Goal: Transaction & Acquisition: Purchase product/service

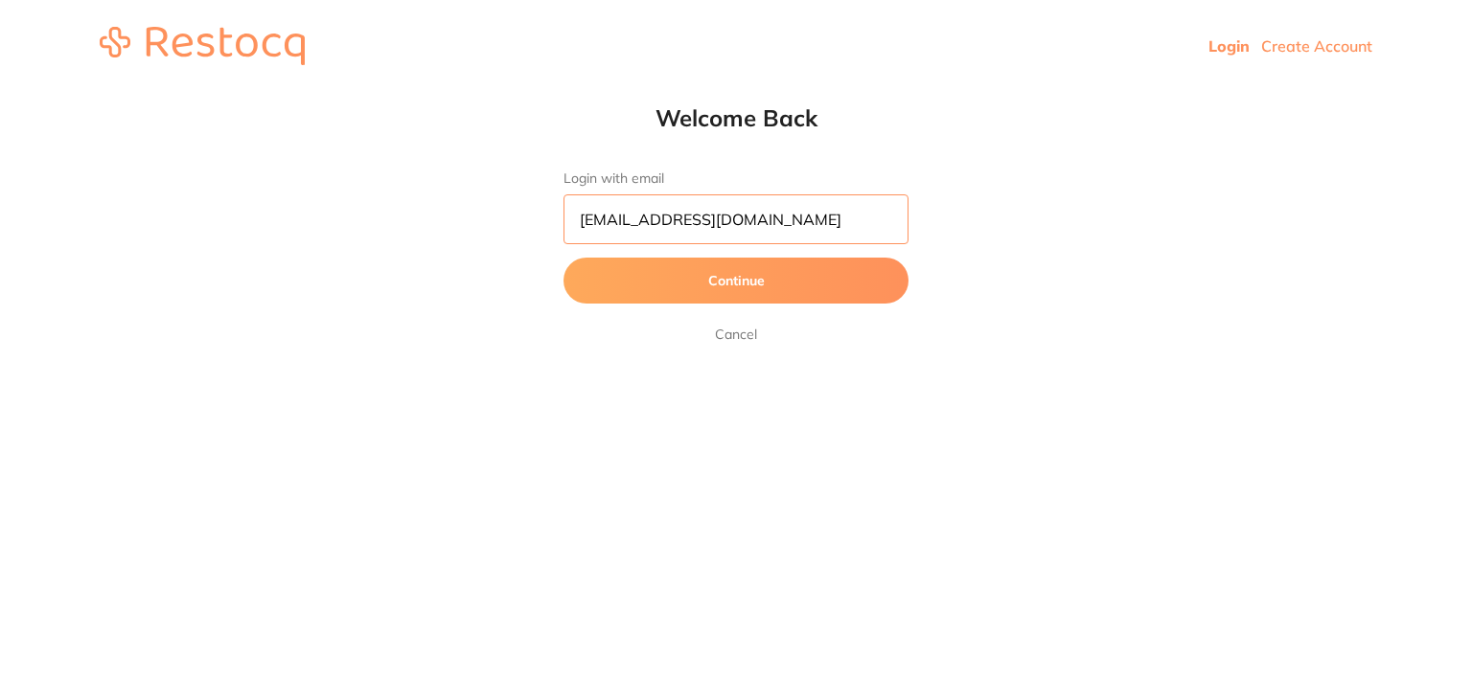
click at [760, 209] on input "dhanie@restocq.com" at bounding box center [735, 220] width 345 height 50
type input "[EMAIL_ADDRESS][DOMAIN_NAME]"
click at [646, 279] on button "Continue" at bounding box center [735, 281] width 345 height 46
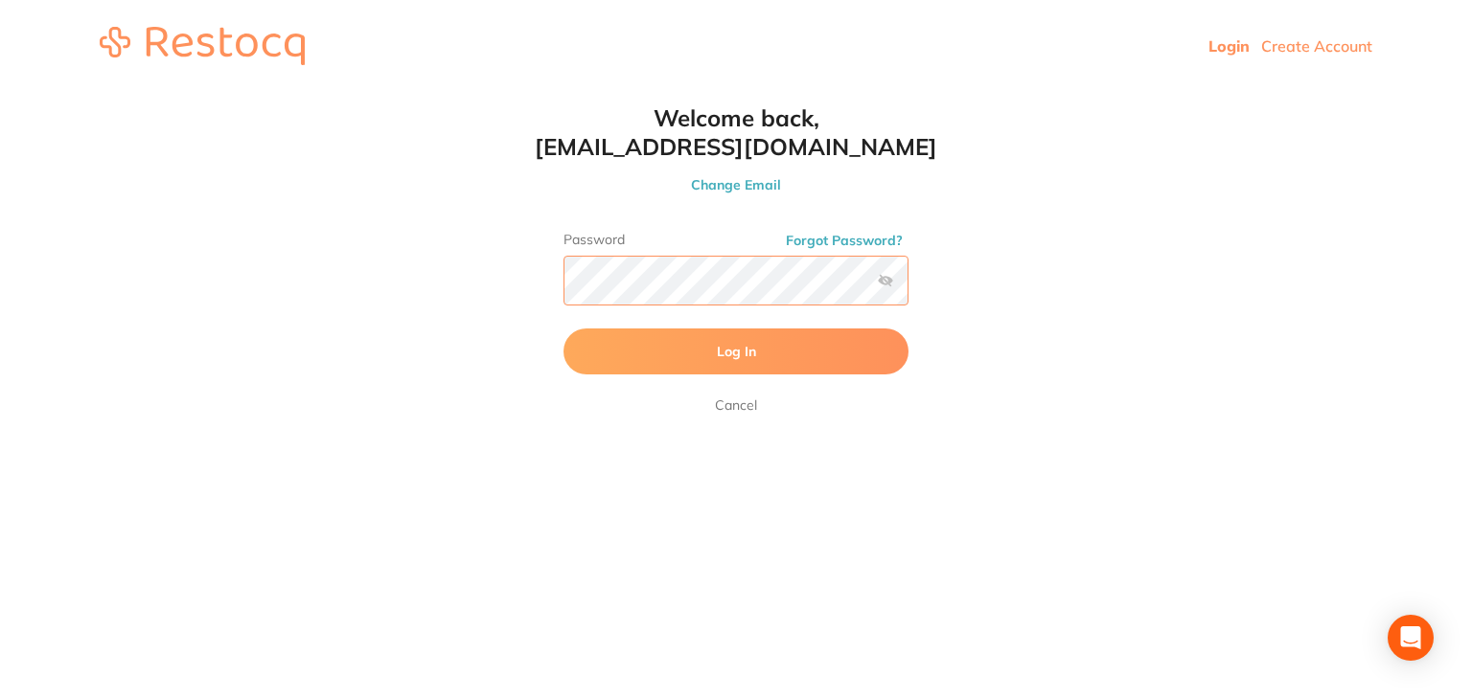
click at [563, 329] on button "Log In" at bounding box center [735, 352] width 345 height 46
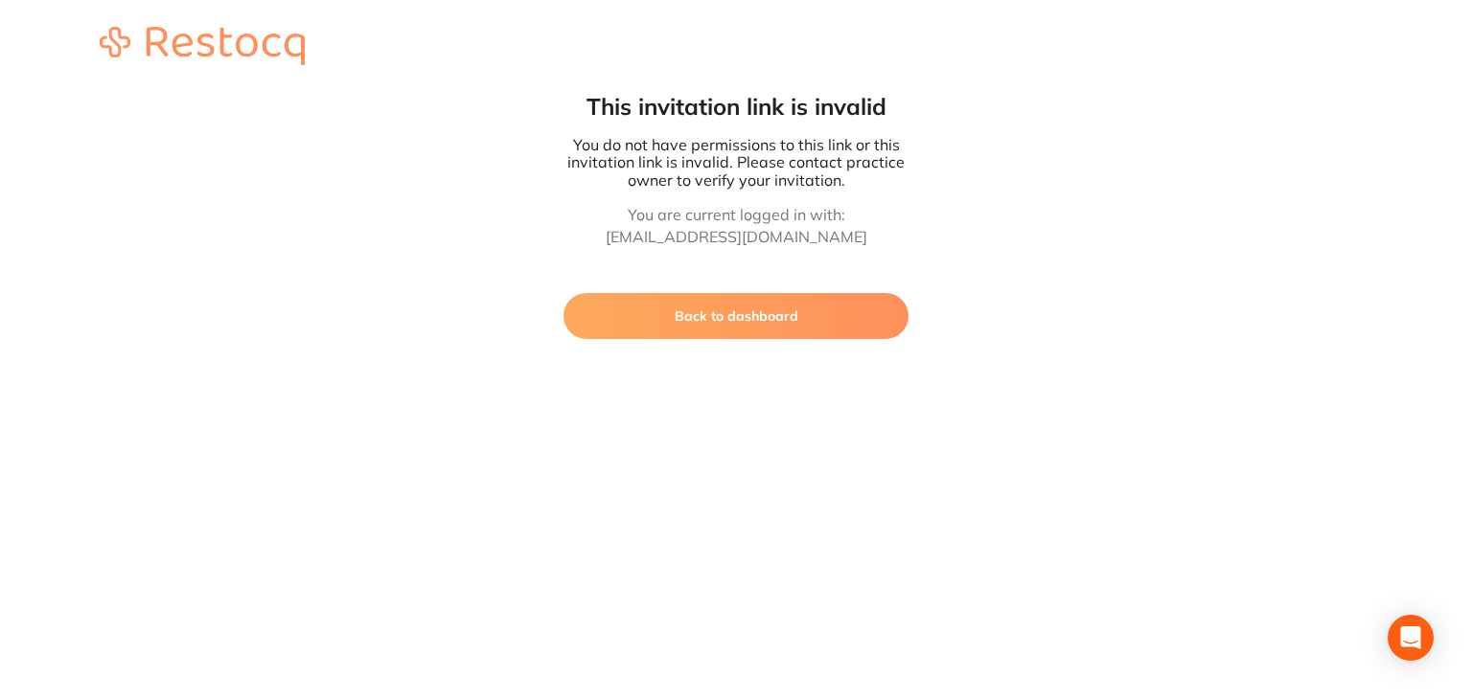
click at [681, 330] on button "Back to dashboard" at bounding box center [735, 316] width 345 height 46
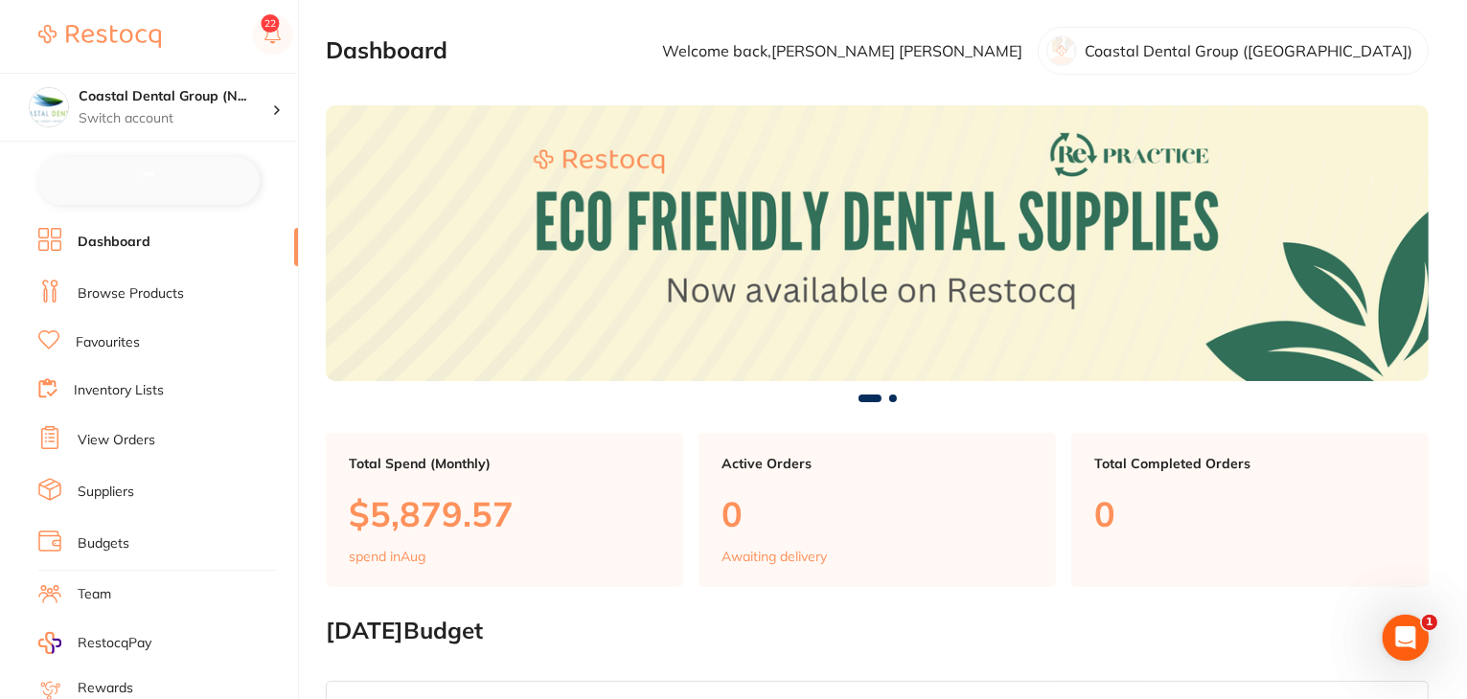
checkbox input "false"
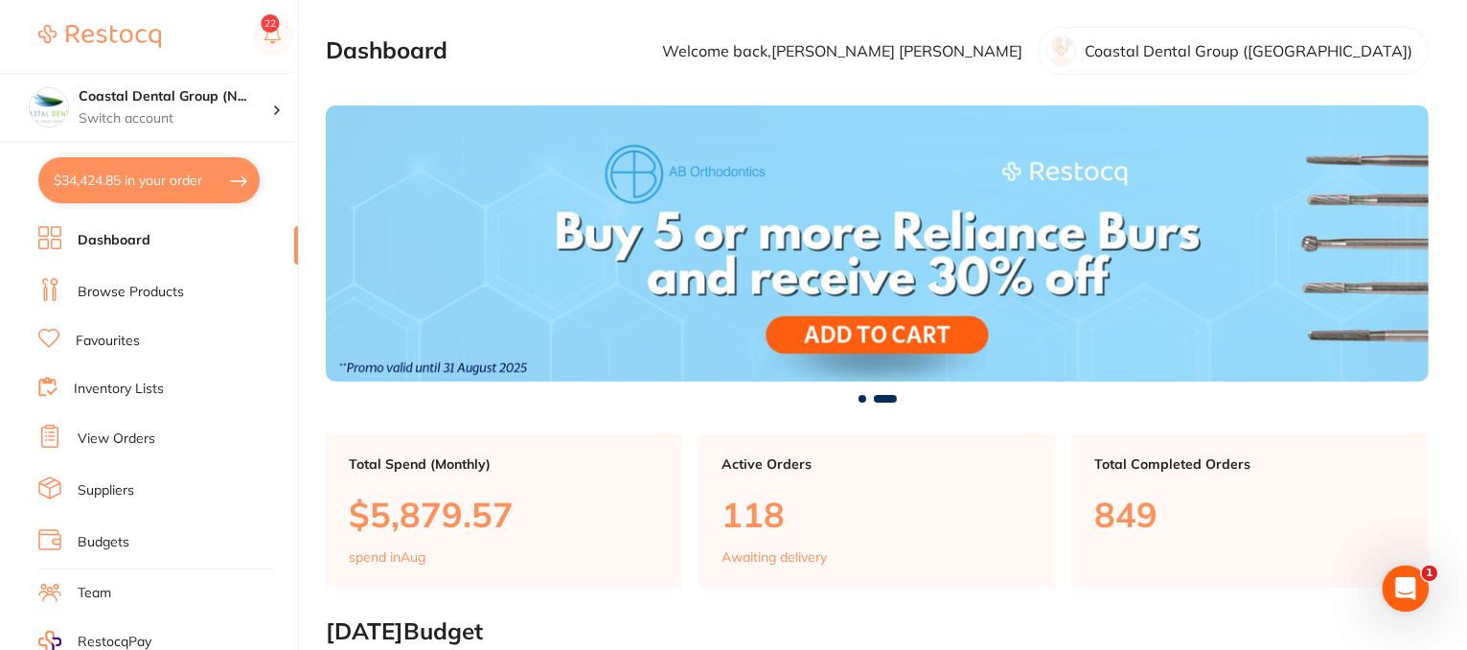
scroll to position [242, 0]
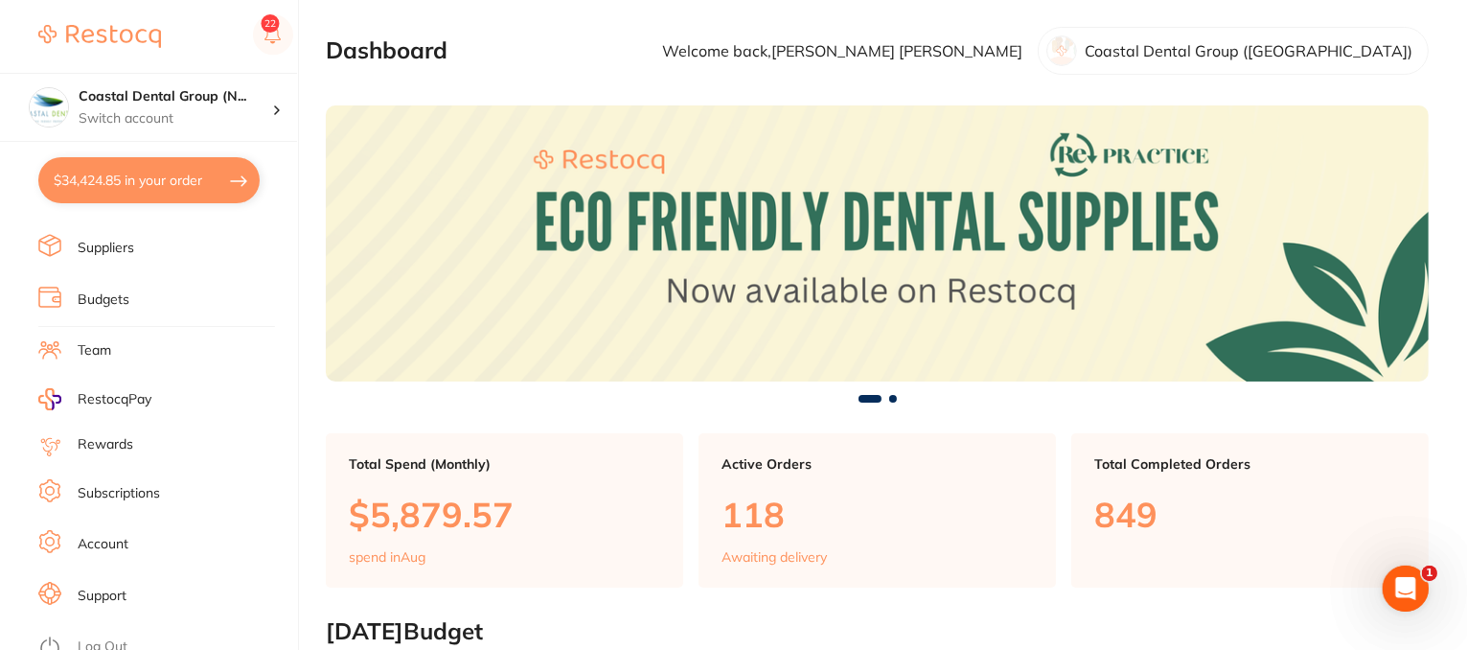
click at [107, 586] on link "Support" at bounding box center [102, 595] width 49 height 19
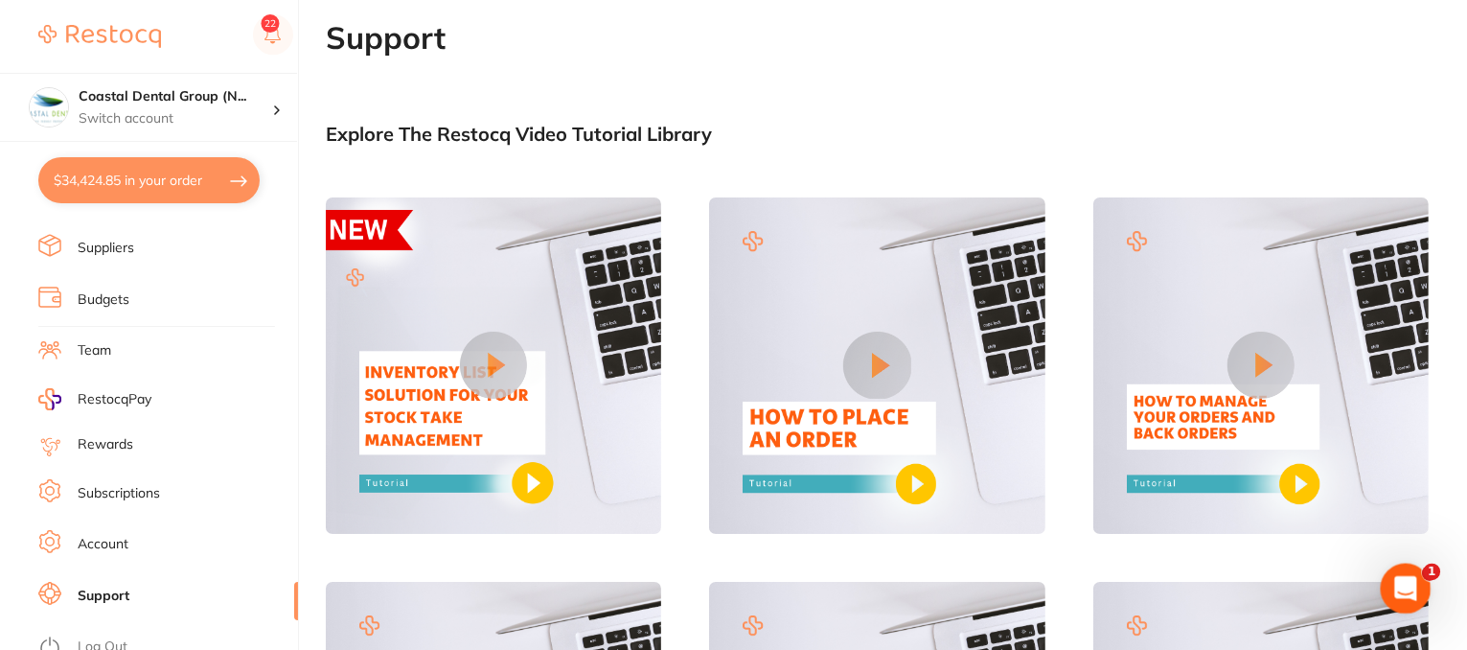
click at [1398, 575] on icon "Open Intercom Messenger" at bounding box center [1403, 586] width 32 height 32
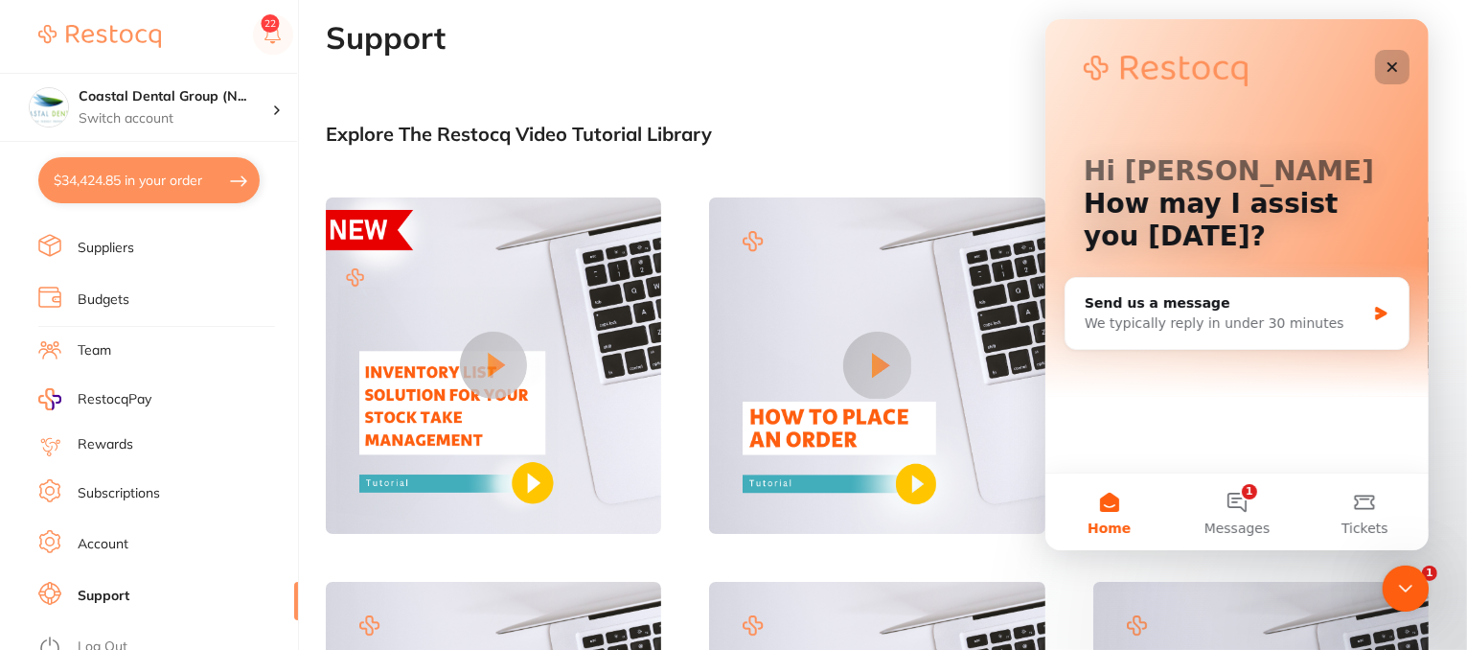
click at [1392, 74] on icon "Close" at bounding box center [1391, 66] width 15 height 15
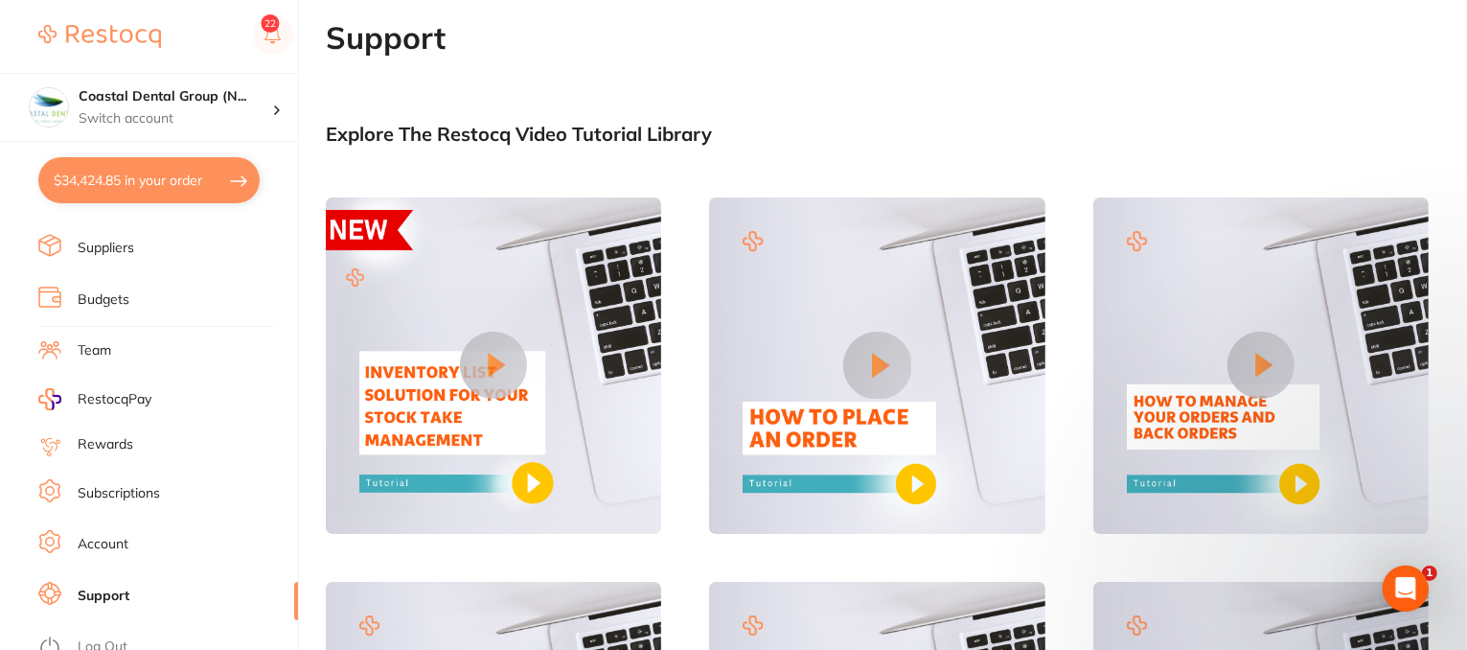
click at [110, 535] on link "Account" at bounding box center [103, 544] width 51 height 19
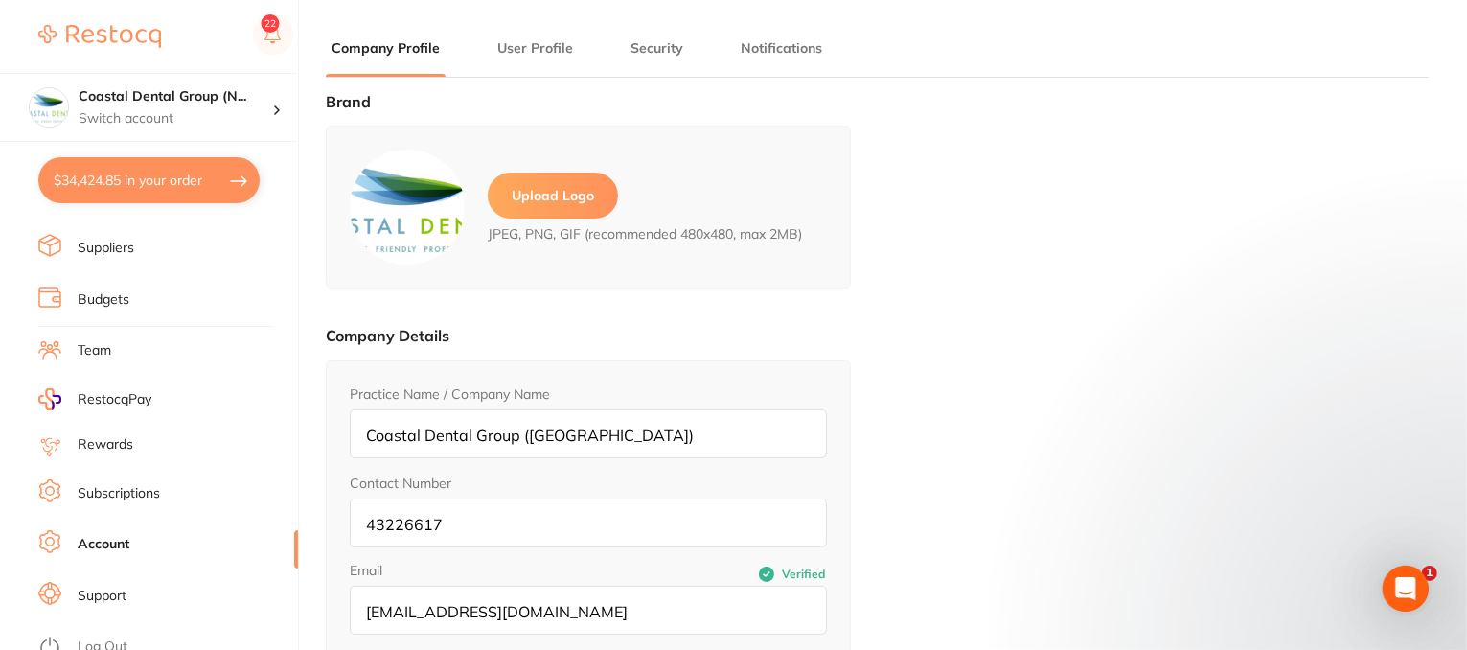
type input "Samantha"
type input "Sullivan"
type input "43226617"
type input "skan3067@gmail.com"
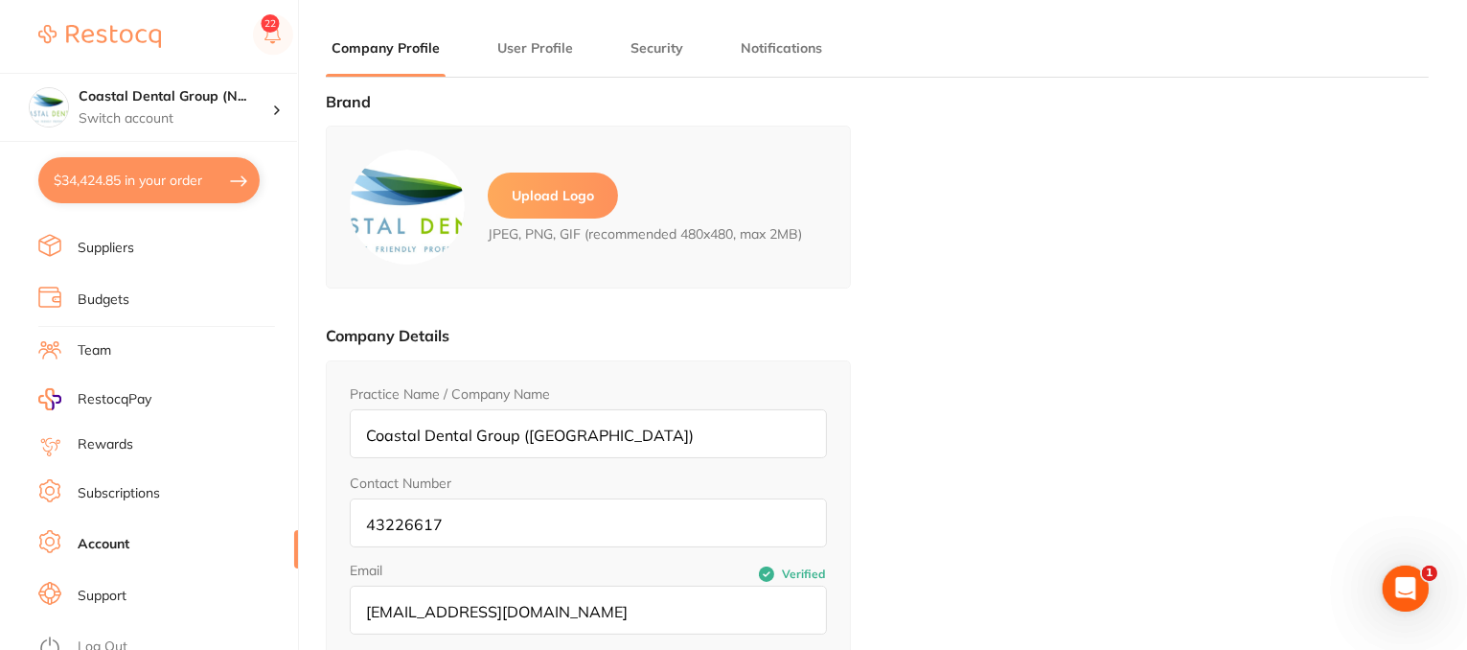
click at [644, 51] on button "Security" at bounding box center [657, 48] width 64 height 18
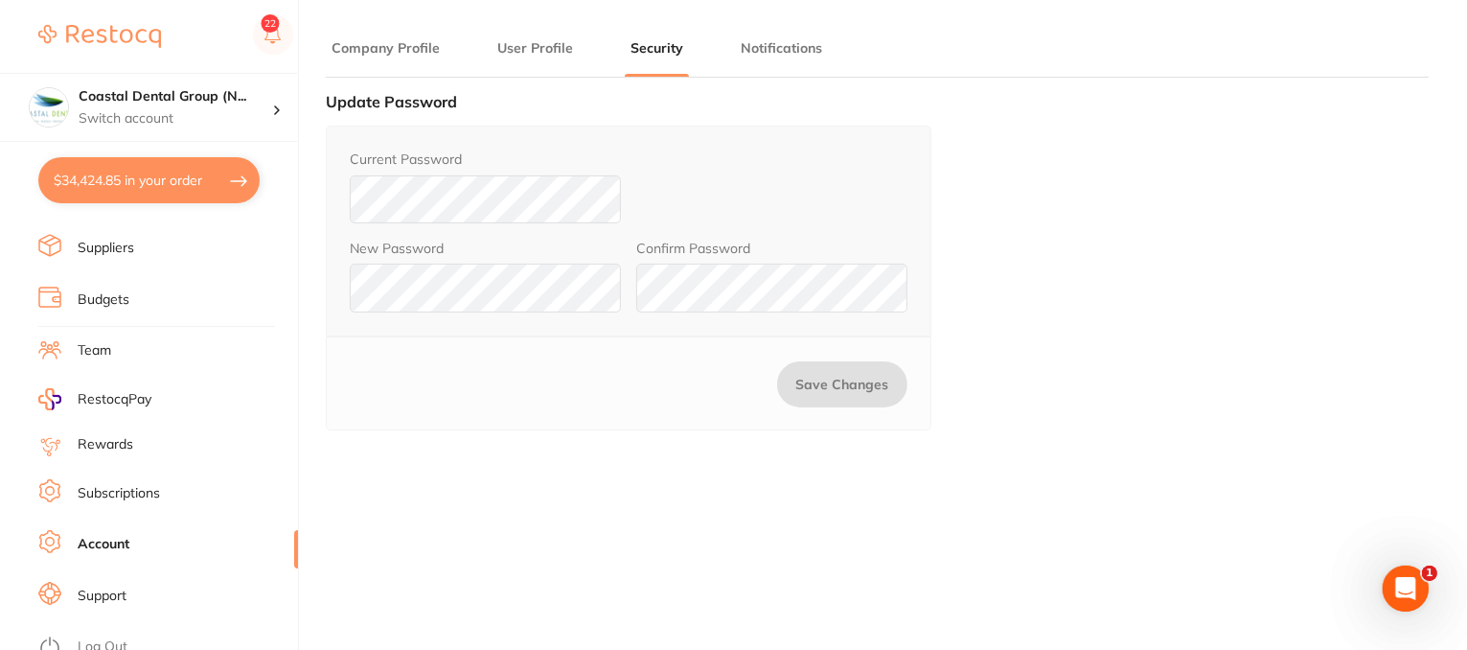
click at [111, 485] on link "Subscriptions" at bounding box center [119, 493] width 82 height 19
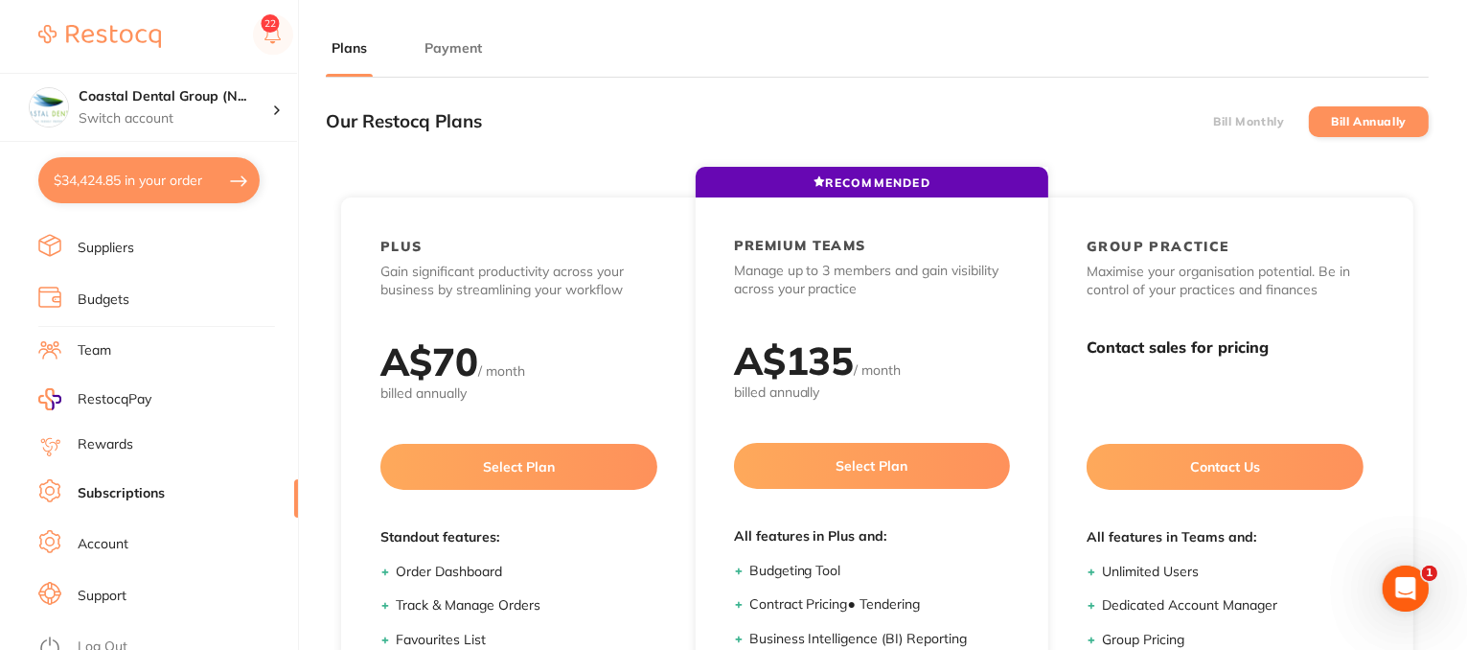
click at [463, 47] on button "Payment" at bounding box center [453, 48] width 69 height 18
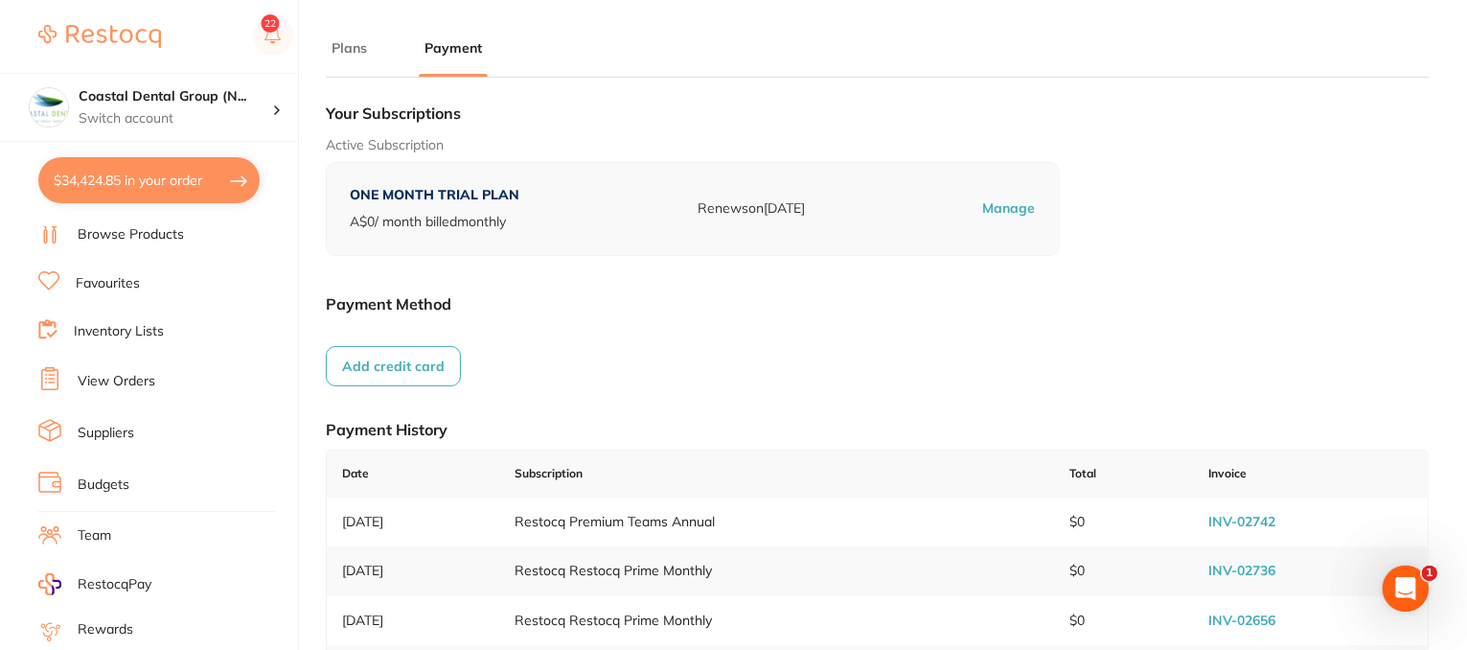
scroll to position [51, 0]
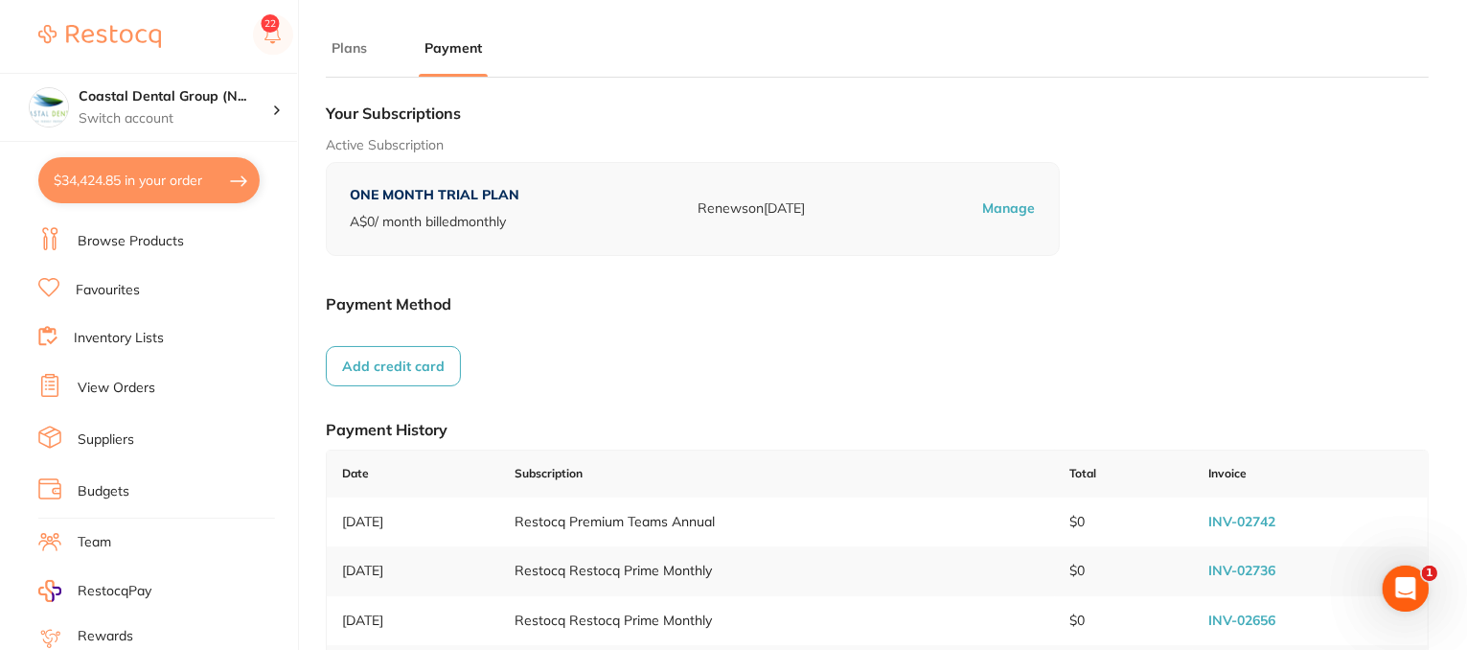
click at [80, 546] on li "Team" at bounding box center [168, 542] width 260 height 29
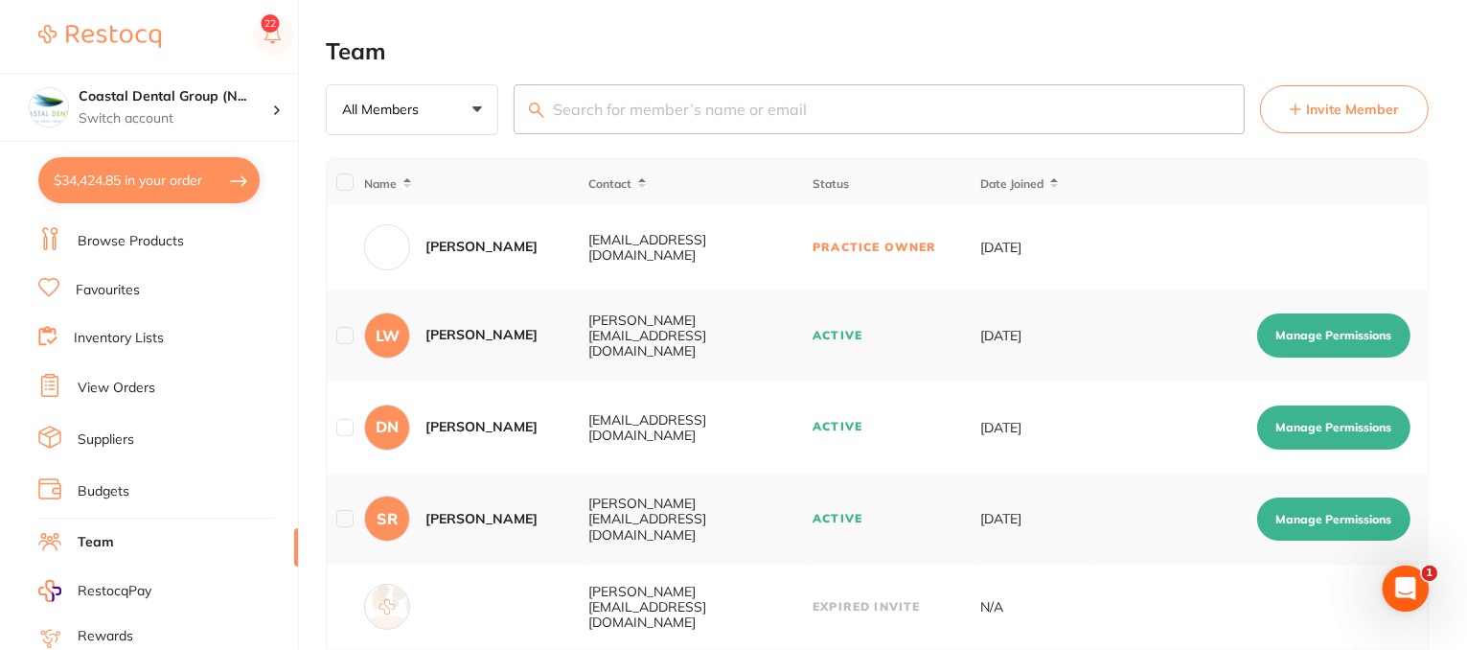
click at [1323, 116] on span "Invite Member" at bounding box center [1352, 109] width 93 height 19
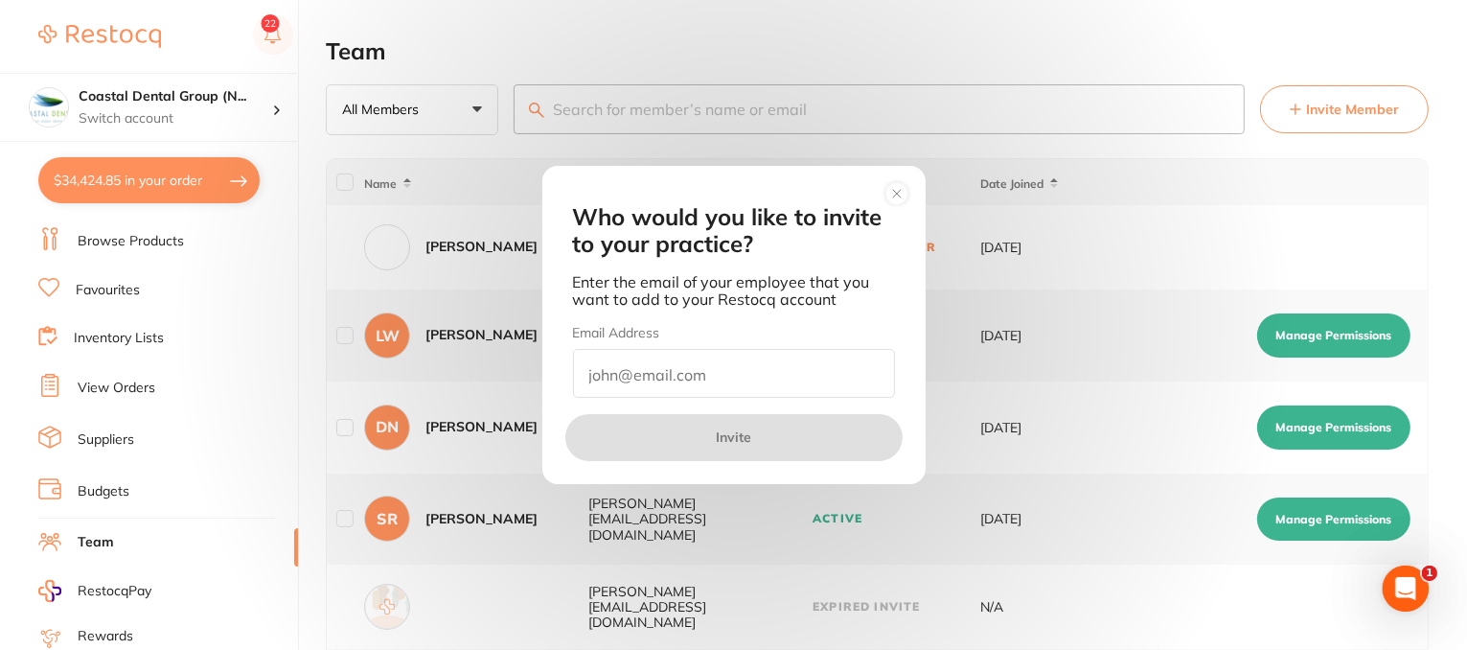
click at [890, 194] on circle at bounding box center [896, 194] width 22 height 22
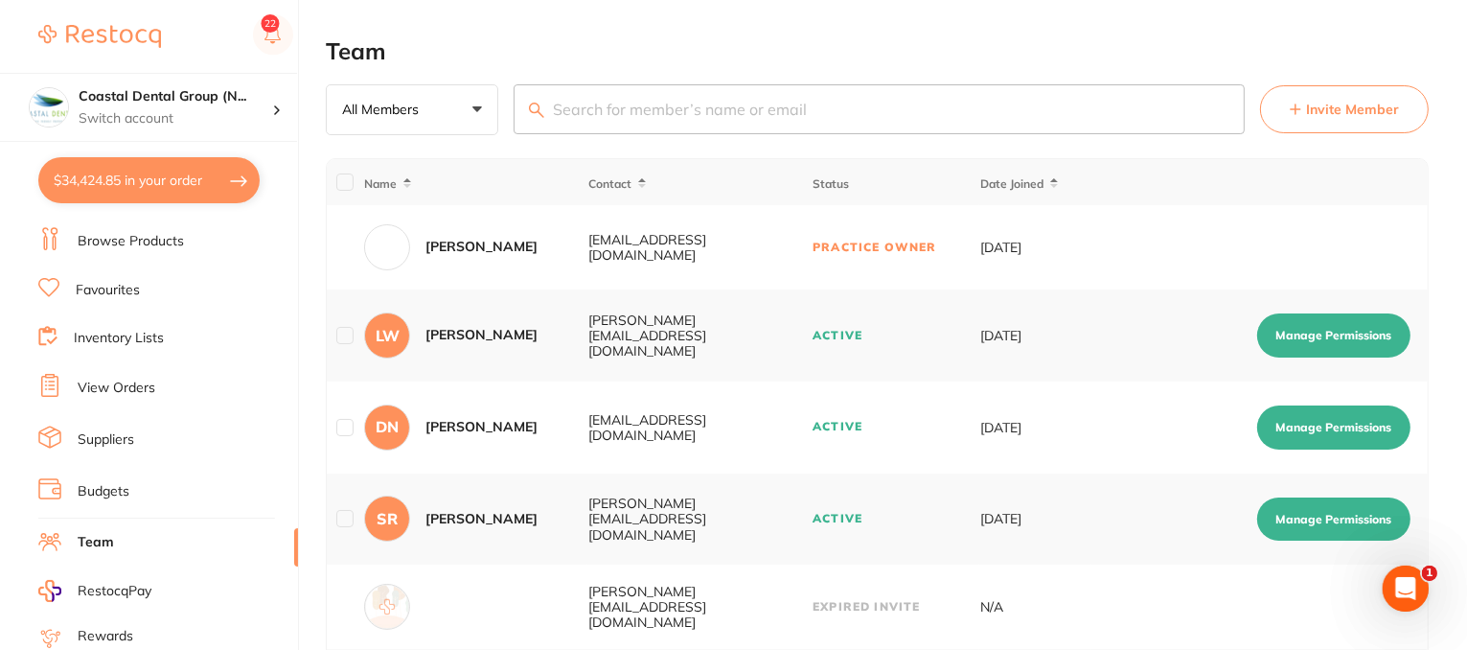
click at [1364, 327] on button "Manage Permissions" at bounding box center [1333, 335] width 153 height 44
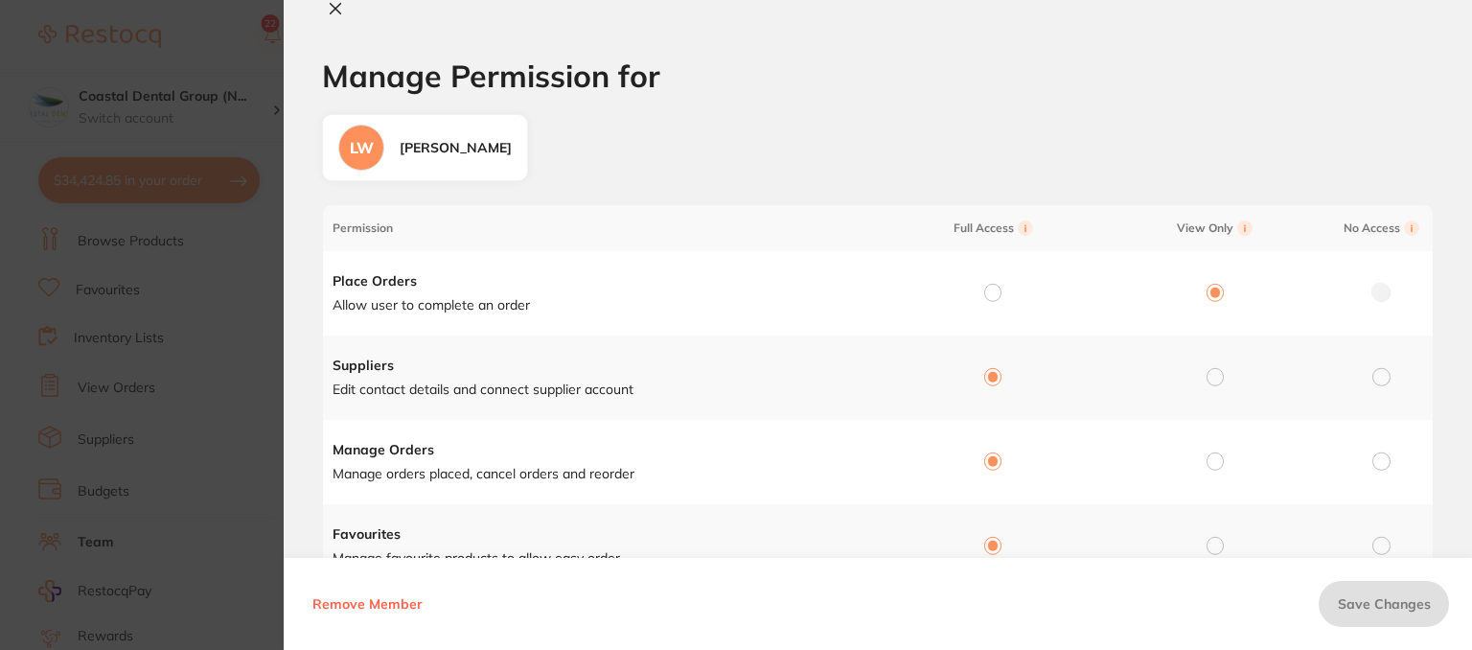
click at [334, 11] on icon at bounding box center [335, 8] width 15 height 15
checkbox input "false"
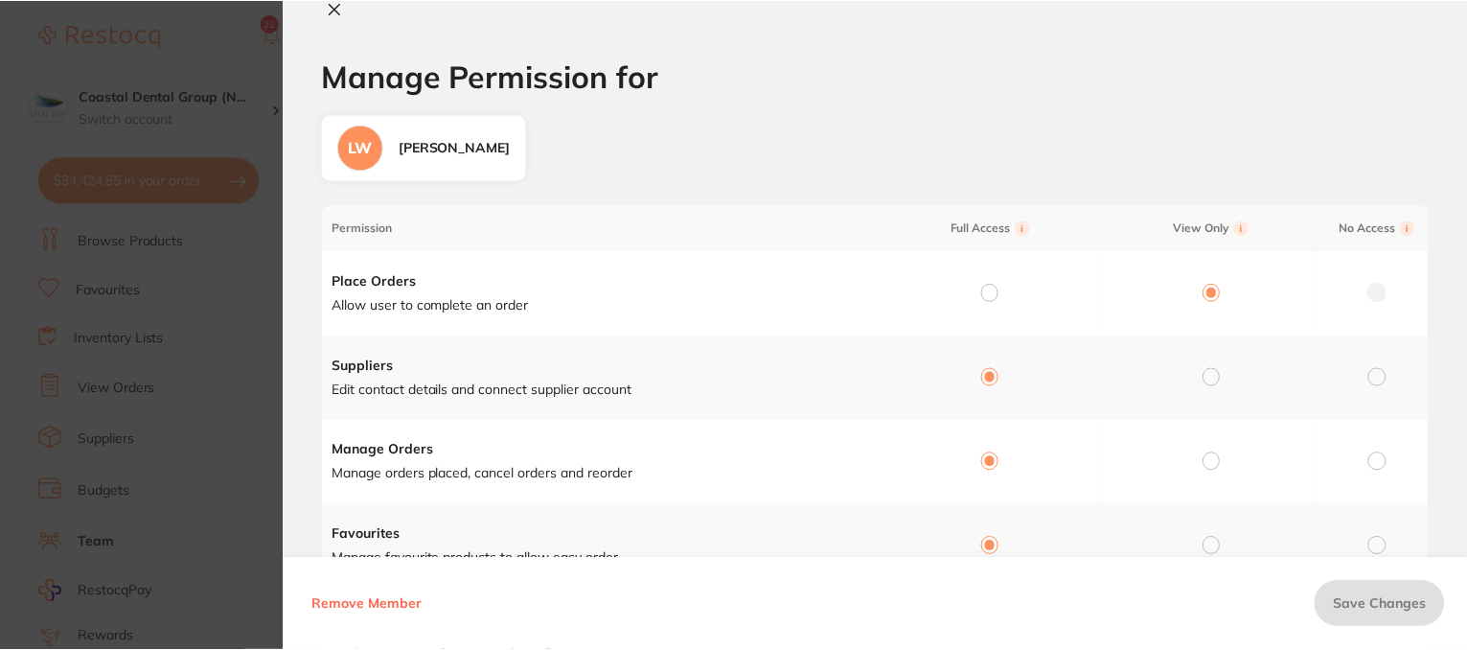
scroll to position [4, 0]
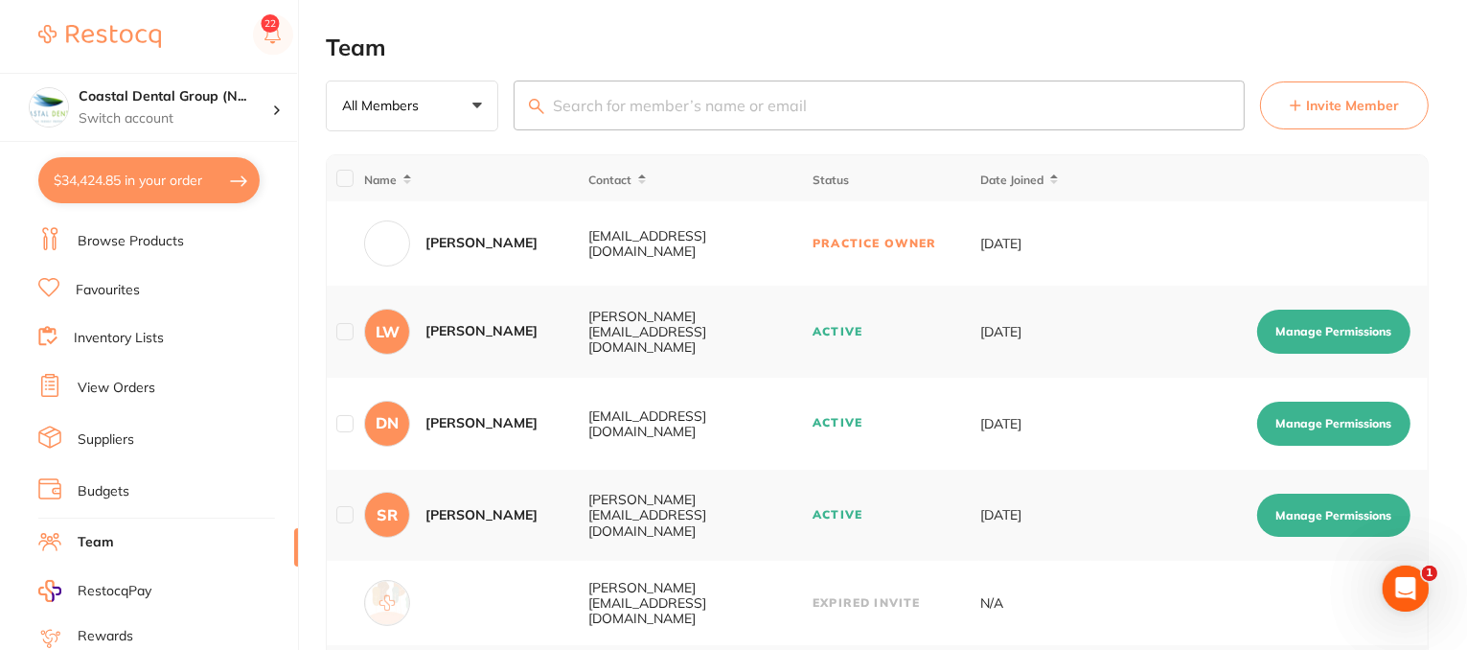
click at [92, 482] on link "Budgets" at bounding box center [104, 491] width 52 height 19
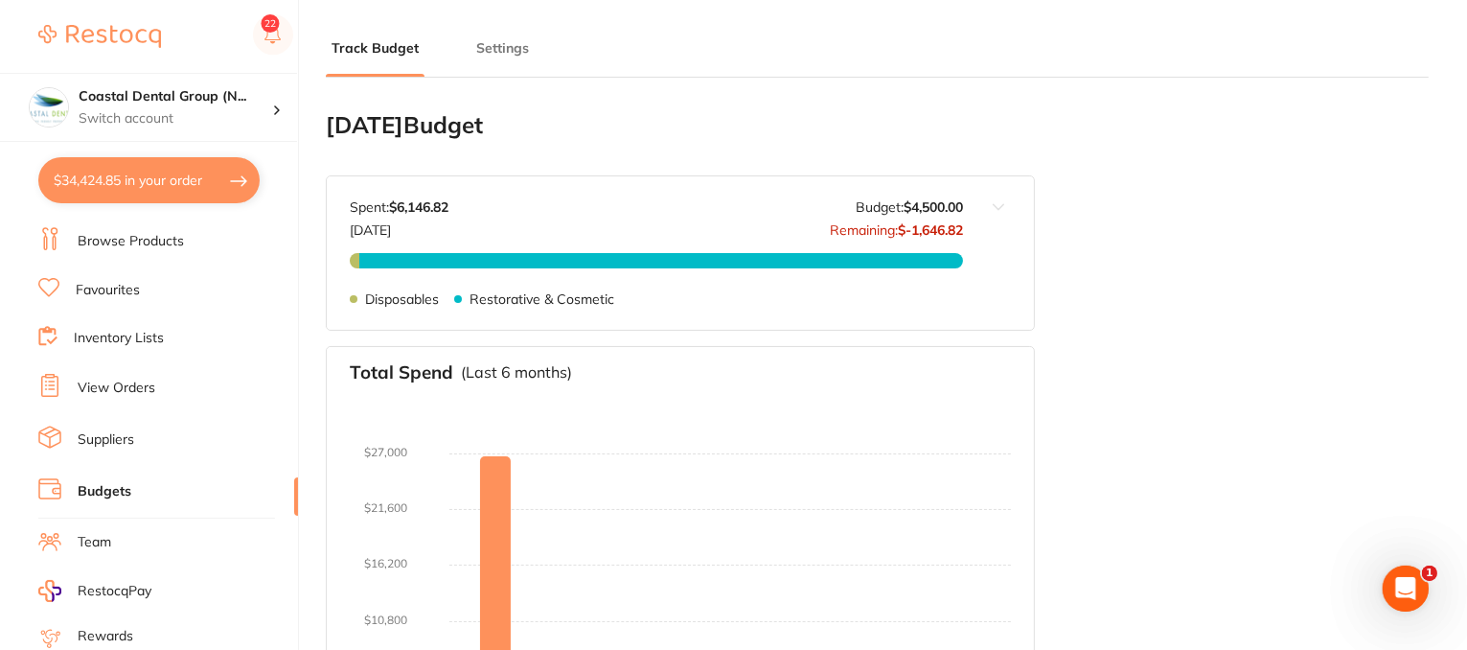
click at [496, 61] on li "Settings" at bounding box center [502, 57] width 64 height 38
click at [500, 50] on button "Settings" at bounding box center [502, 48] width 64 height 18
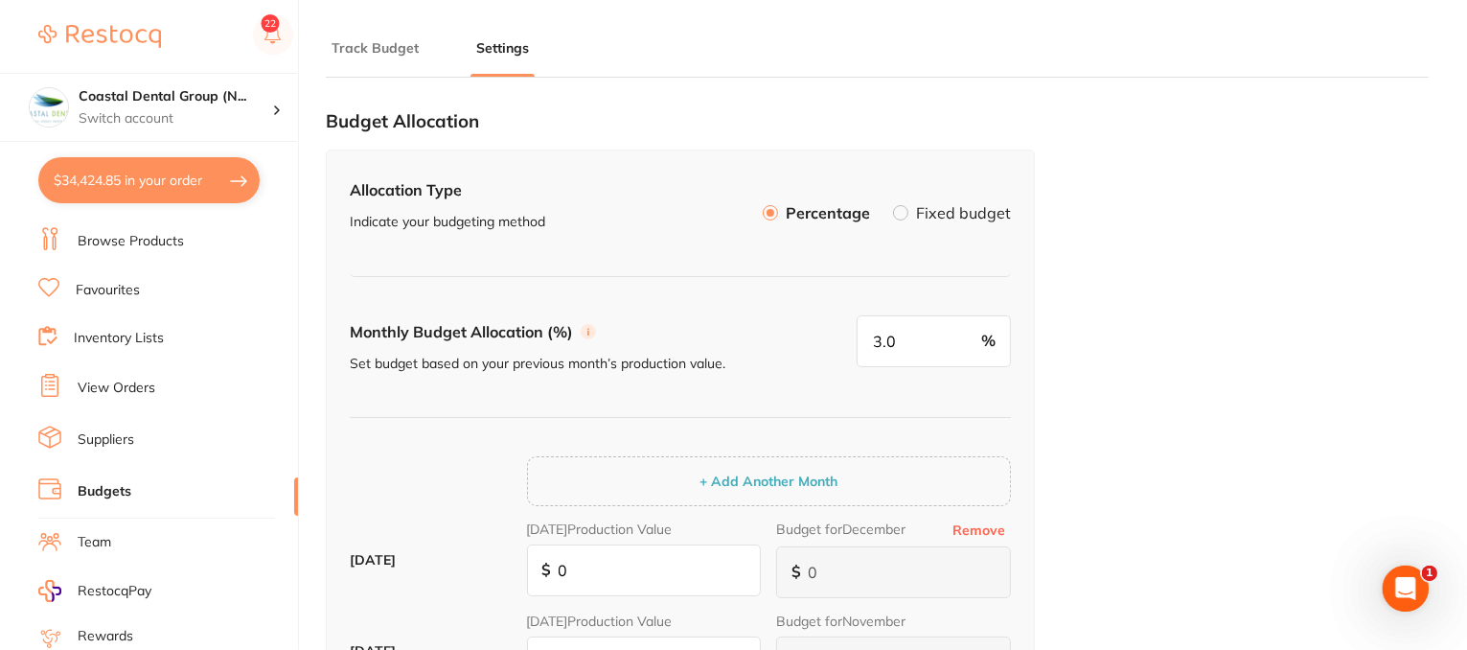
click at [908, 211] on label at bounding box center [900, 212] width 15 height 15
click at [893, 205] on input "Fixed budget" at bounding box center [893, 205] width 0 height 0
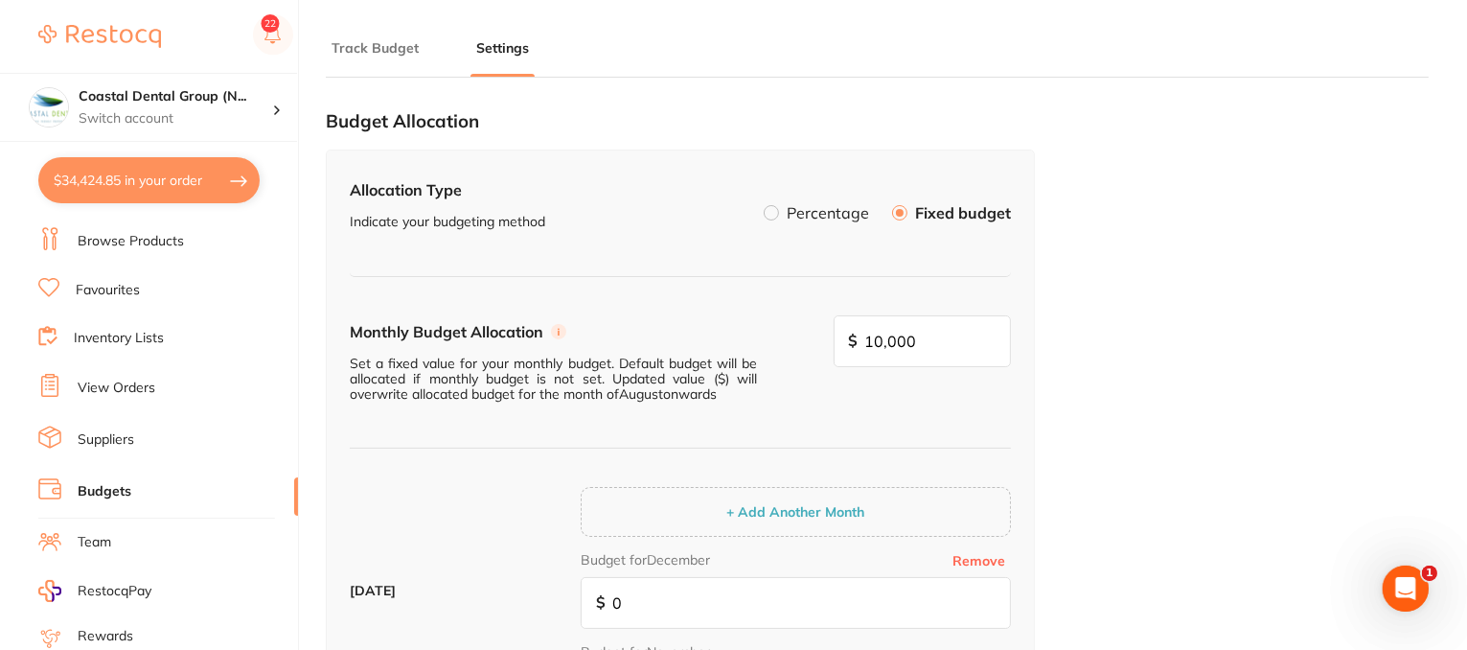
click at [775, 216] on label at bounding box center [771, 212] width 15 height 15
click at [764, 205] on input "Percentage" at bounding box center [764, 205] width 0 height 0
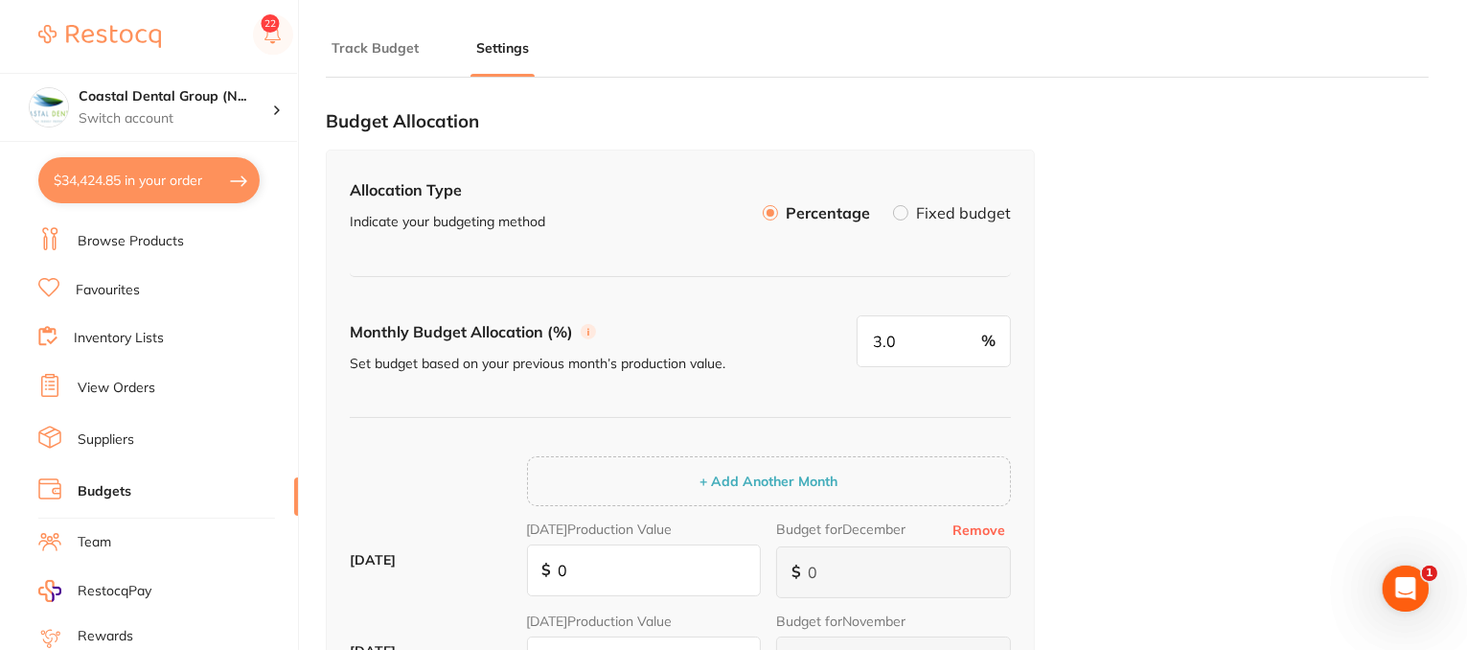
click at [399, 59] on li "Track Budget" at bounding box center [375, 57] width 99 height 38
click at [392, 47] on button "Track Budget" at bounding box center [375, 48] width 99 height 18
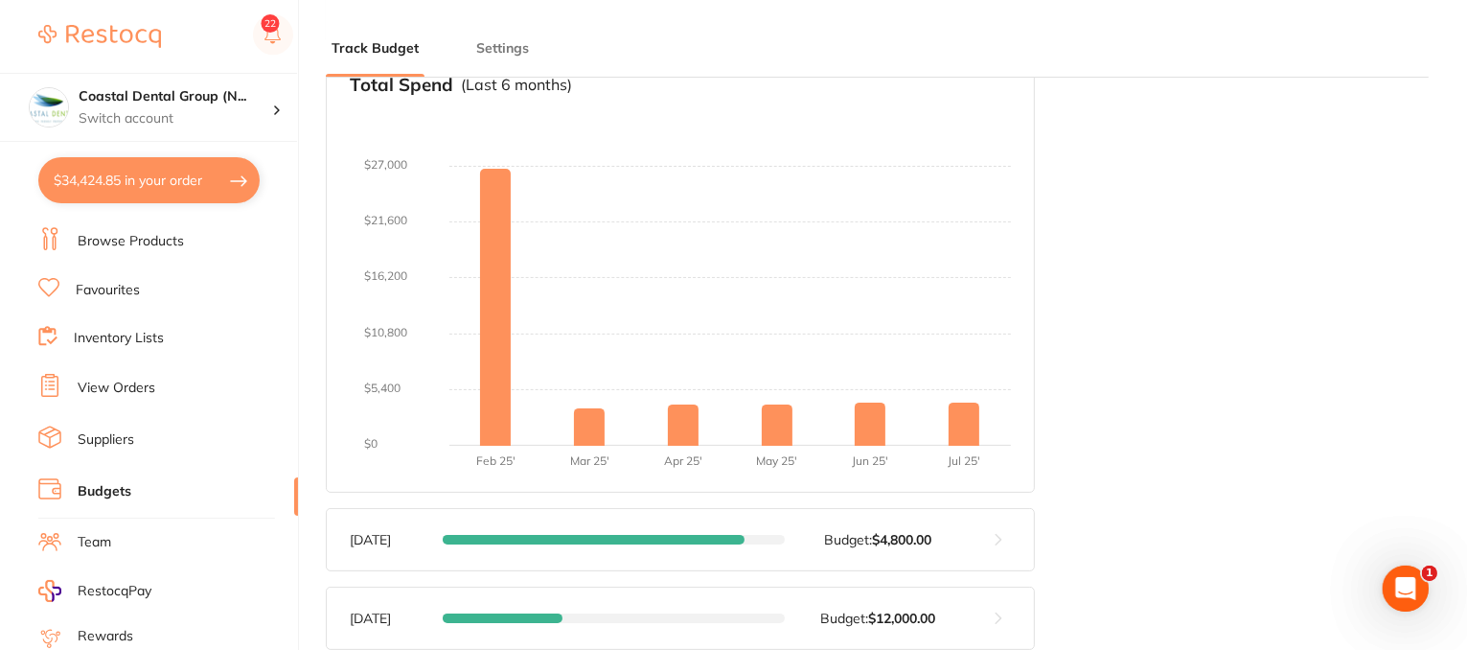
scroll to position [479, 0]
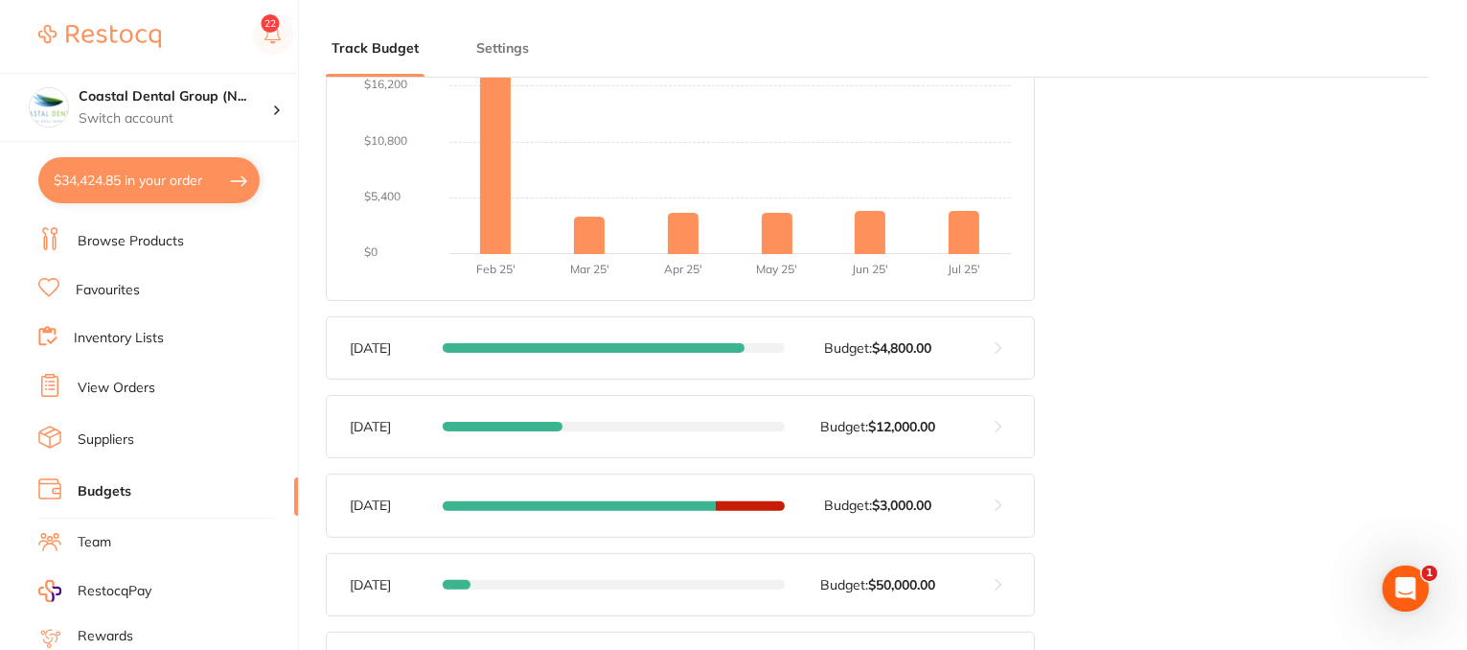
click at [996, 346] on button at bounding box center [998, 347] width 71 height 61
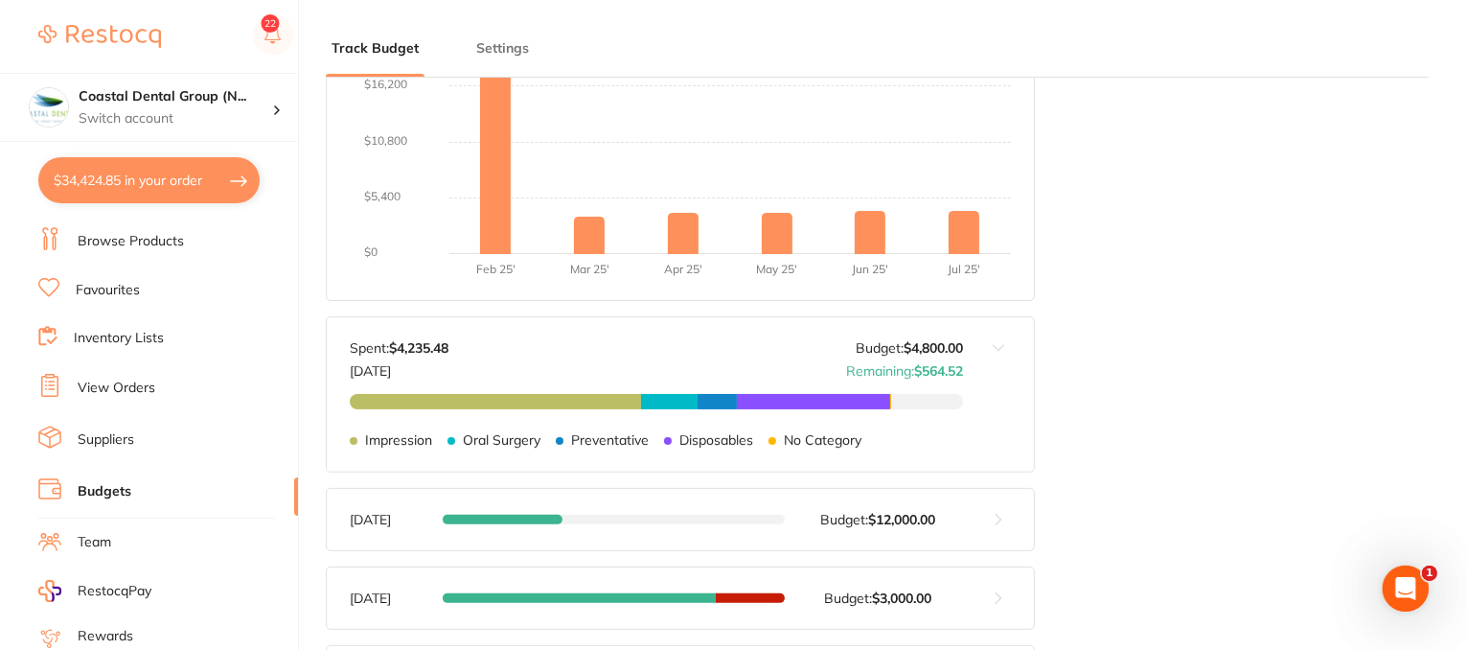
click at [106, 433] on link "Suppliers" at bounding box center [106, 439] width 57 height 19
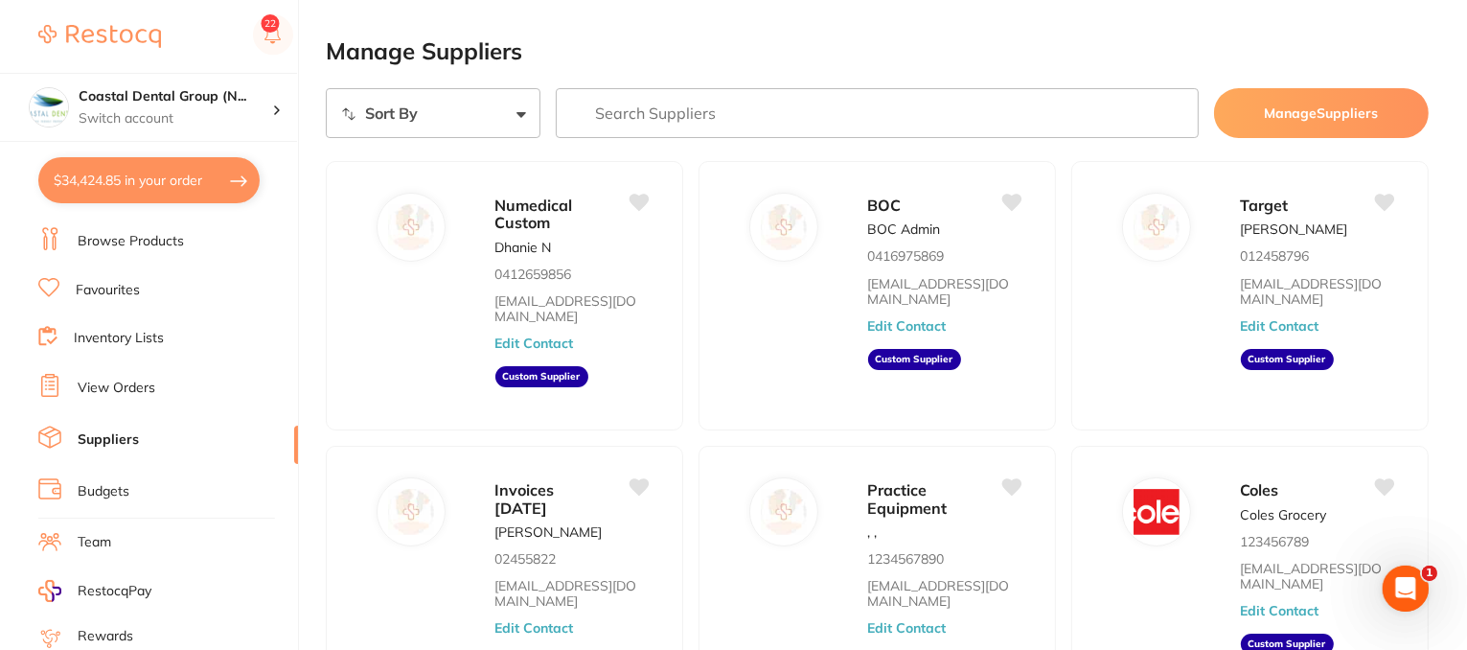
click at [695, 116] on input "search" at bounding box center [877, 113] width 643 height 50
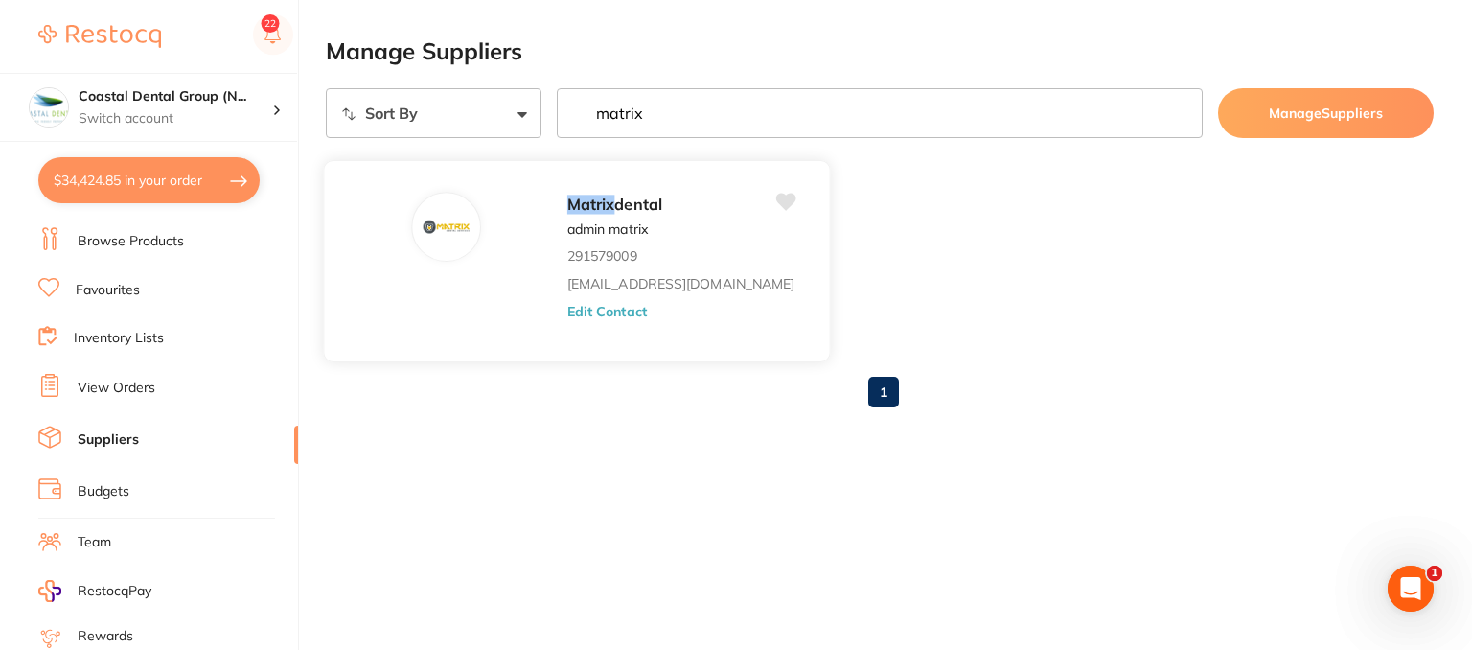
type input "matrix"
click at [567, 307] on button "Edit Contact" at bounding box center [607, 310] width 80 height 15
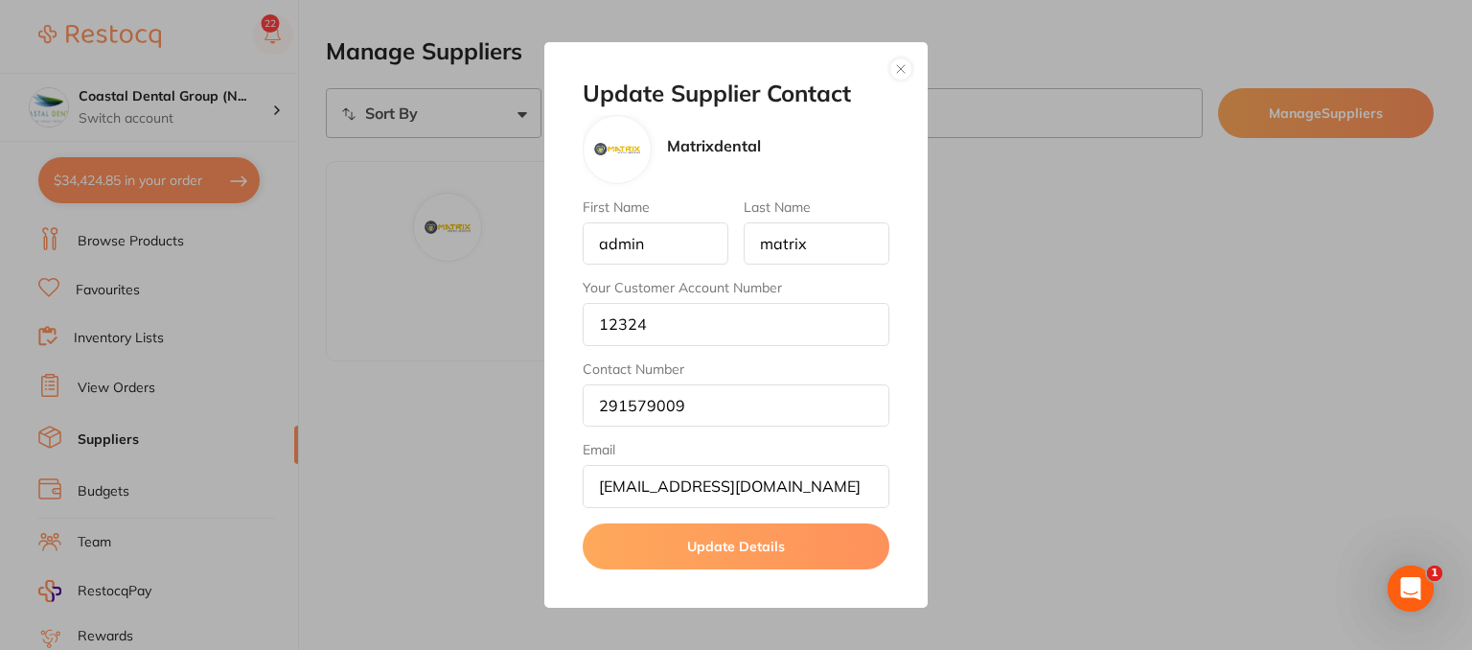
click at [904, 65] on button "button" at bounding box center [900, 68] width 23 height 23
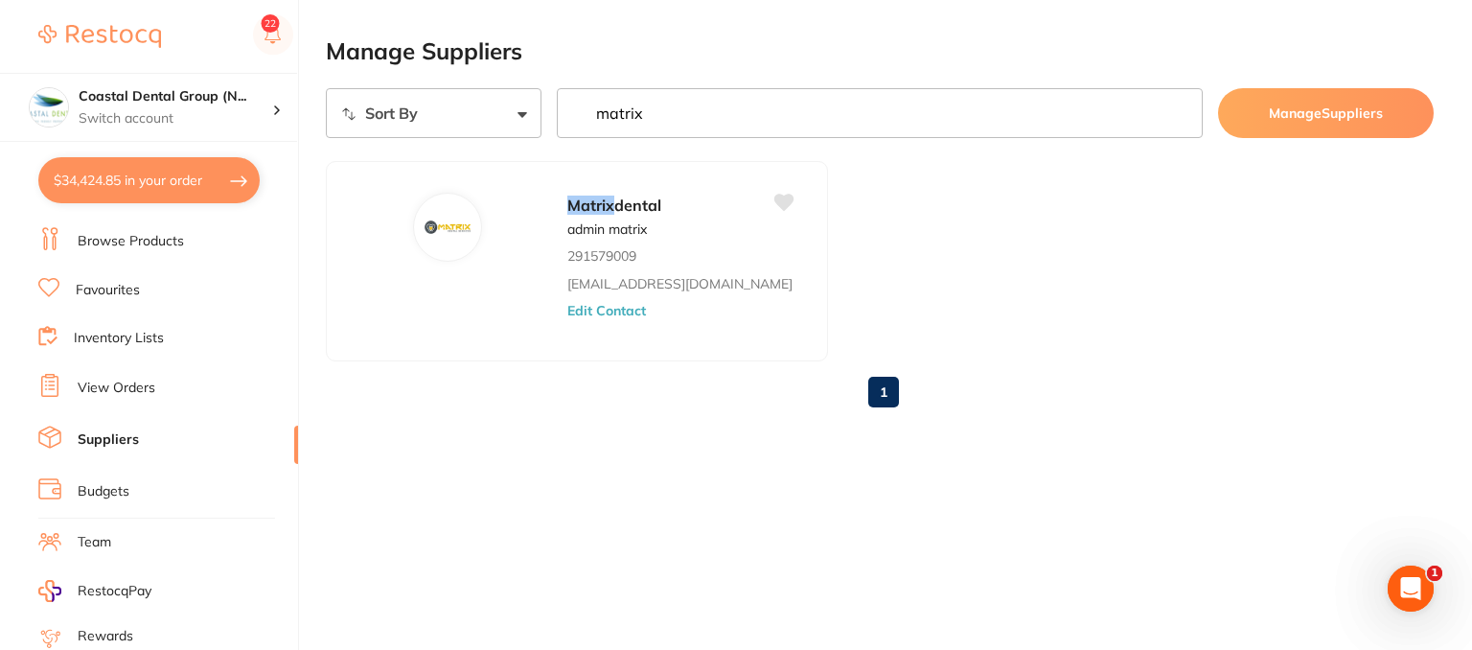
click at [1180, 114] on input "matrix" at bounding box center [880, 113] width 646 height 50
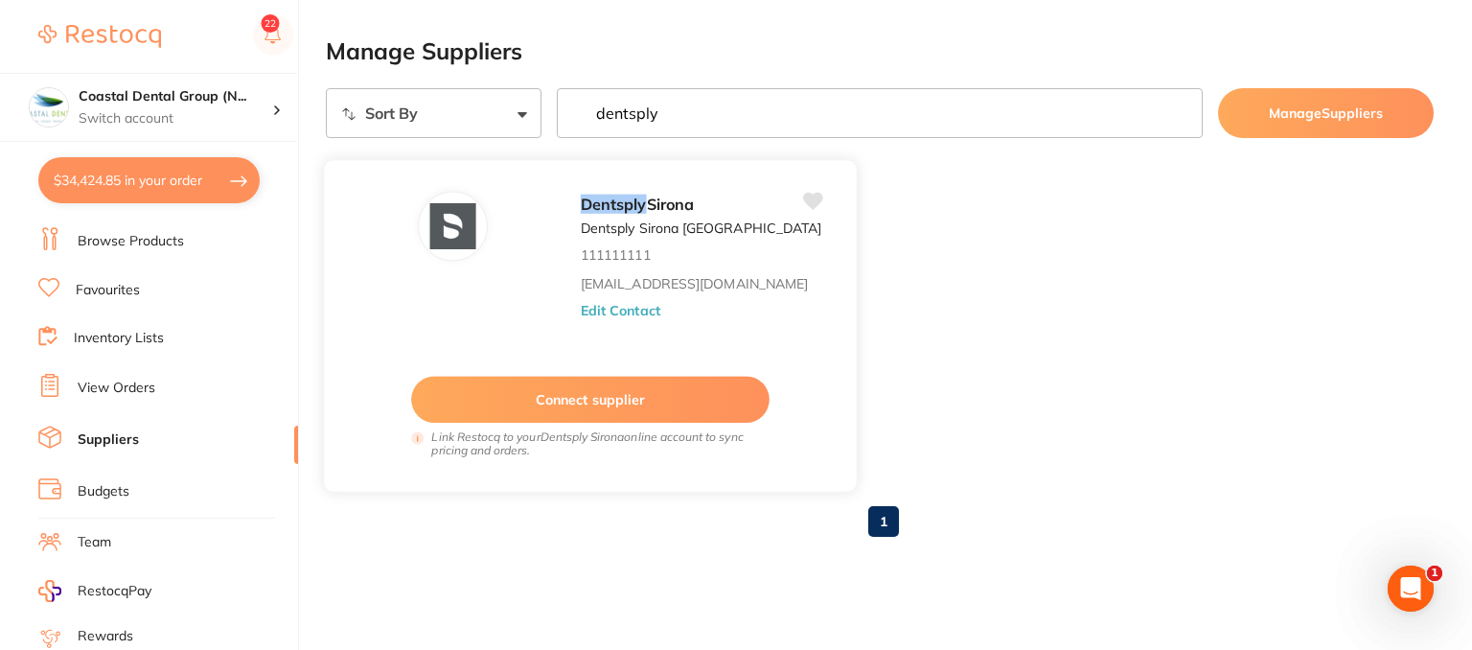
type input "dentsply"
click at [593, 303] on button "Edit Contact" at bounding box center [621, 309] width 80 height 15
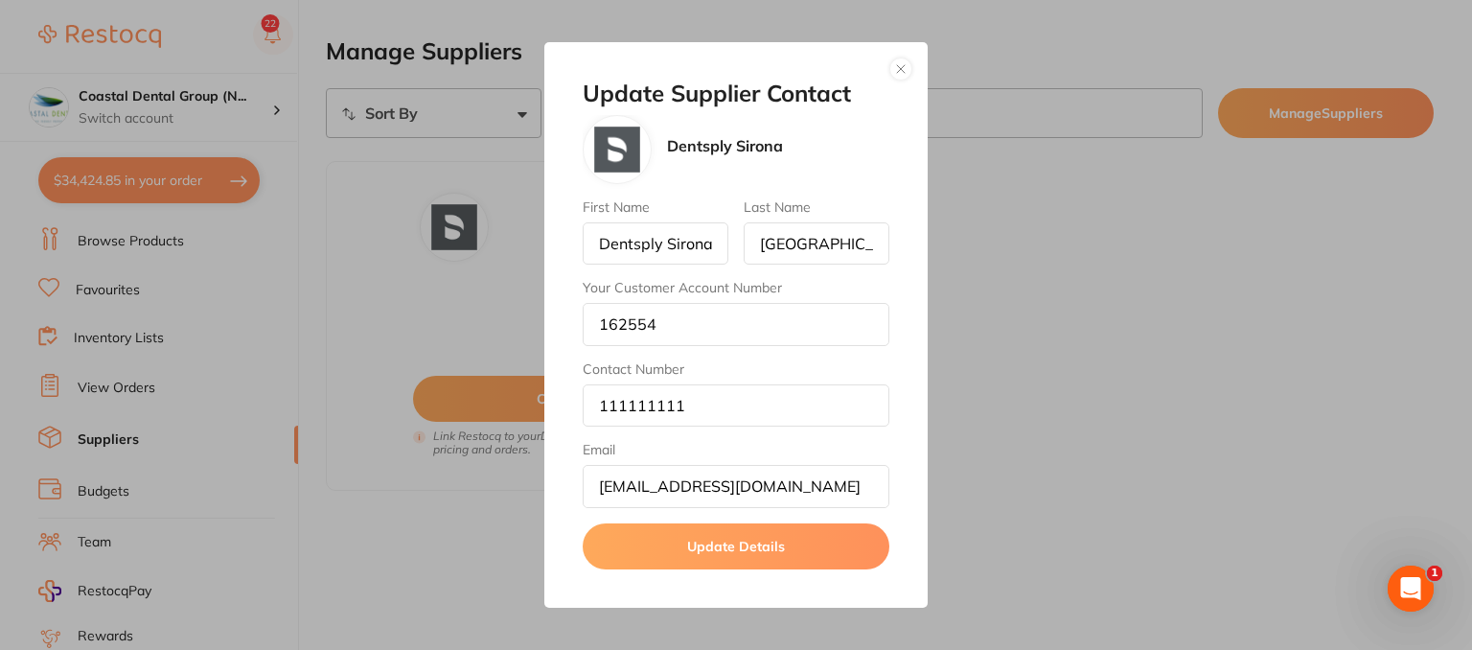
click at [897, 70] on button "button" at bounding box center [900, 68] width 23 height 23
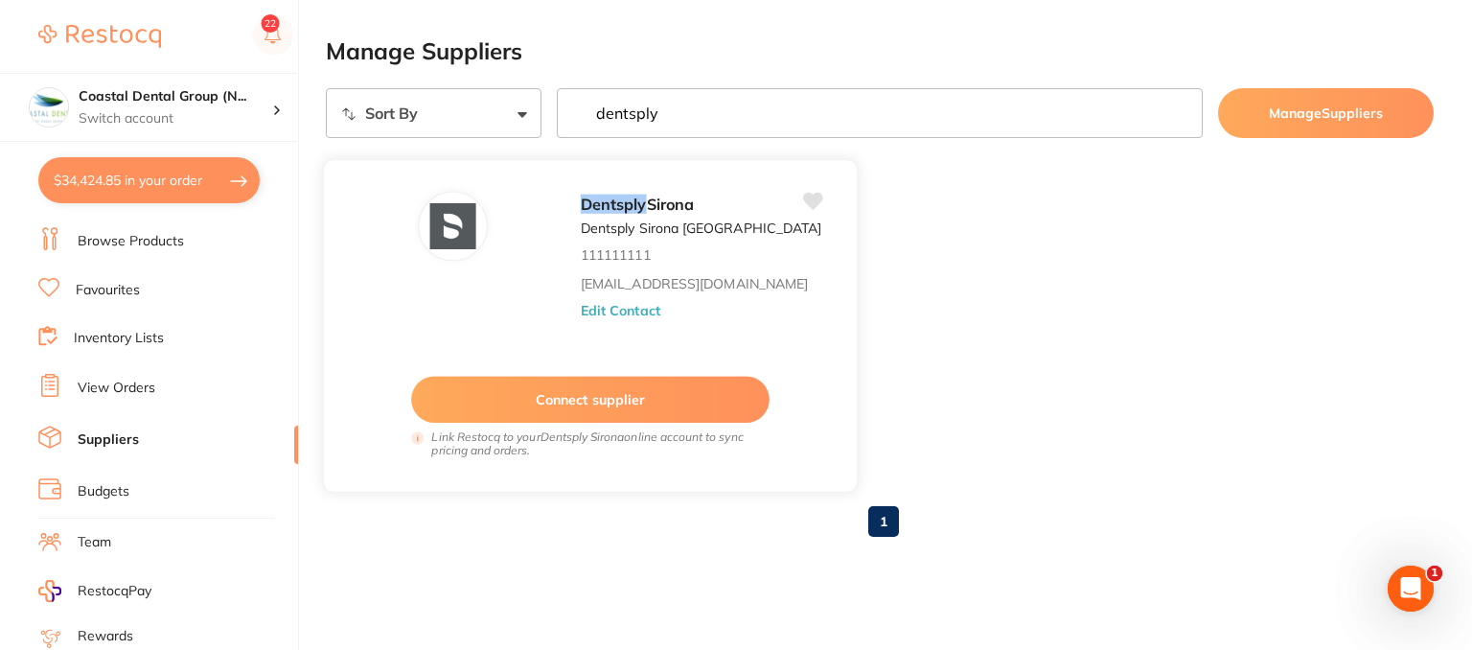
click at [594, 312] on button "Edit Contact" at bounding box center [621, 309] width 80 height 15
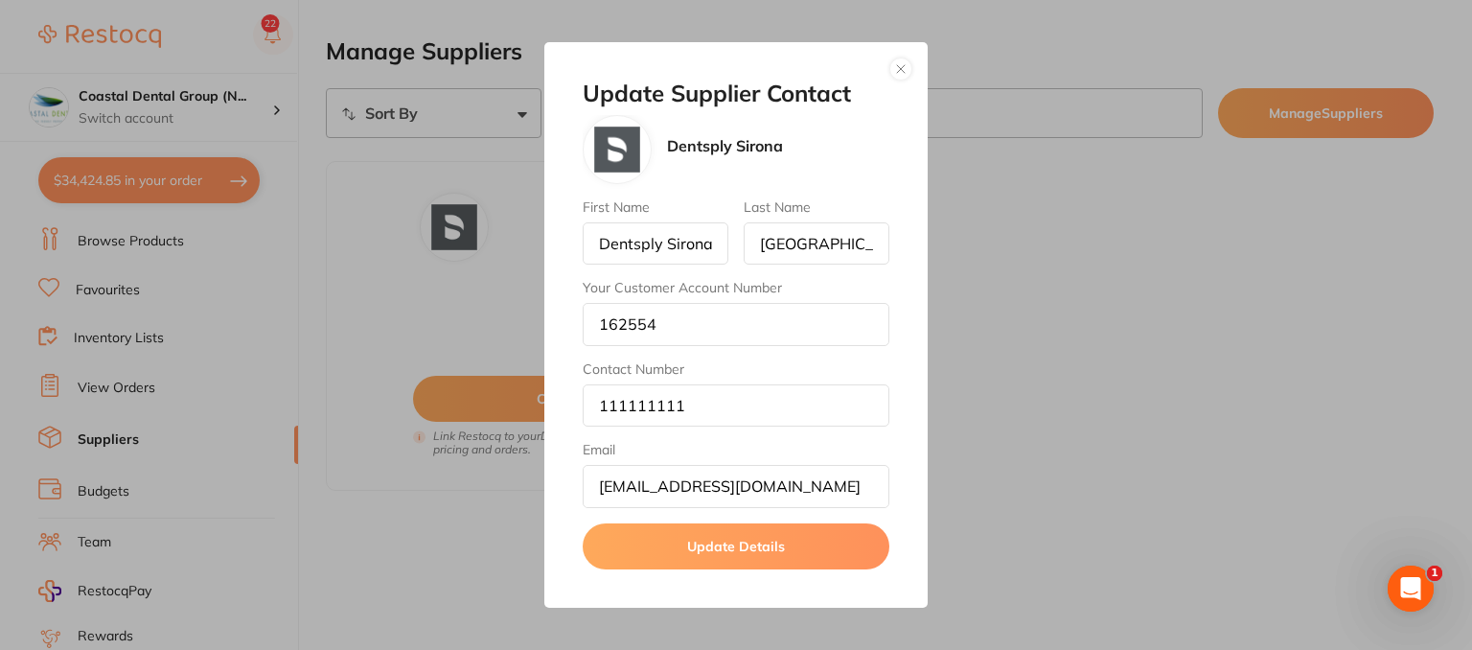
click at [909, 70] on button "button" at bounding box center [900, 68] width 23 height 23
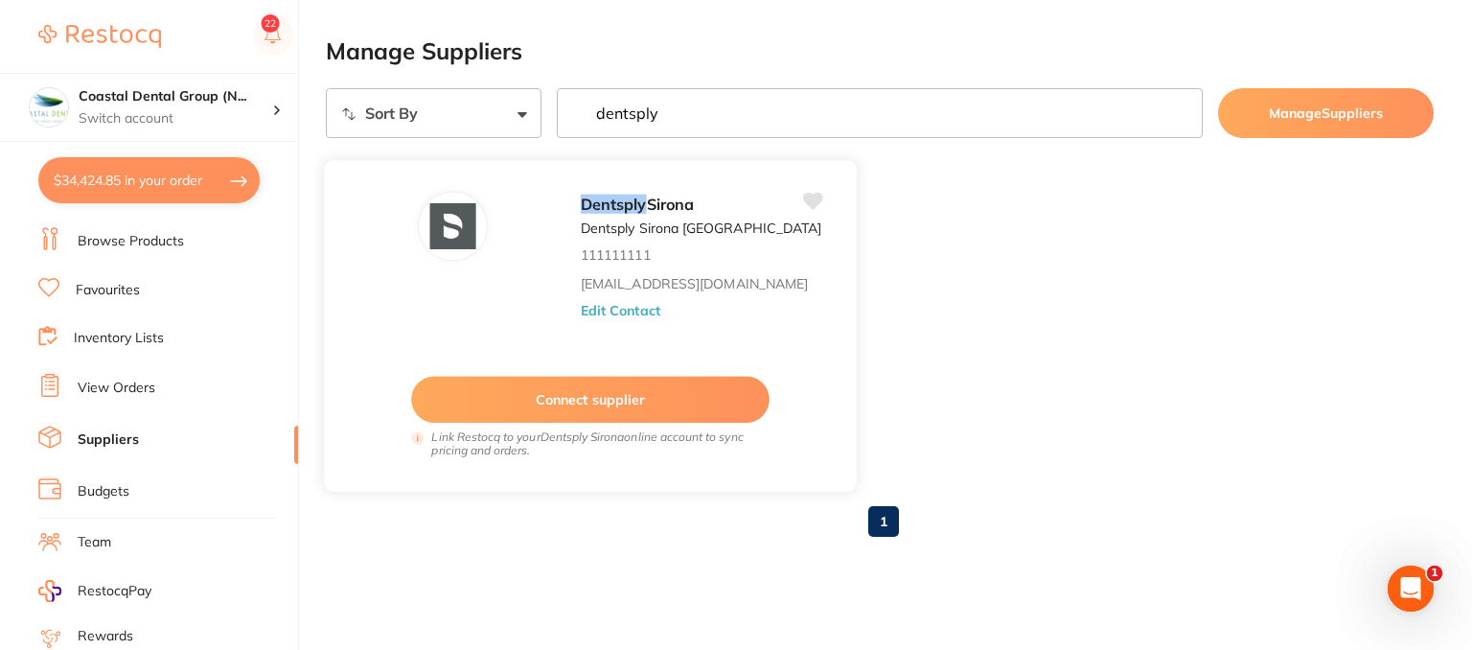
click at [511, 407] on button "Connect supplier" at bounding box center [590, 399] width 358 height 47
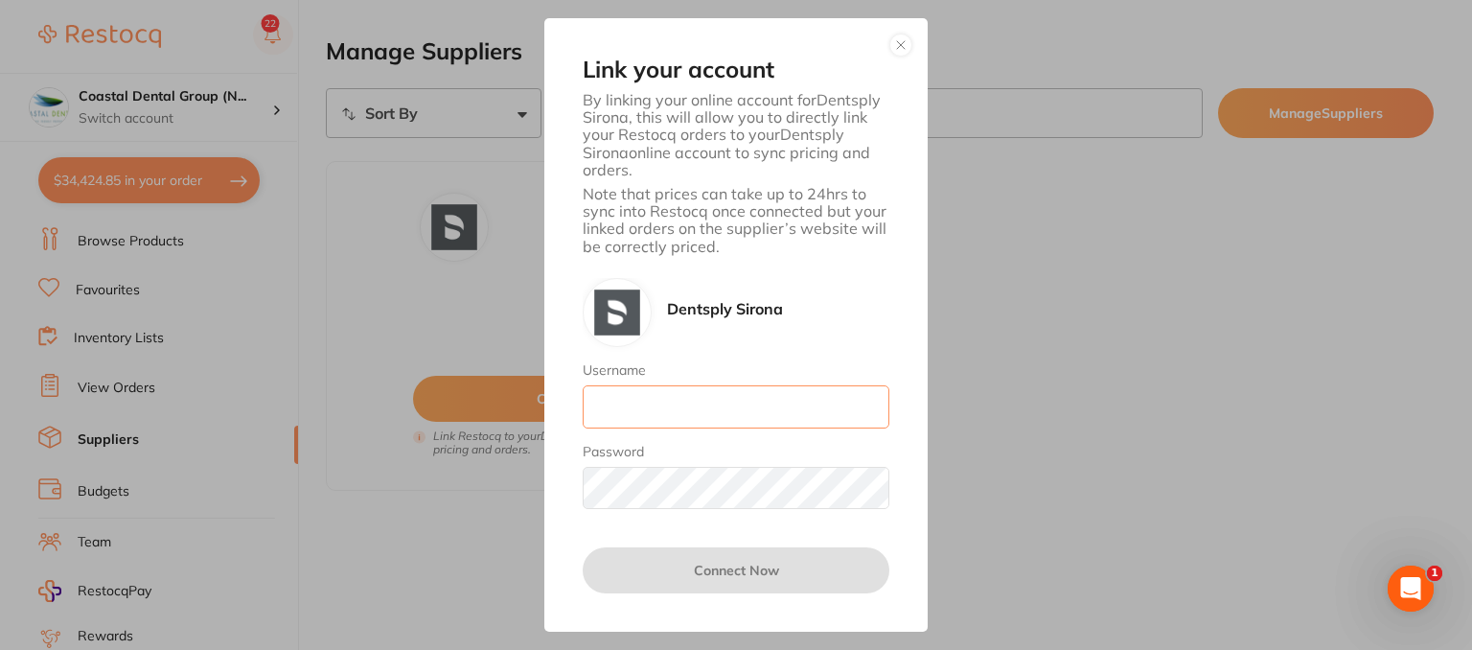
type input "skan3067@gmail.com"
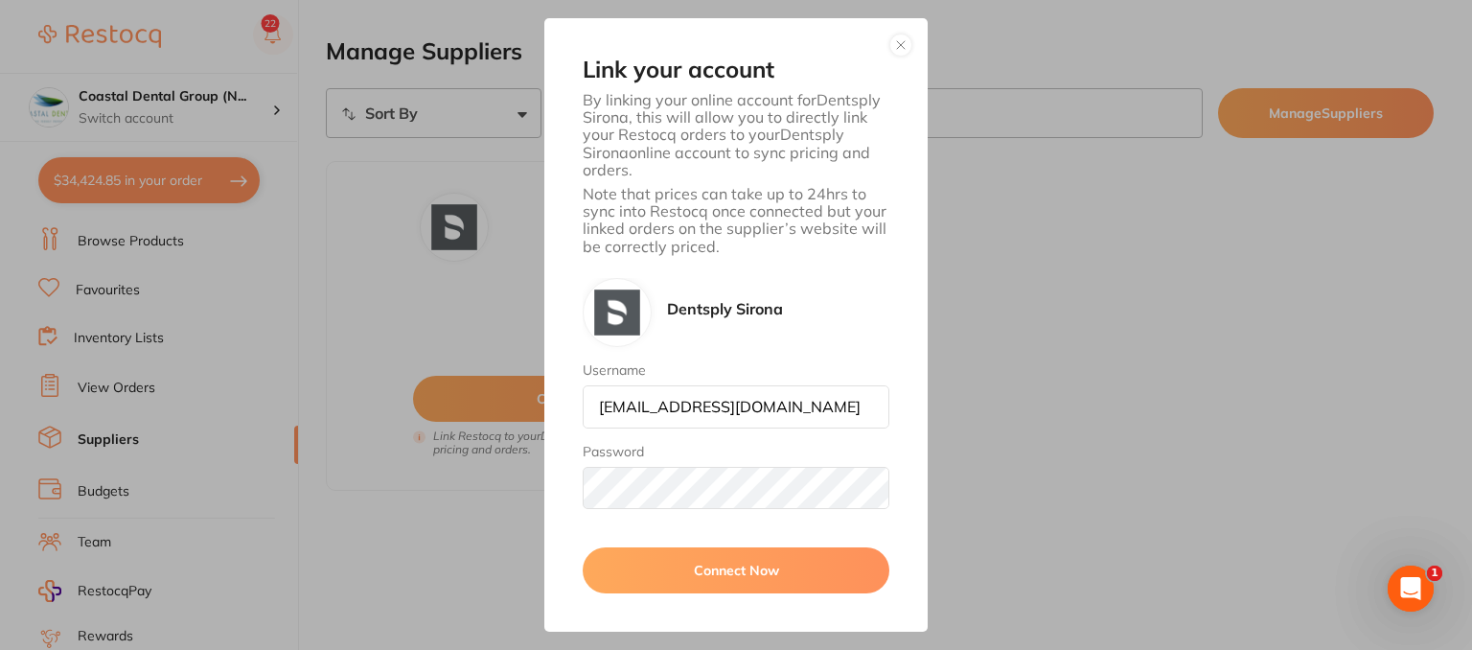
click at [899, 43] on button "button" at bounding box center [900, 45] width 23 height 23
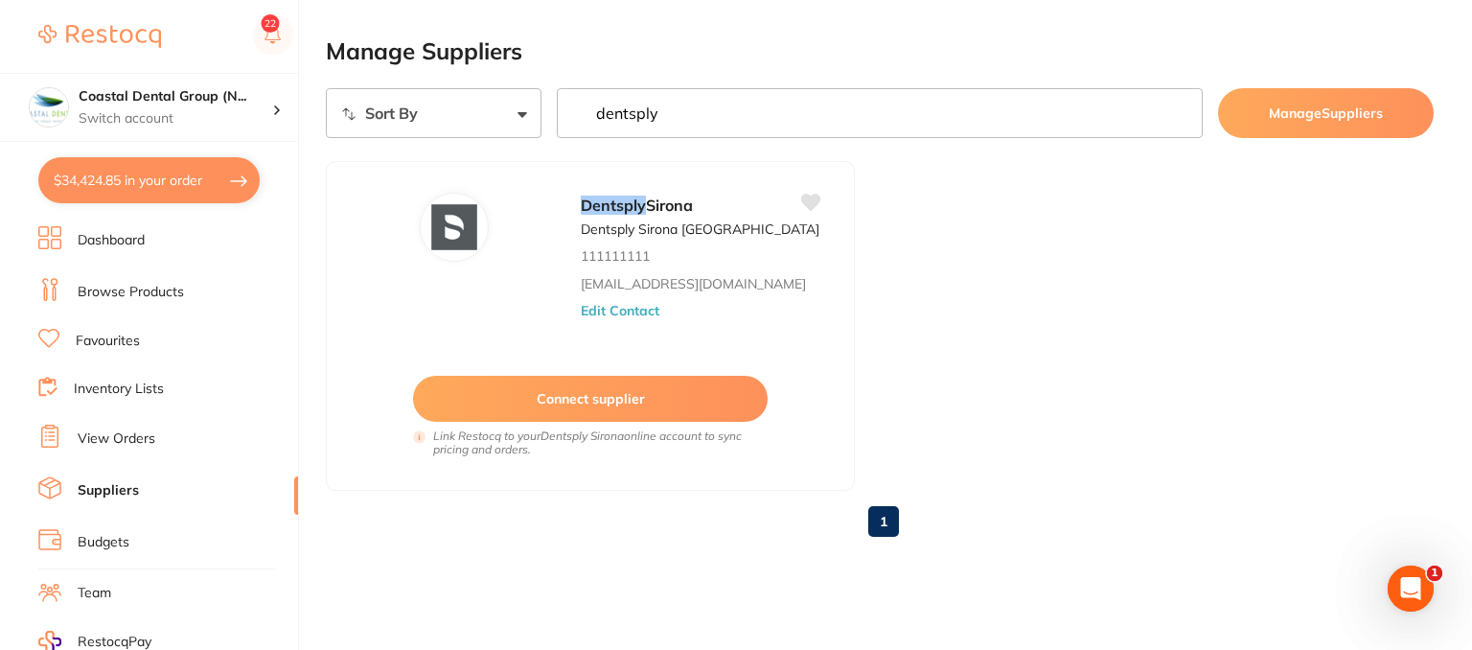
click at [133, 290] on link "Browse Products" at bounding box center [131, 292] width 106 height 19
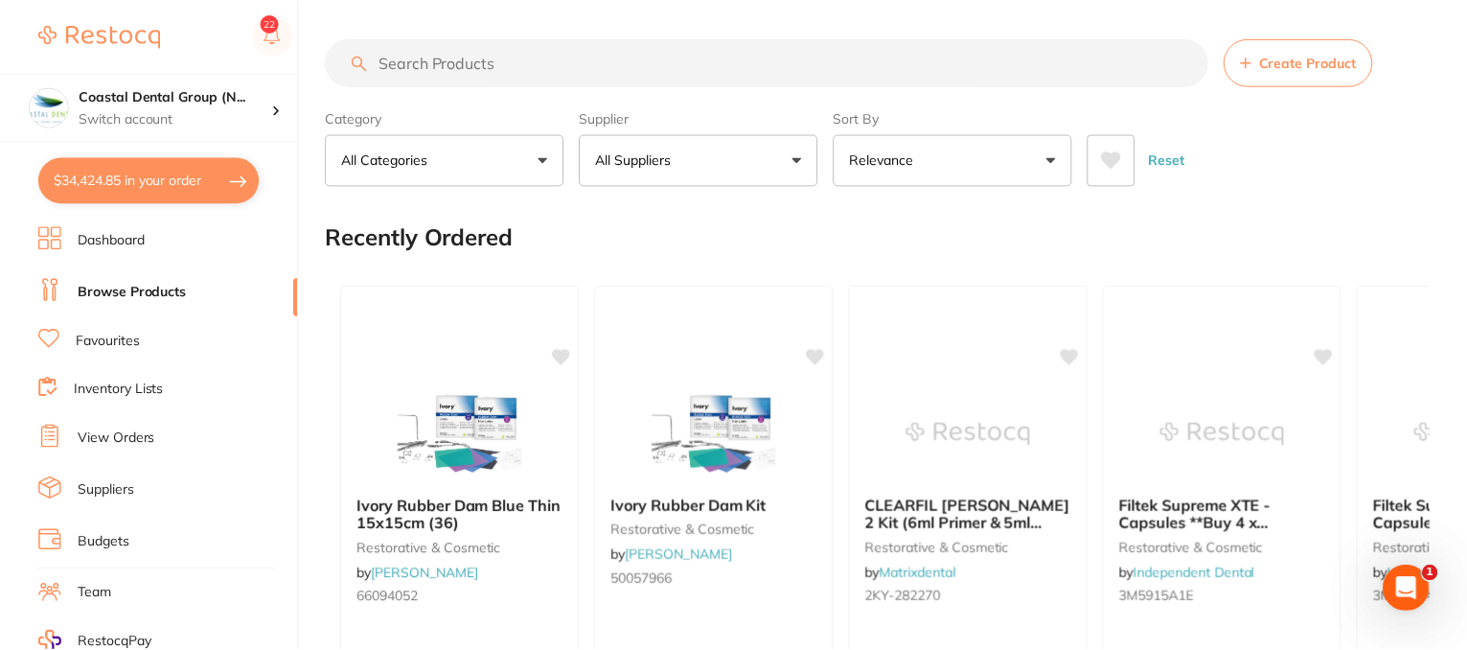
scroll to position [287, 0]
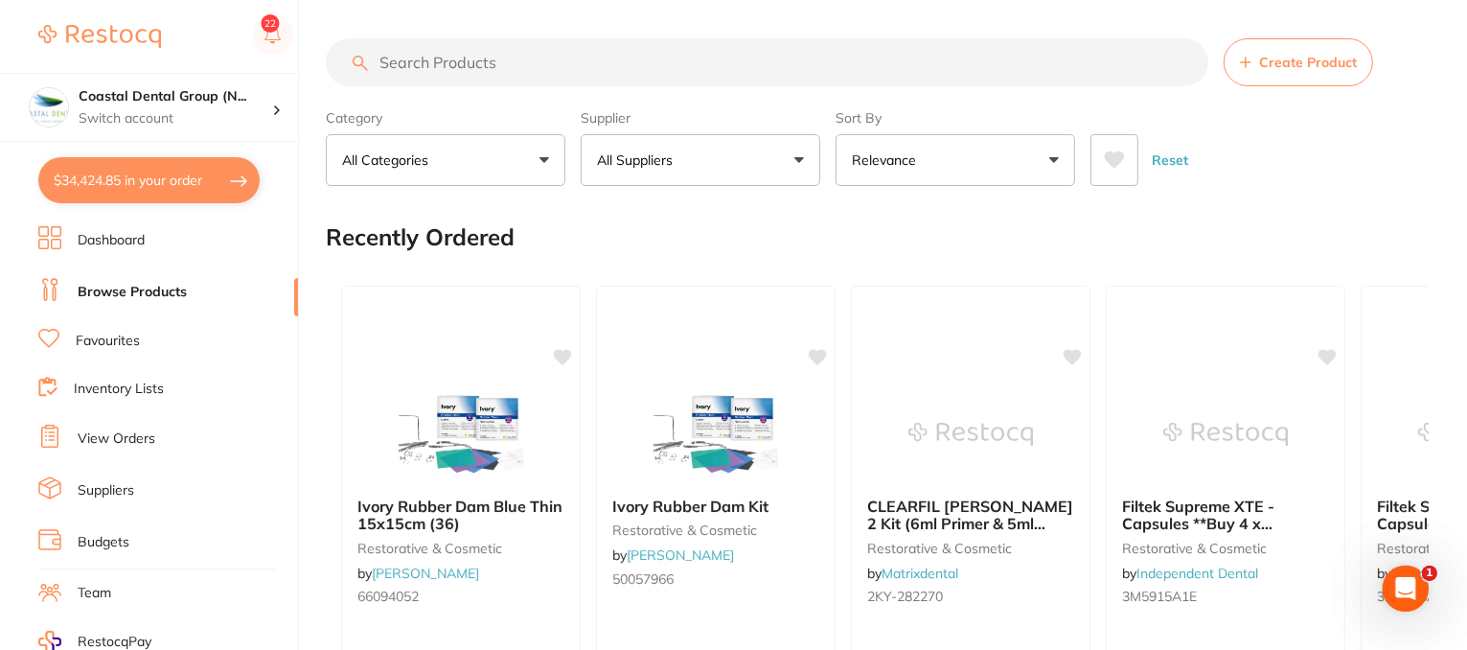
scroll to position [0, 0]
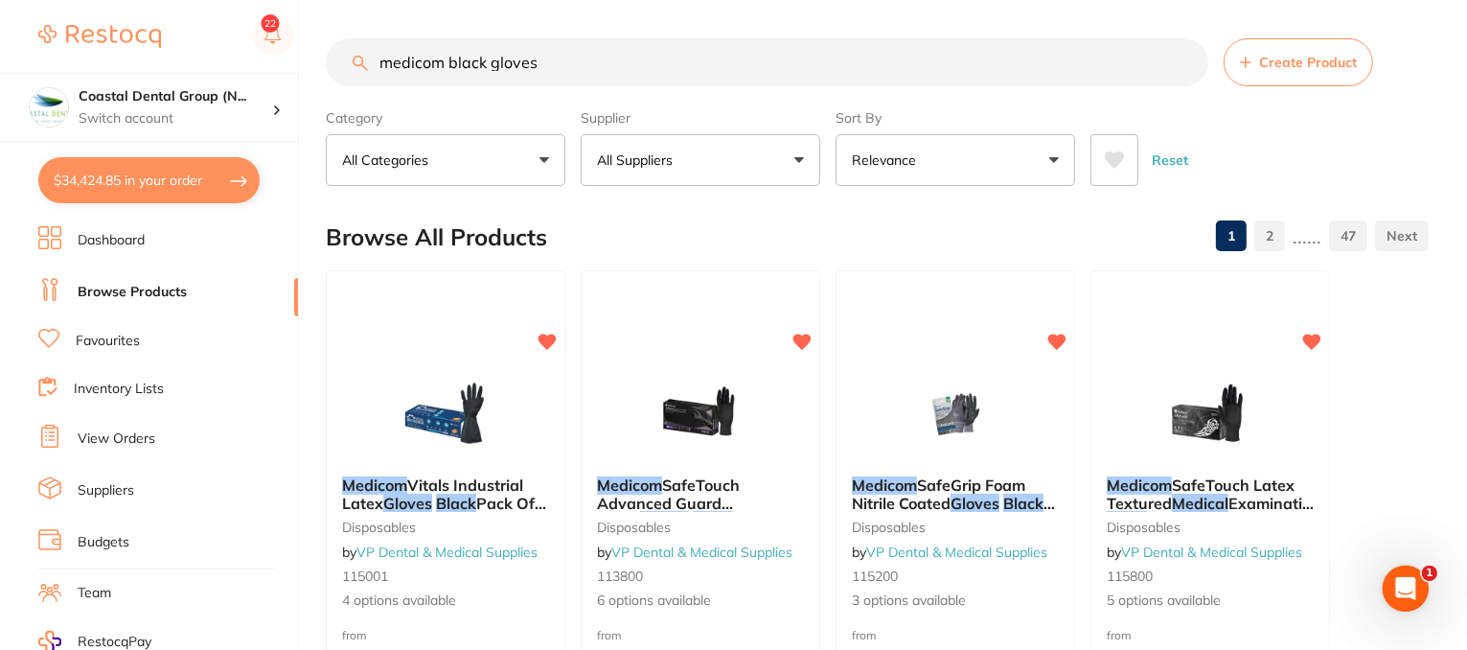
type input "medicom black gloves"
click at [797, 155] on button "All Suppliers" at bounding box center [701, 160] width 240 height 52
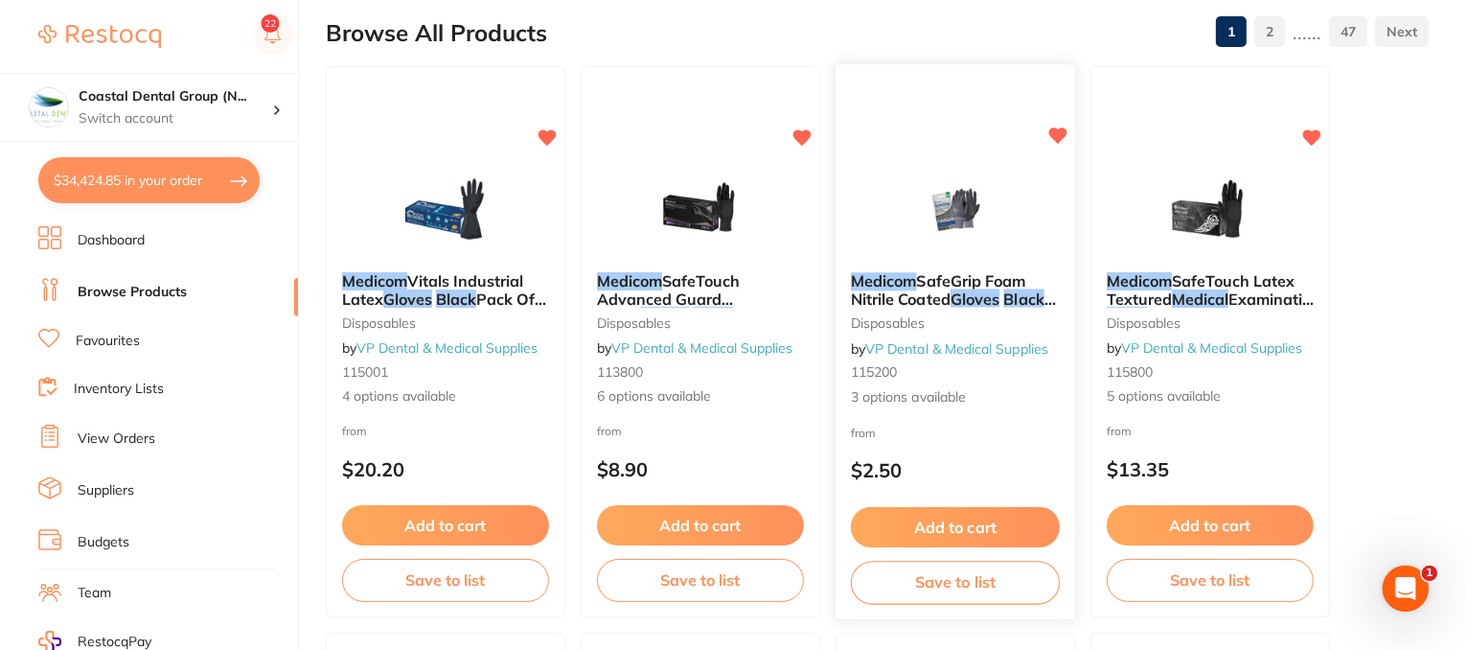
scroll to position [192, 0]
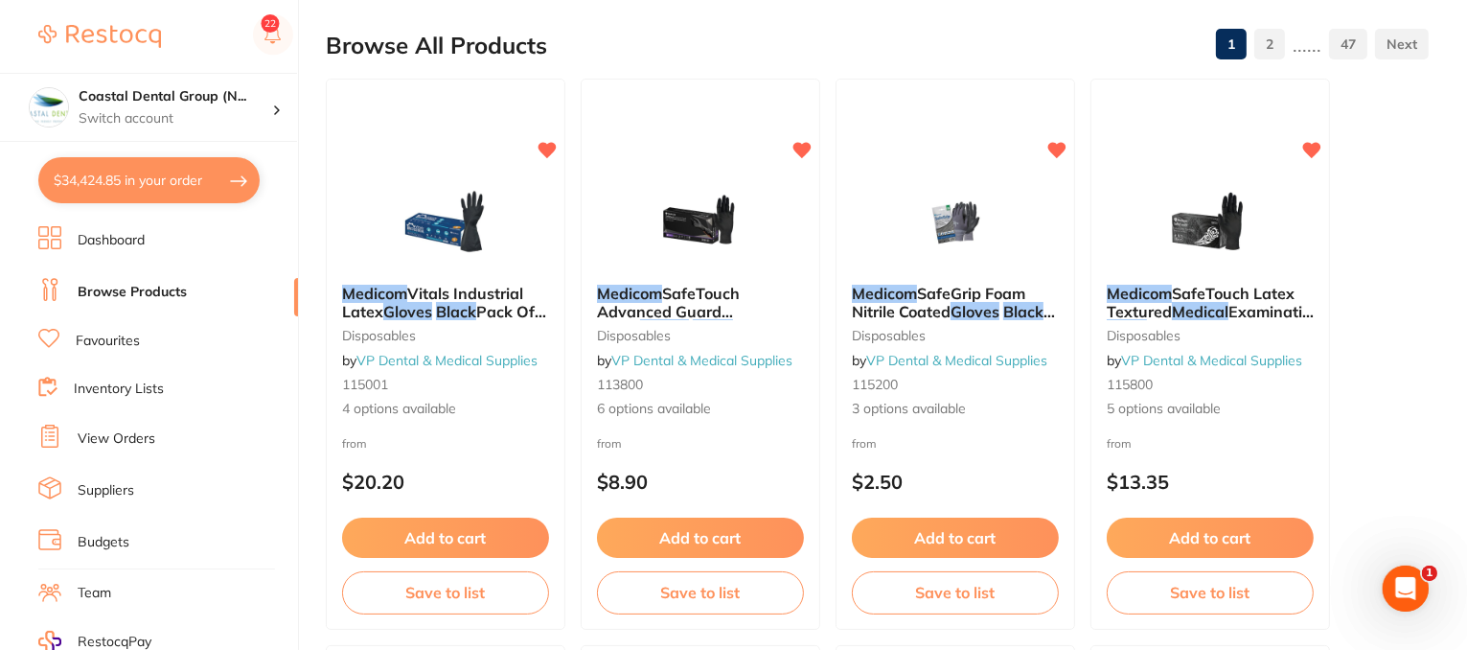
drag, startPoint x: 718, startPoint y: 539, endPoint x: 1084, endPoint y: 384, distance: 397.2
click at [718, 539] on button "Add to cart" at bounding box center [700, 537] width 207 height 40
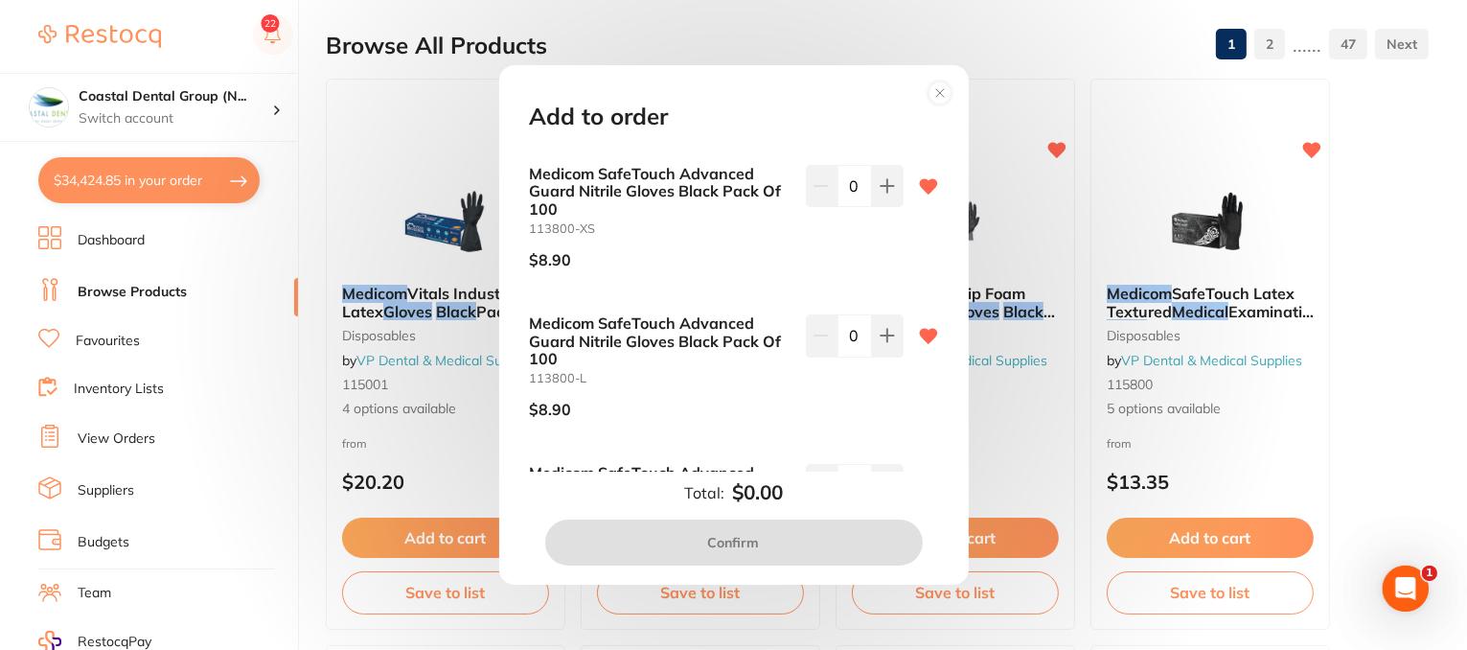
scroll to position [0, 0]
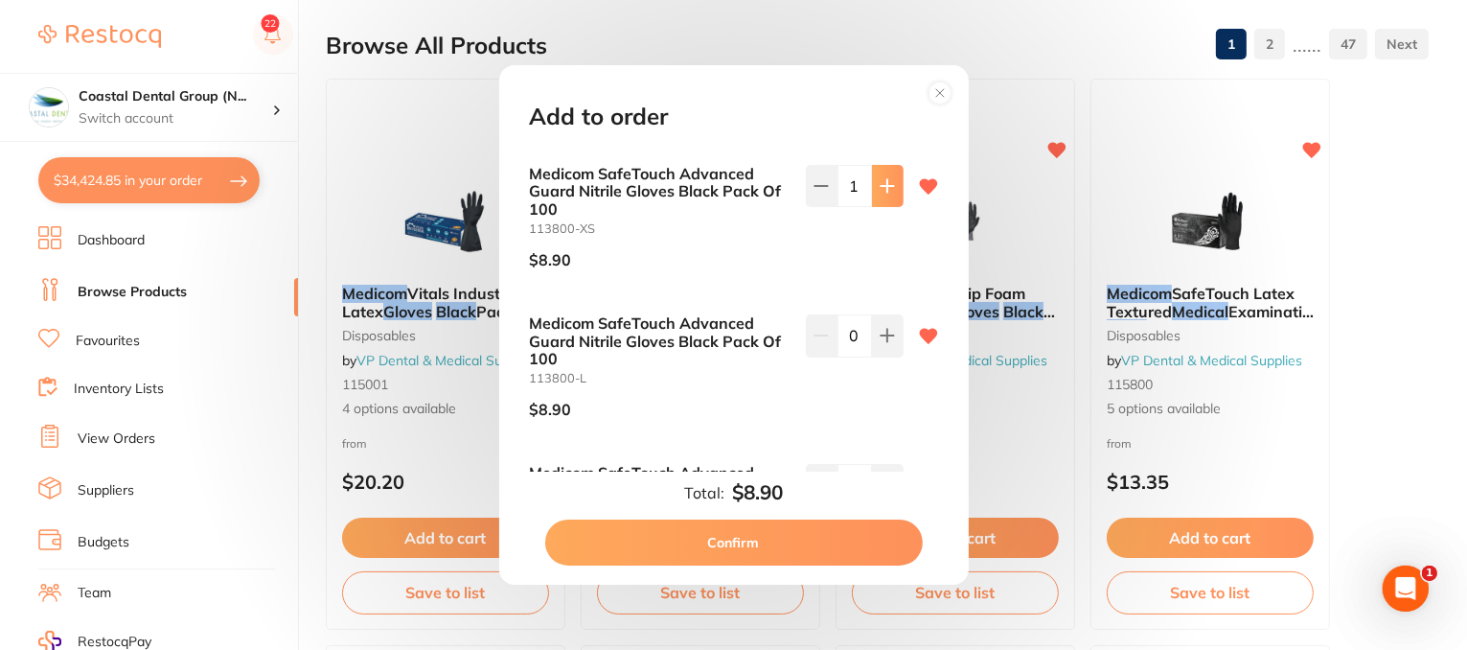
type input "3"
click at [774, 529] on button "Confirm" at bounding box center [734, 542] width 378 height 46
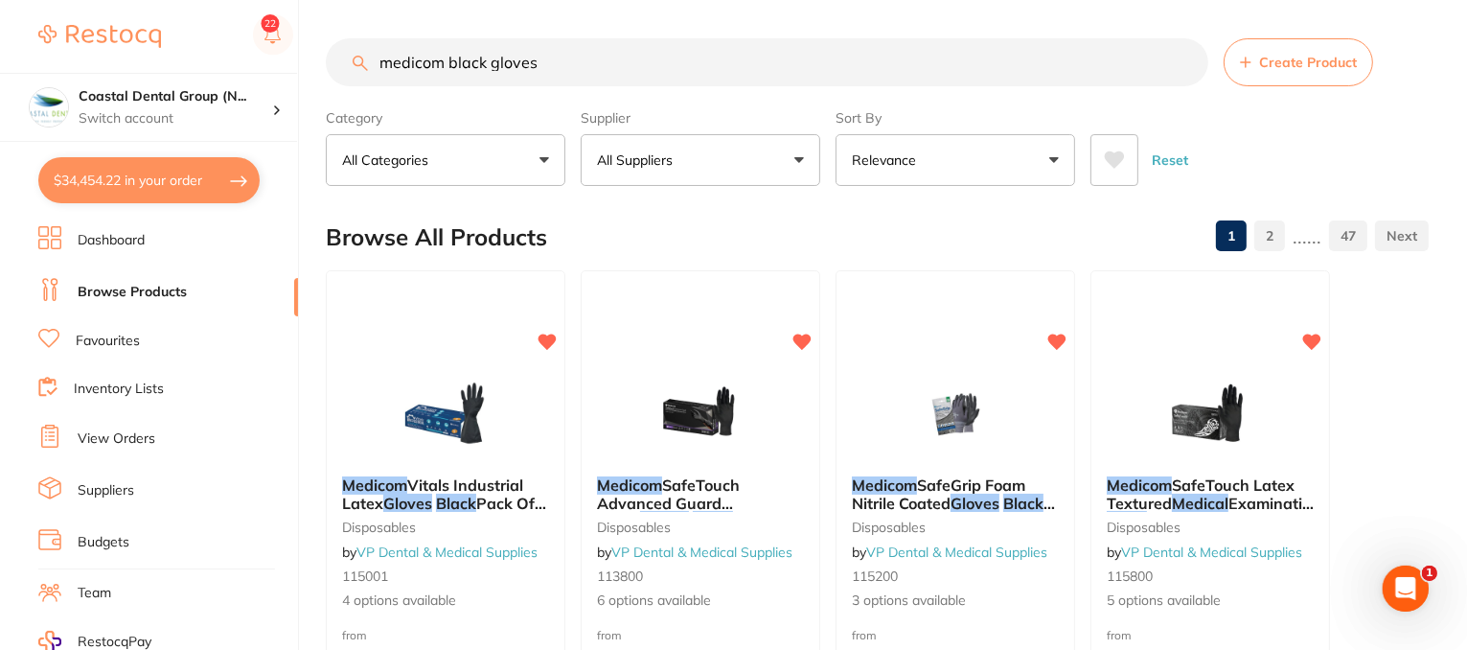
click at [799, 162] on button "All Suppliers" at bounding box center [701, 160] width 240 height 52
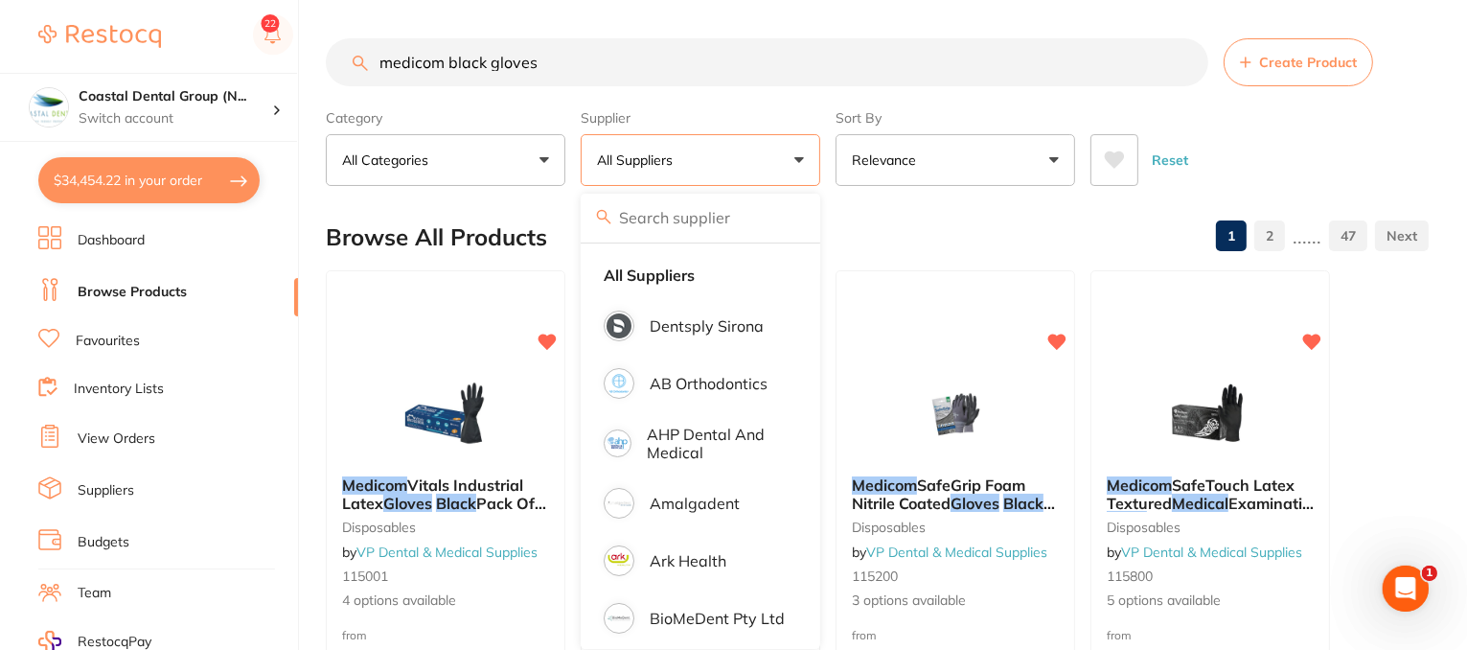
click at [1162, 161] on button "Reset" at bounding box center [1170, 160] width 48 height 52
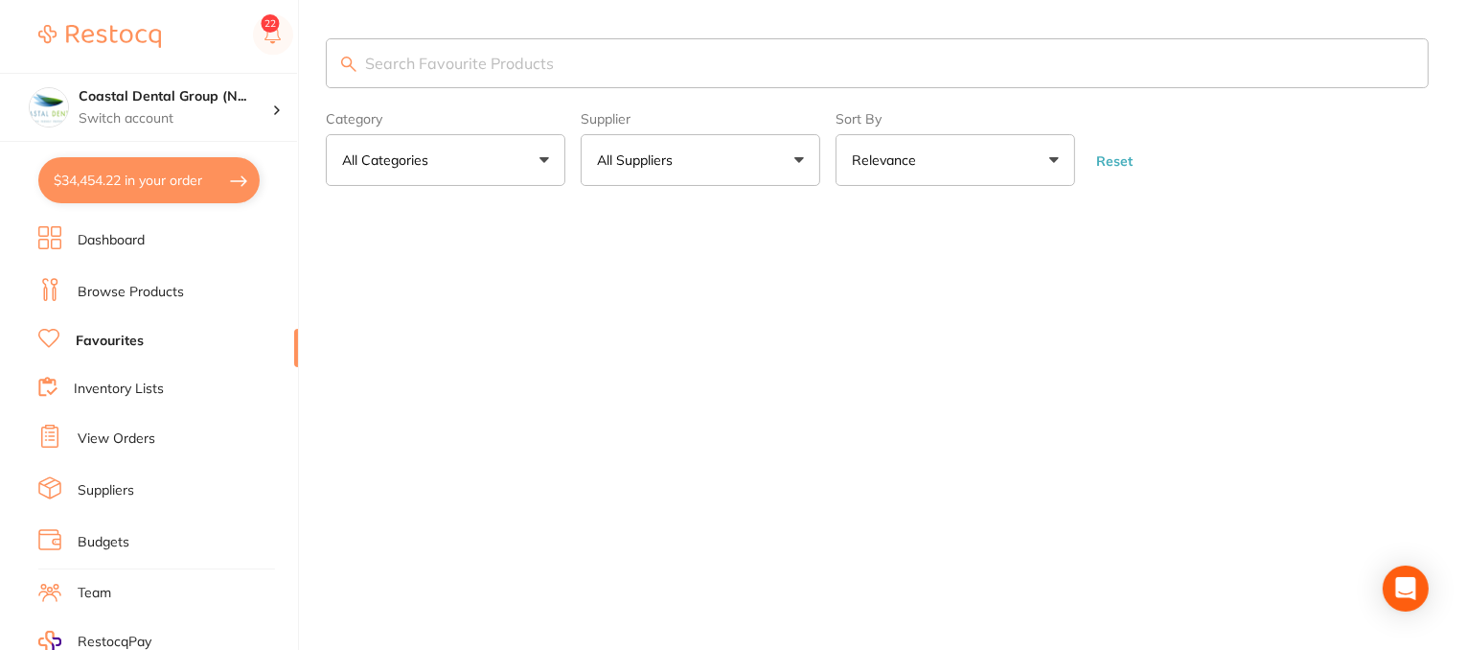
click at [99, 343] on link "Favourites" at bounding box center [110, 341] width 68 height 19
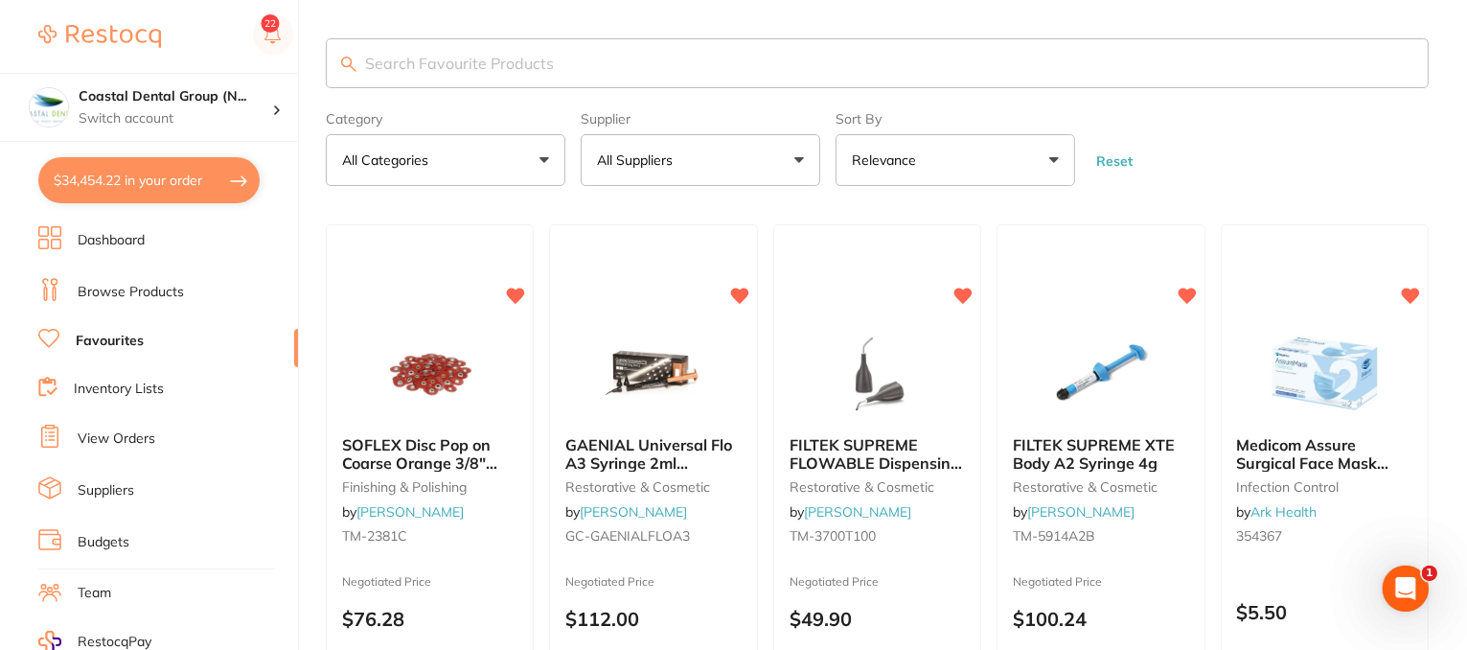
click at [123, 387] on link "Inventory Lists" at bounding box center [119, 388] width 90 height 19
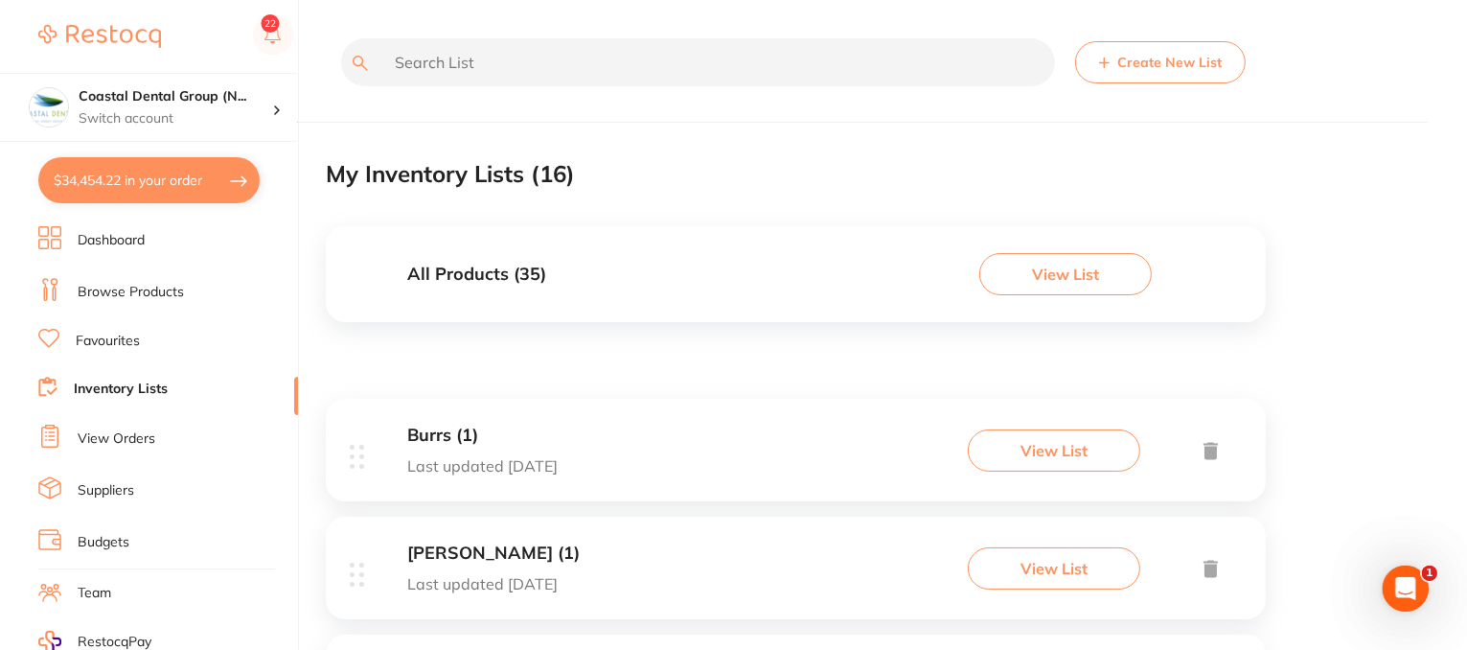
click at [1166, 63] on button "Create New List" at bounding box center [1160, 62] width 171 height 42
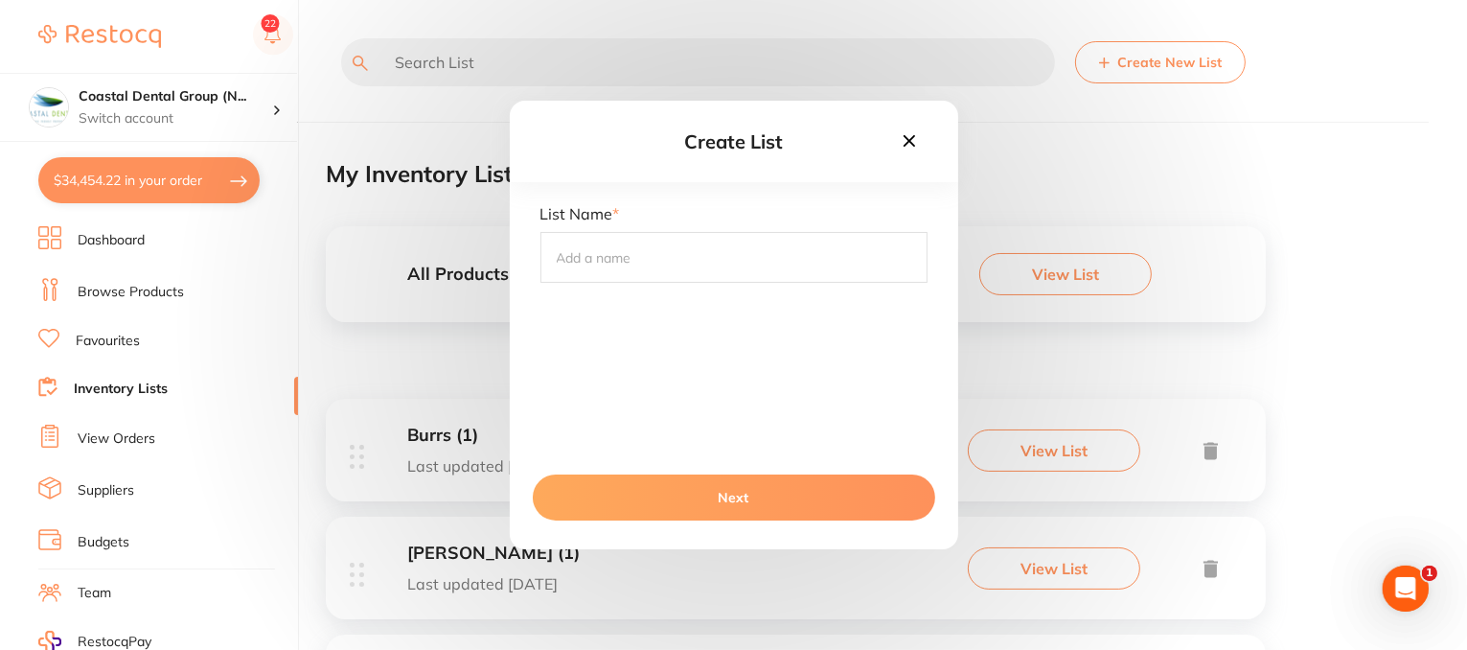
click at [908, 143] on icon at bounding box center [909, 140] width 21 height 21
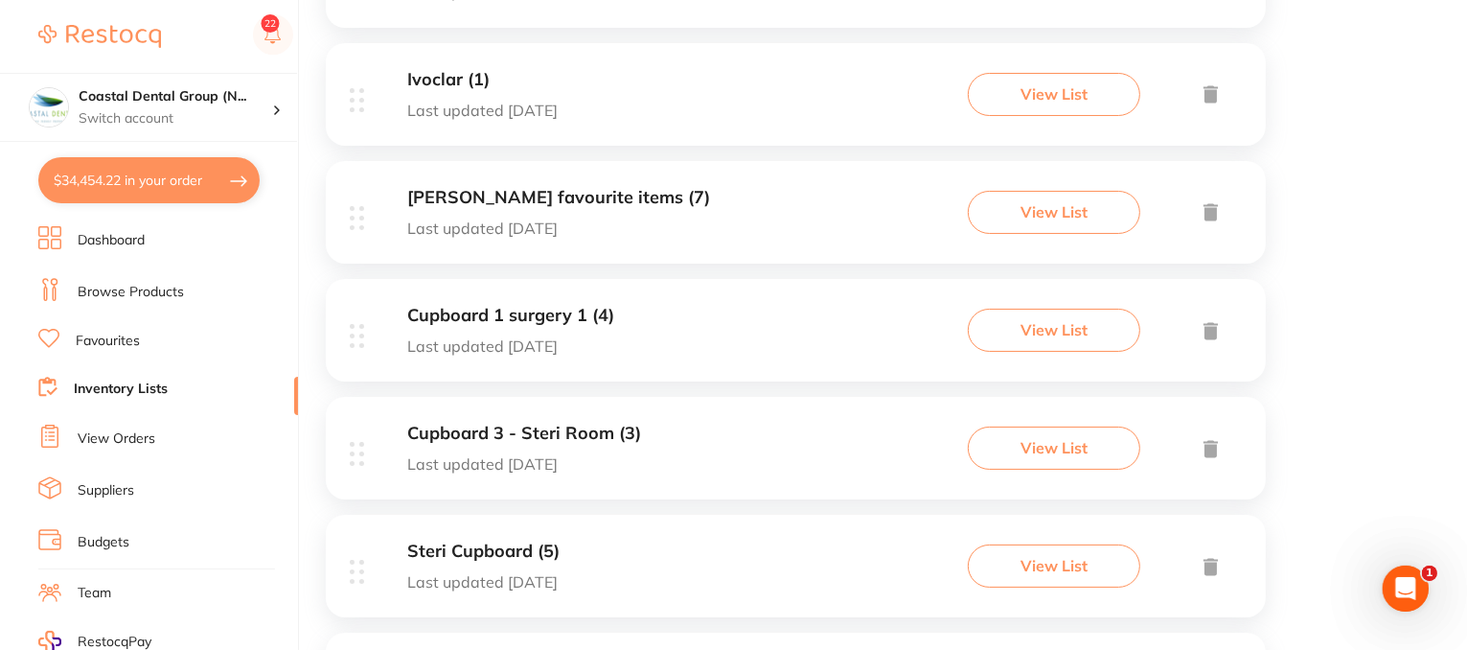
scroll to position [1437, 0]
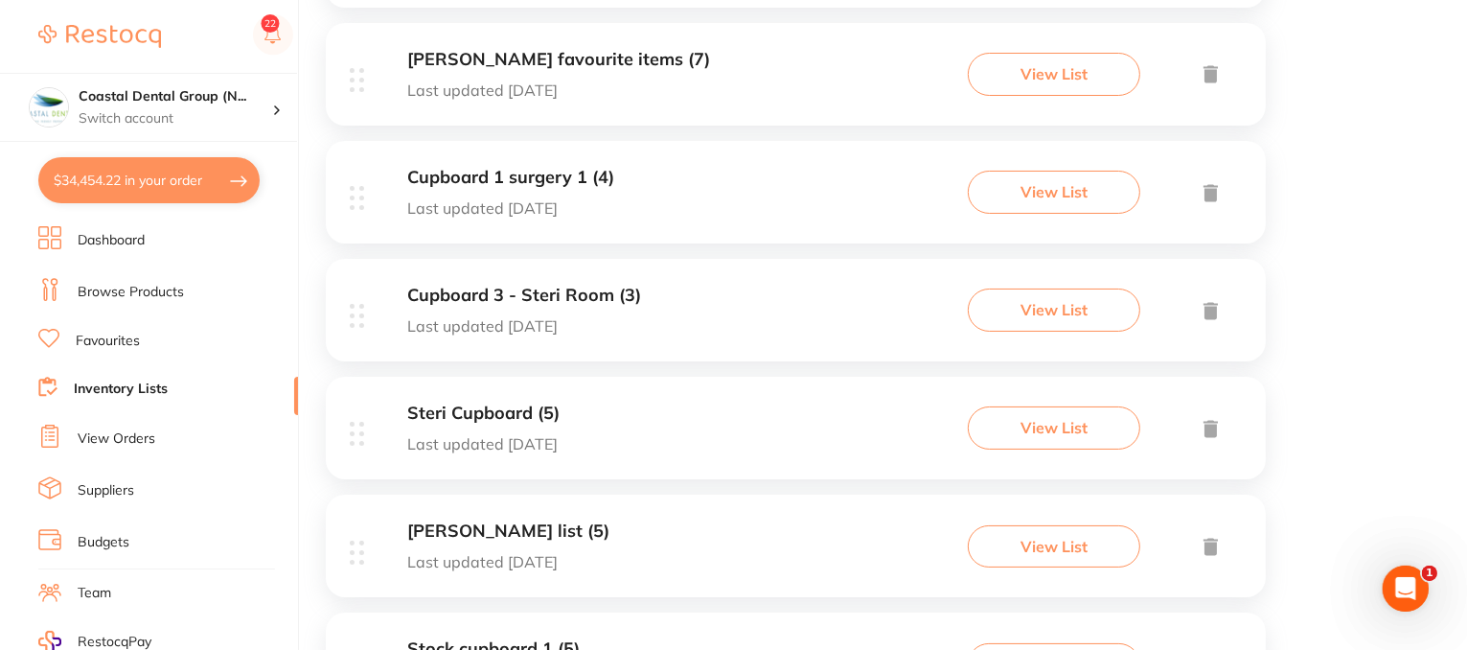
drag, startPoint x: 696, startPoint y: 97, endPoint x: 706, endPoint y: 97, distance: 10.5
click at [679, 108] on div "Dr. Penrod's favourite items (7) Last updated 20 days ago View List" at bounding box center [796, 74] width 940 height 103
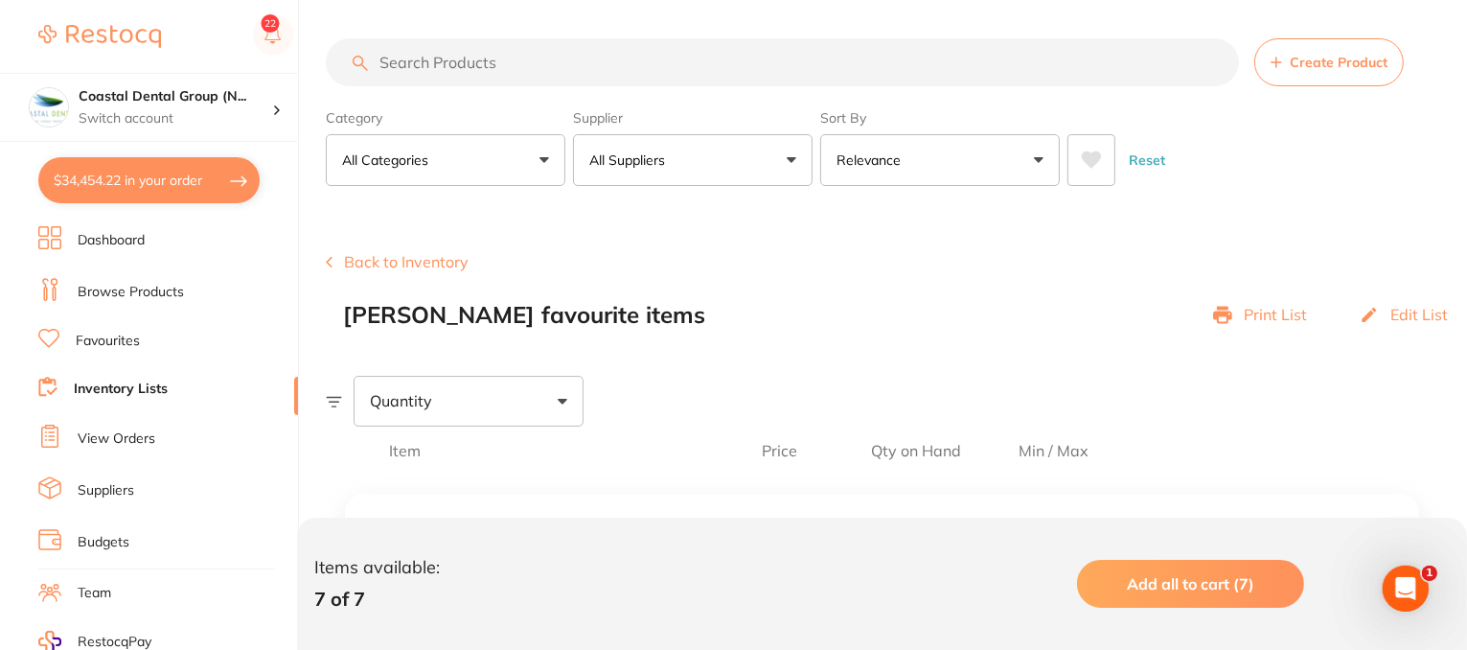
click at [403, 265] on button "Back to Inventory" at bounding box center [397, 261] width 143 height 17
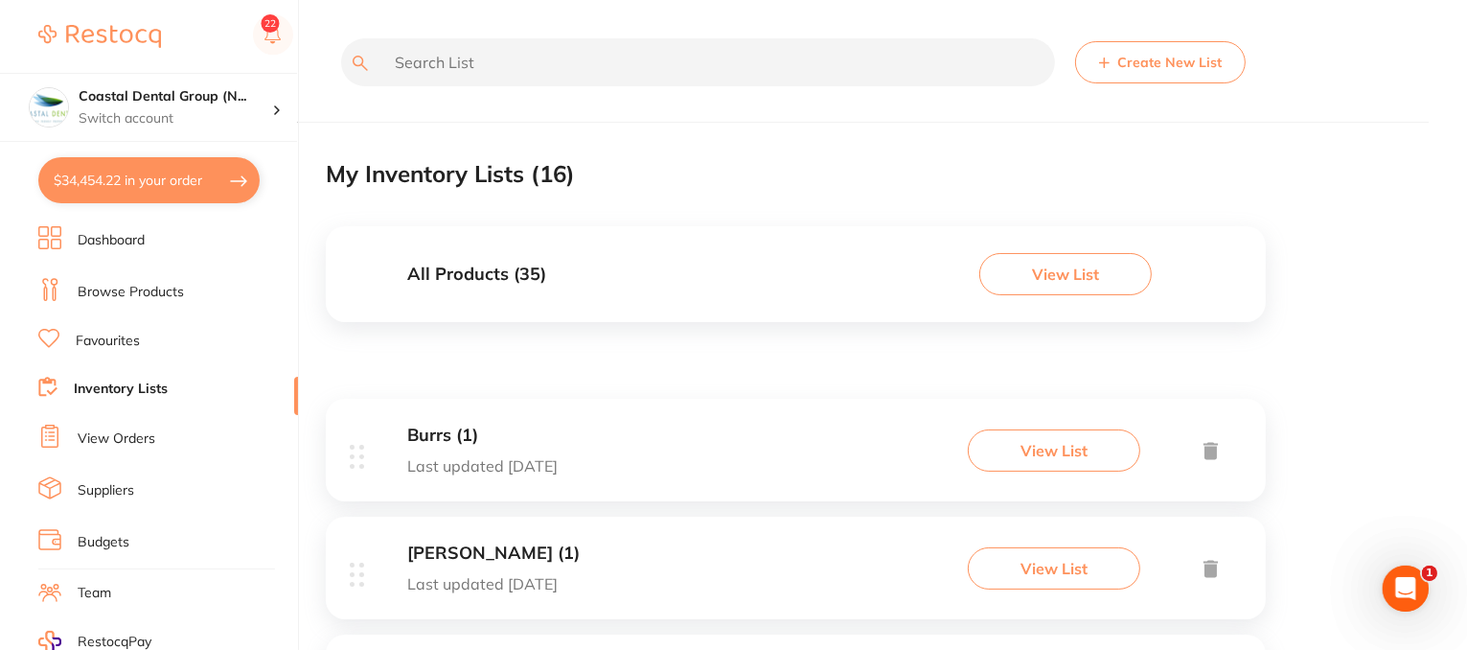
click at [1055, 268] on button "View List" at bounding box center [1065, 274] width 172 height 42
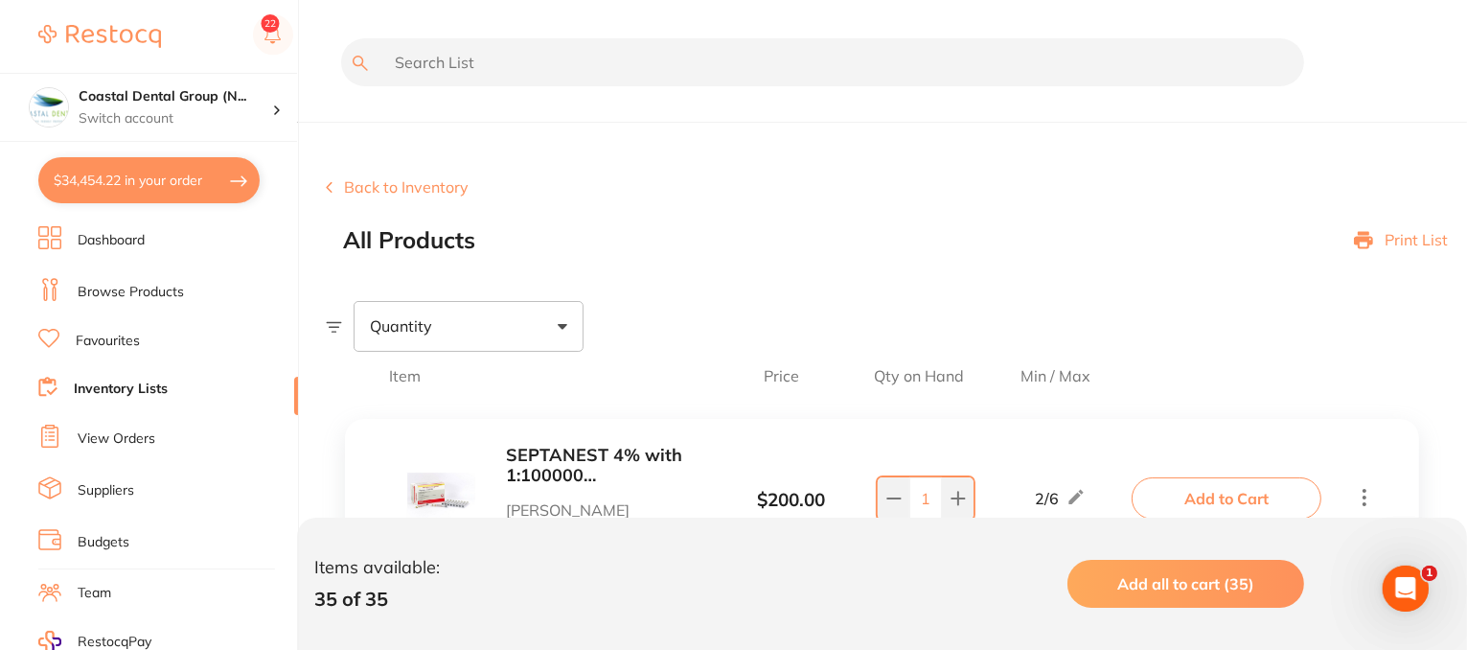
click at [559, 319] on div "Quantity" at bounding box center [469, 326] width 230 height 50
click at [496, 381] on span "Below min limit" at bounding box center [466, 387] width 140 height 40
click at [391, 381] on input "Below min limit" at bounding box center [382, 386] width 17 height 17
checkbox input "true"
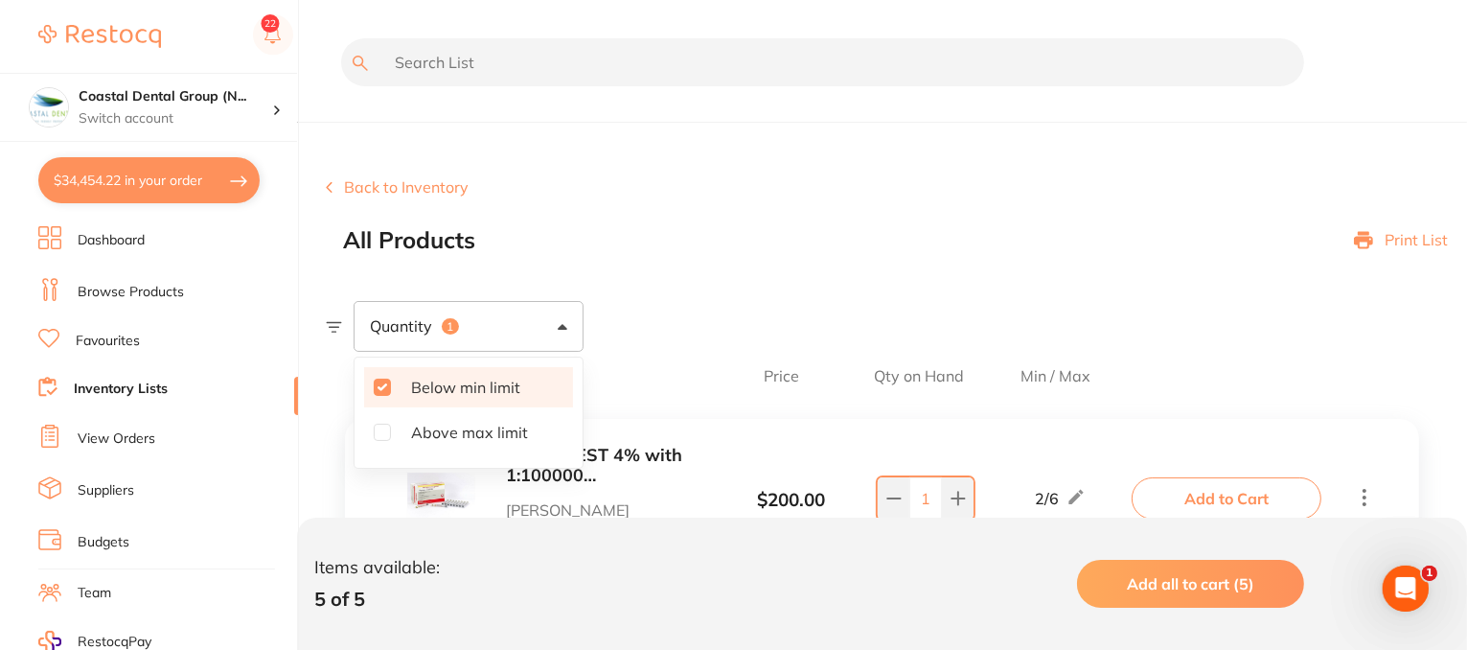
click at [425, 178] on button "Back to Inventory" at bounding box center [397, 186] width 143 height 17
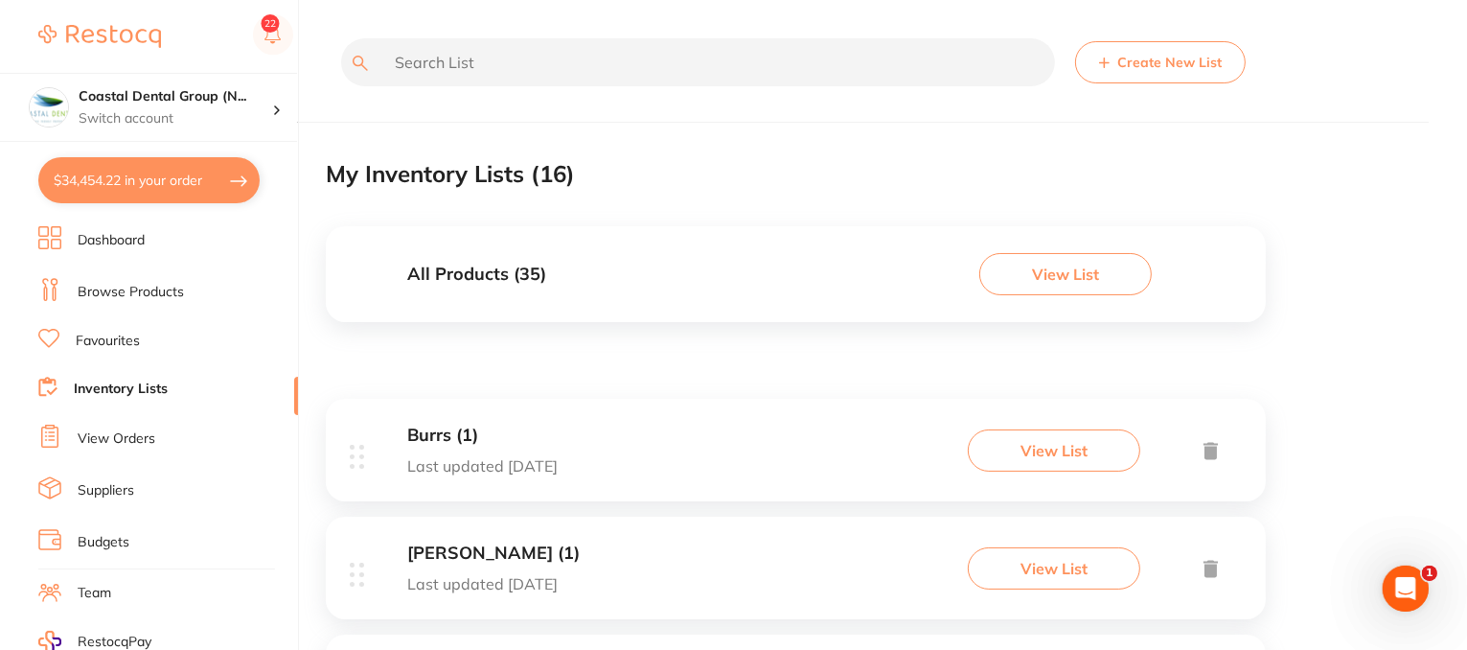
click at [89, 169] on button "$34,454.22 in your order" at bounding box center [148, 180] width 221 height 46
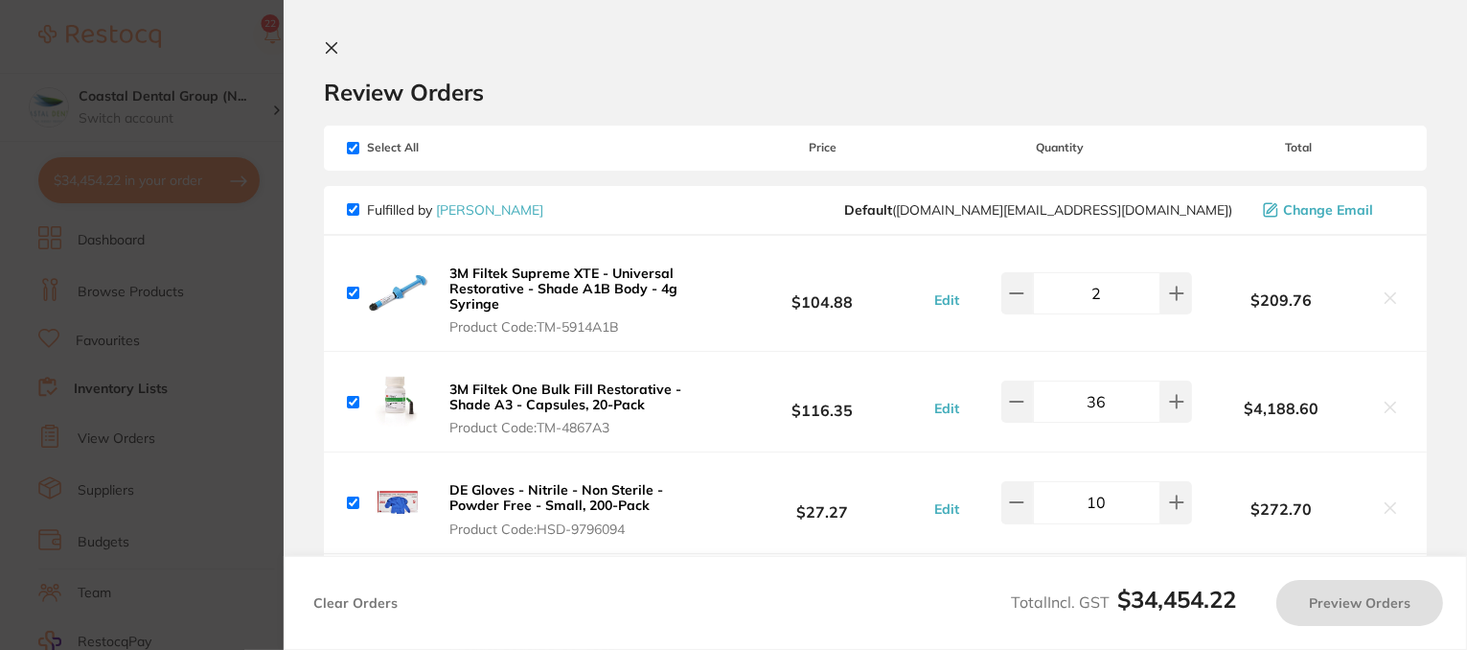
checkbox input "true"
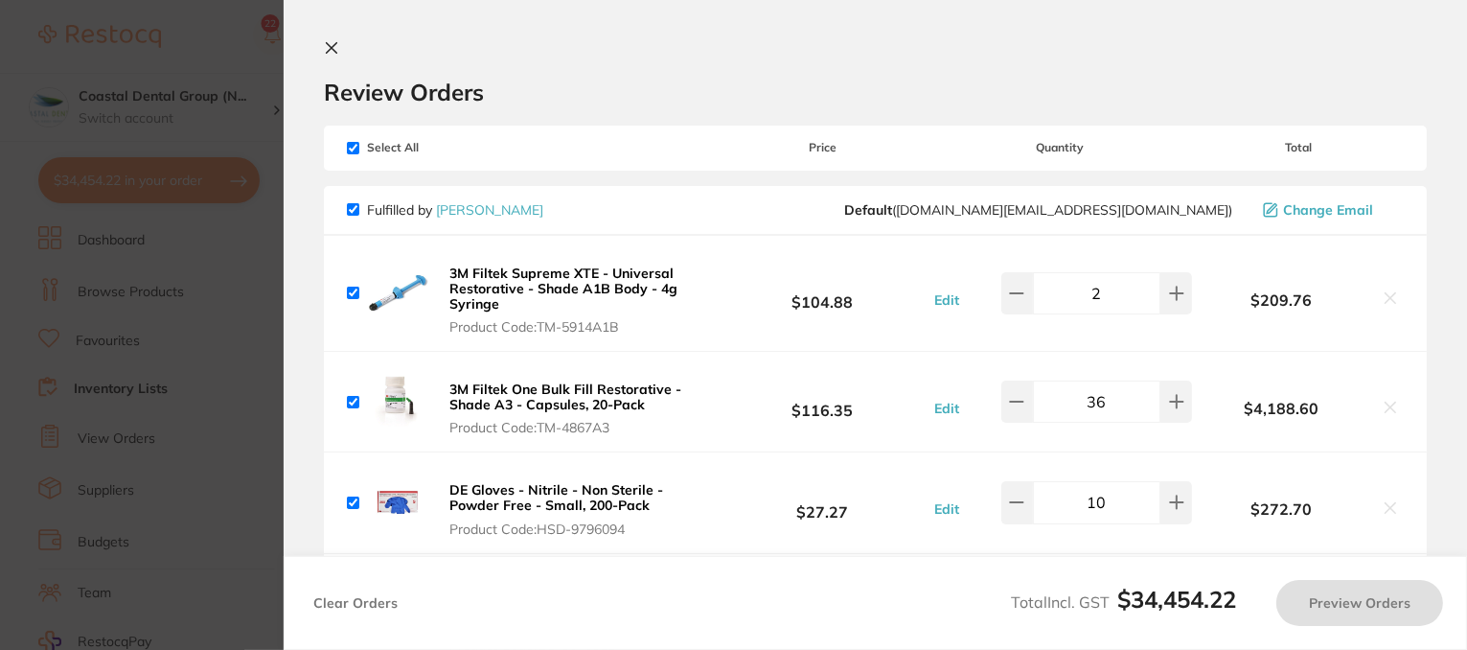
checkbox input "true"
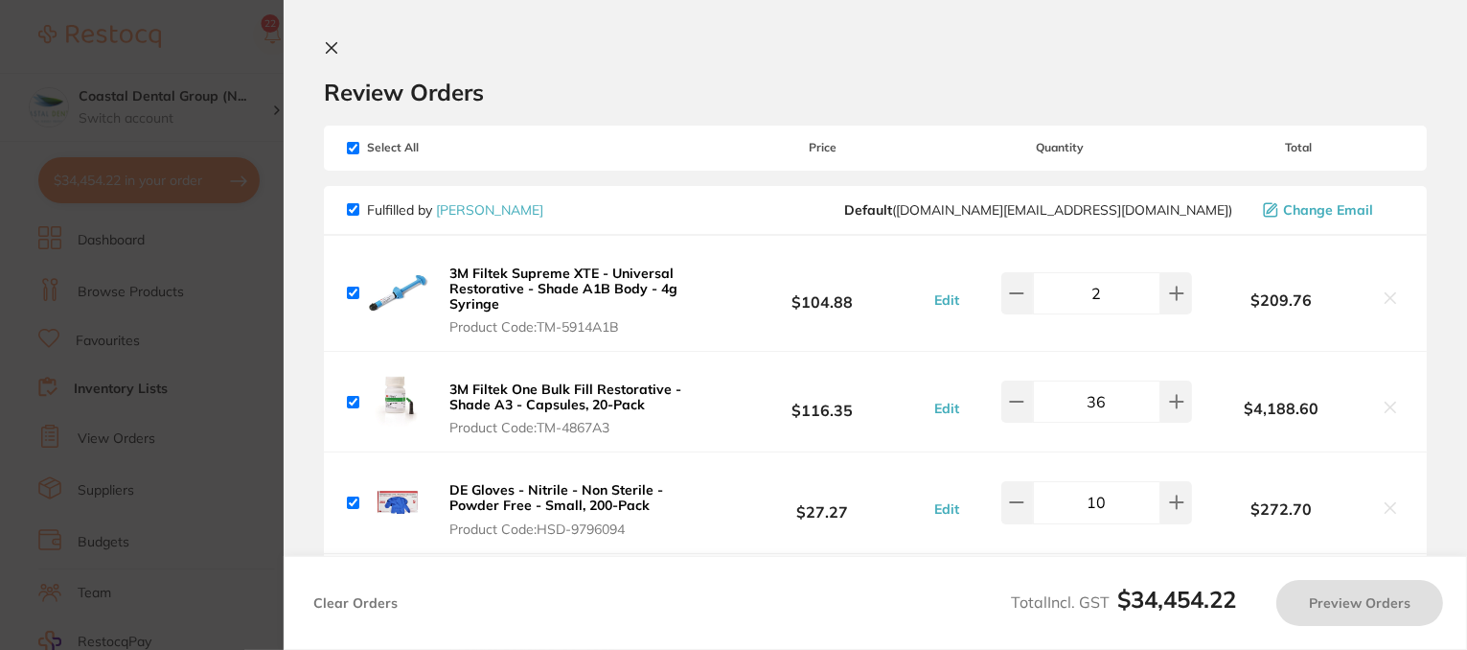
checkbox input "true"
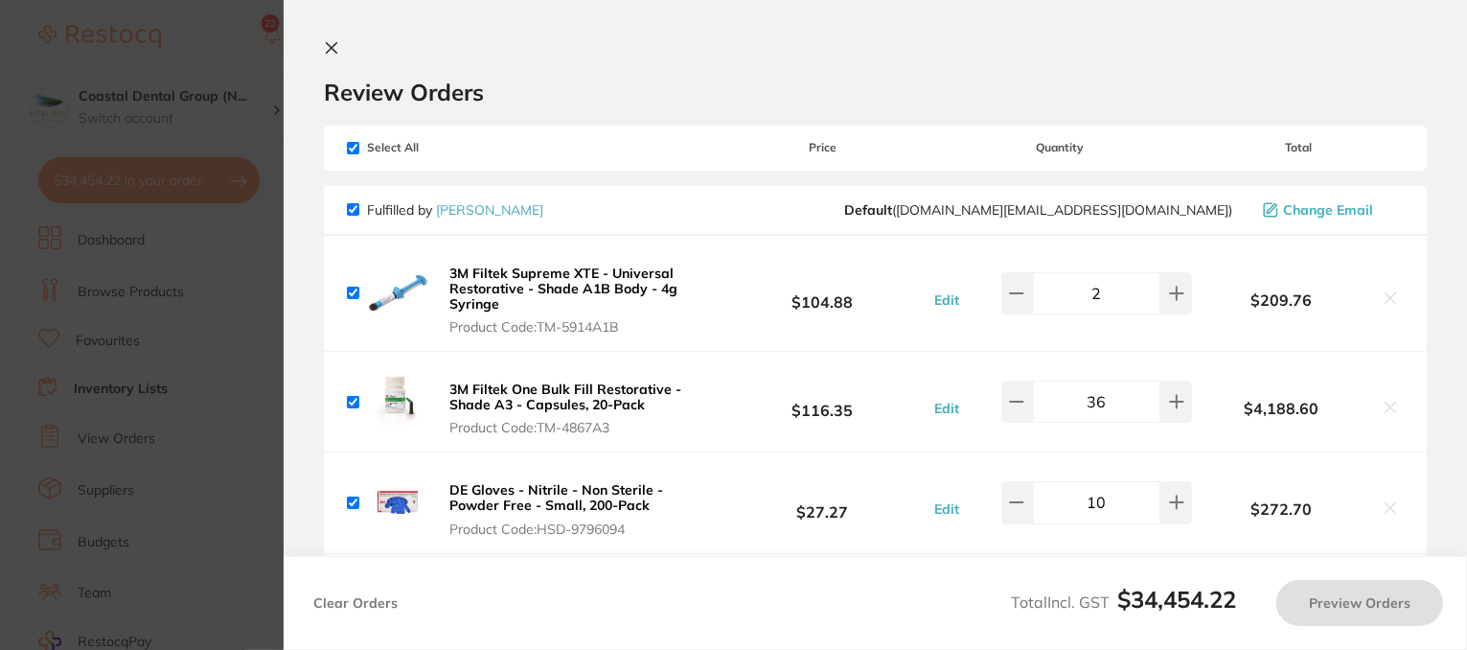
checkbox input "true"
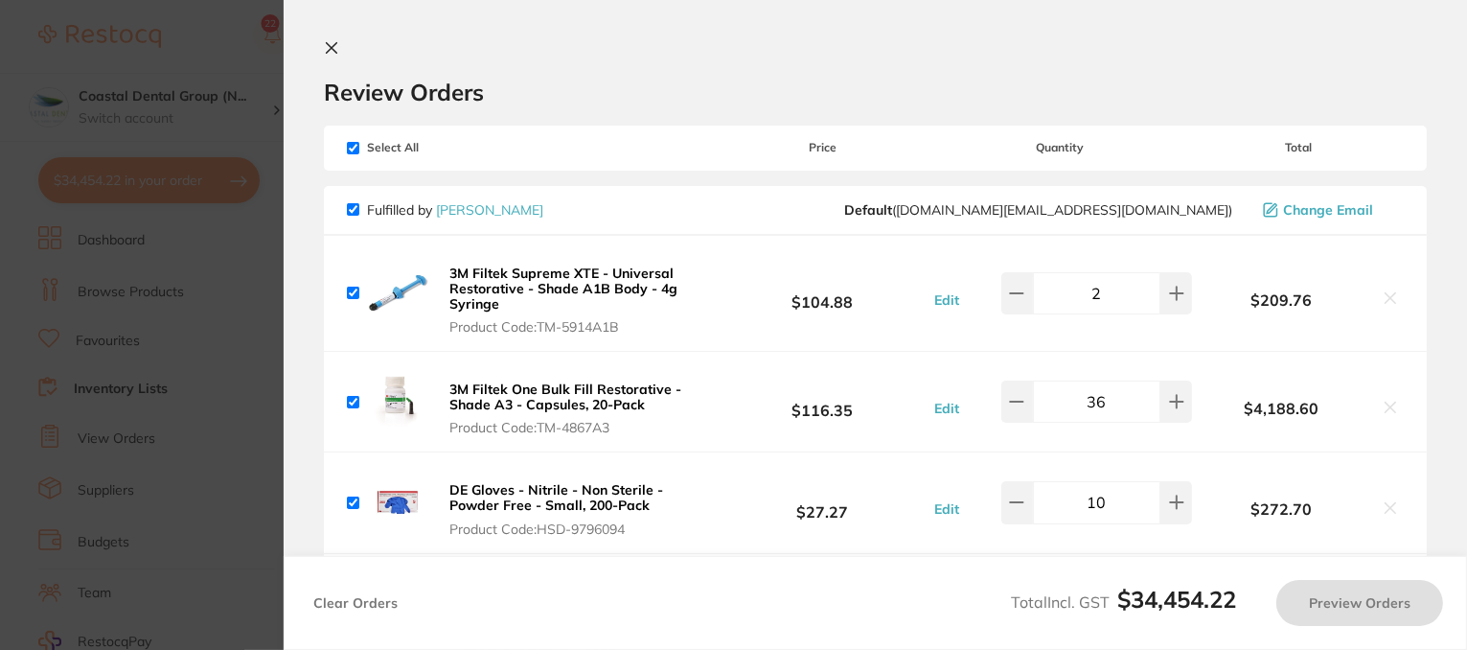
checkbox input "true"
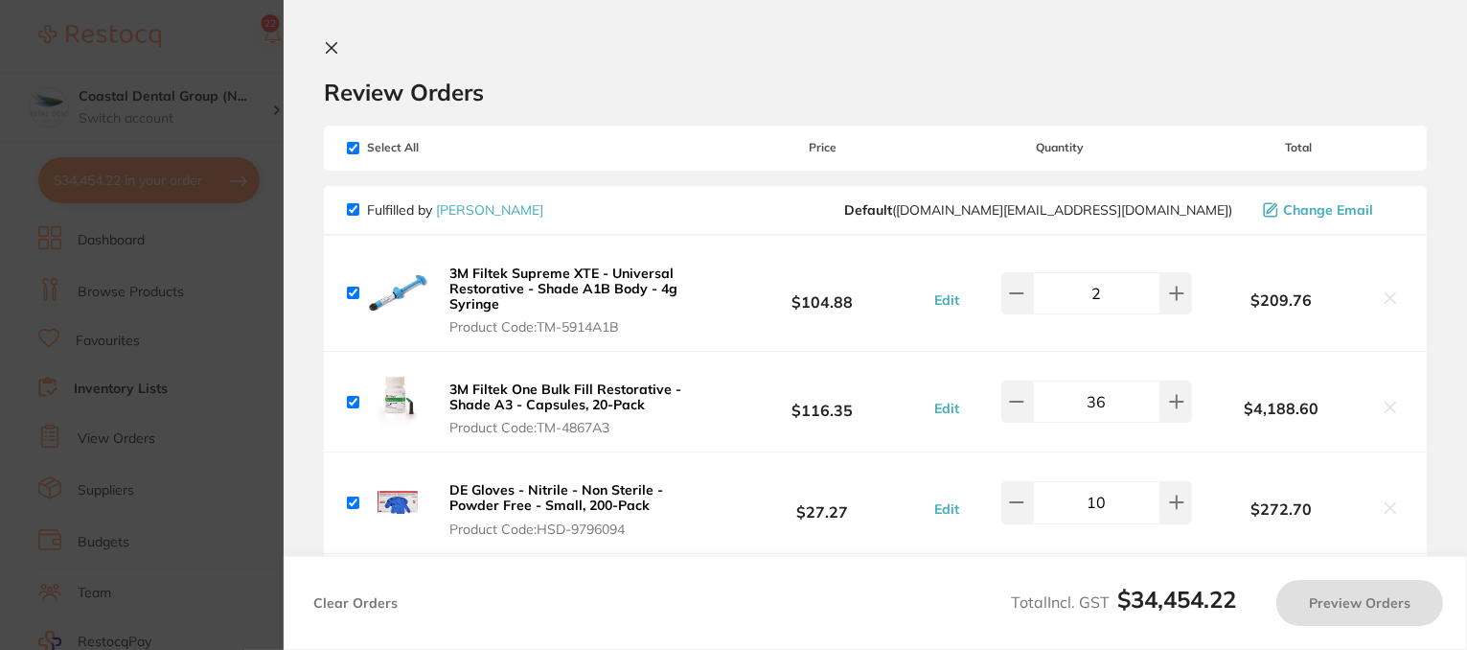
checkbox input "true"
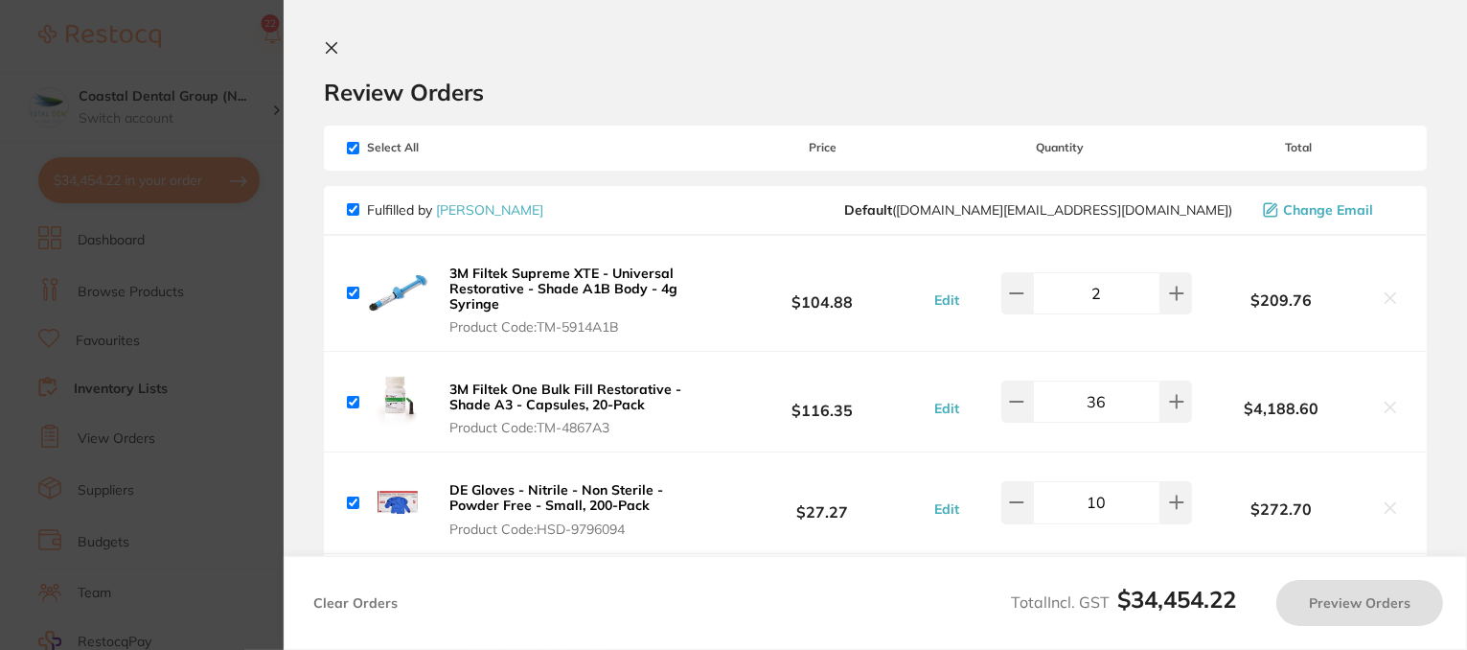
checkbox input "true"
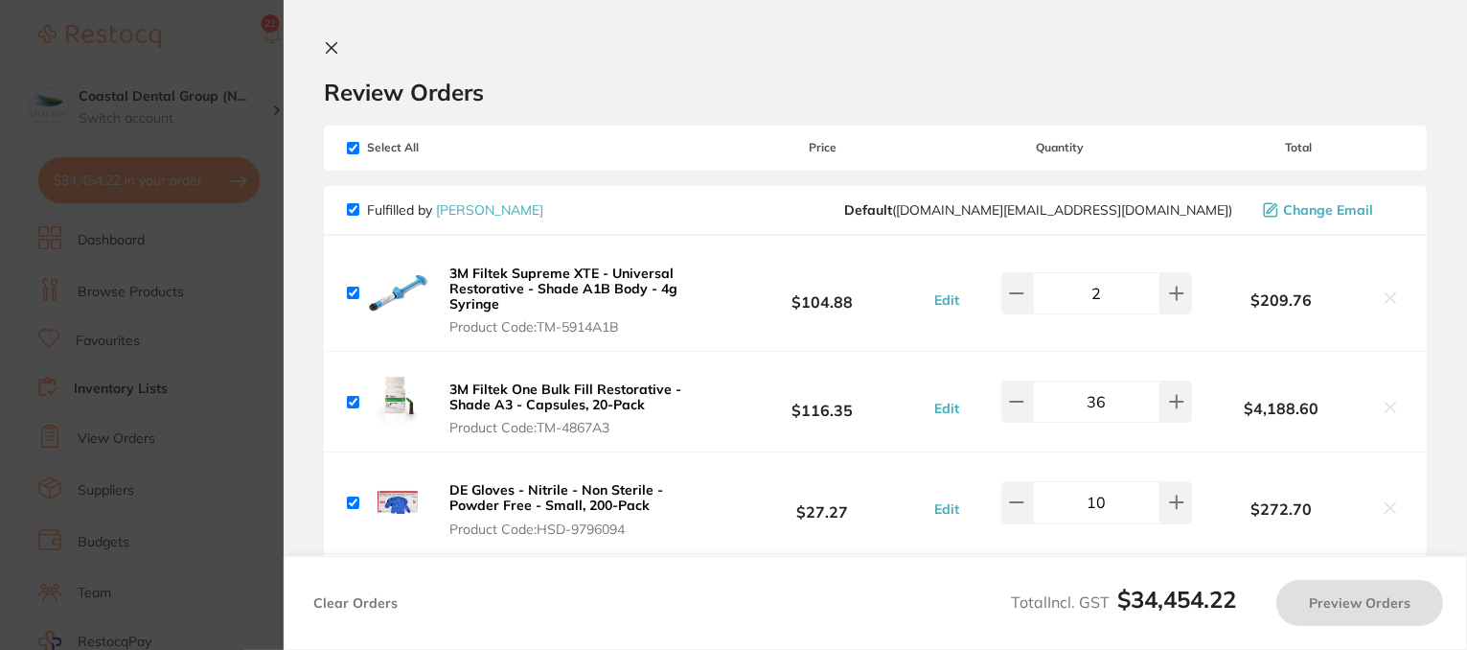
checkbox input "true"
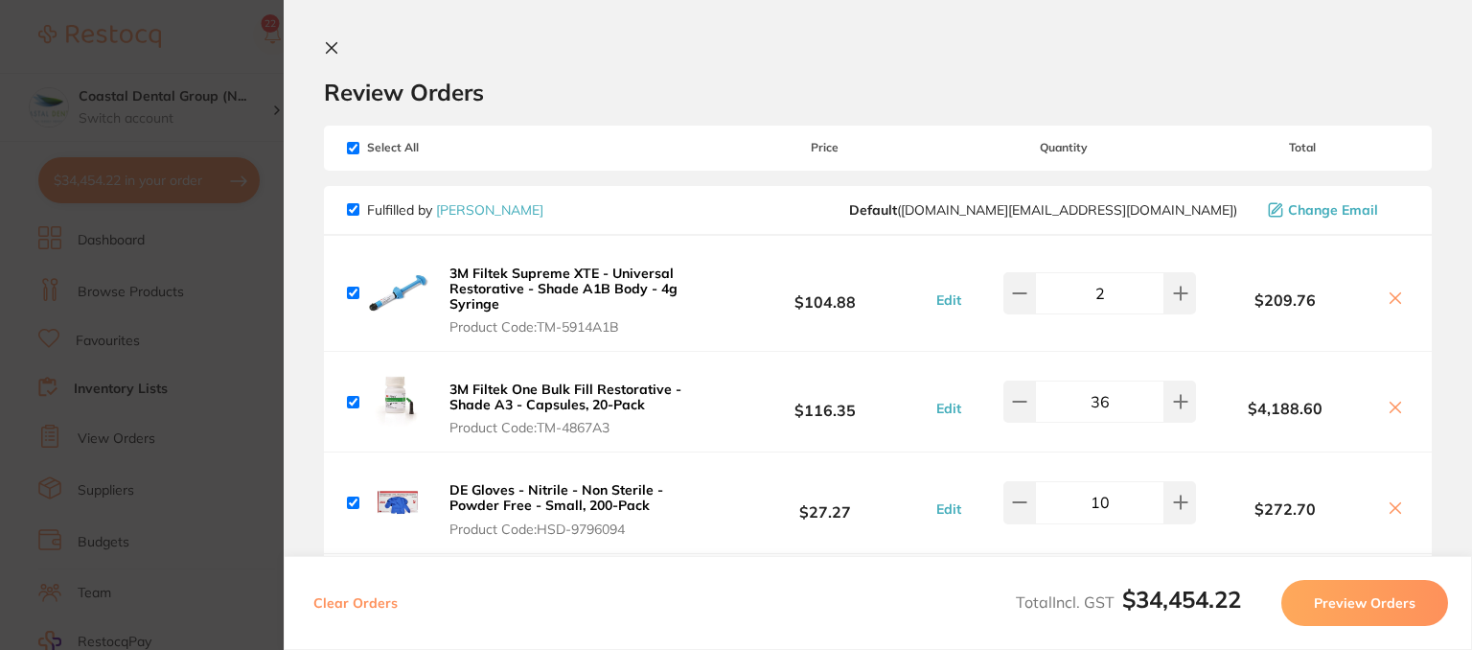
click at [353, 143] on input "checkbox" at bounding box center [353, 148] width 12 height 12
checkbox input "false"
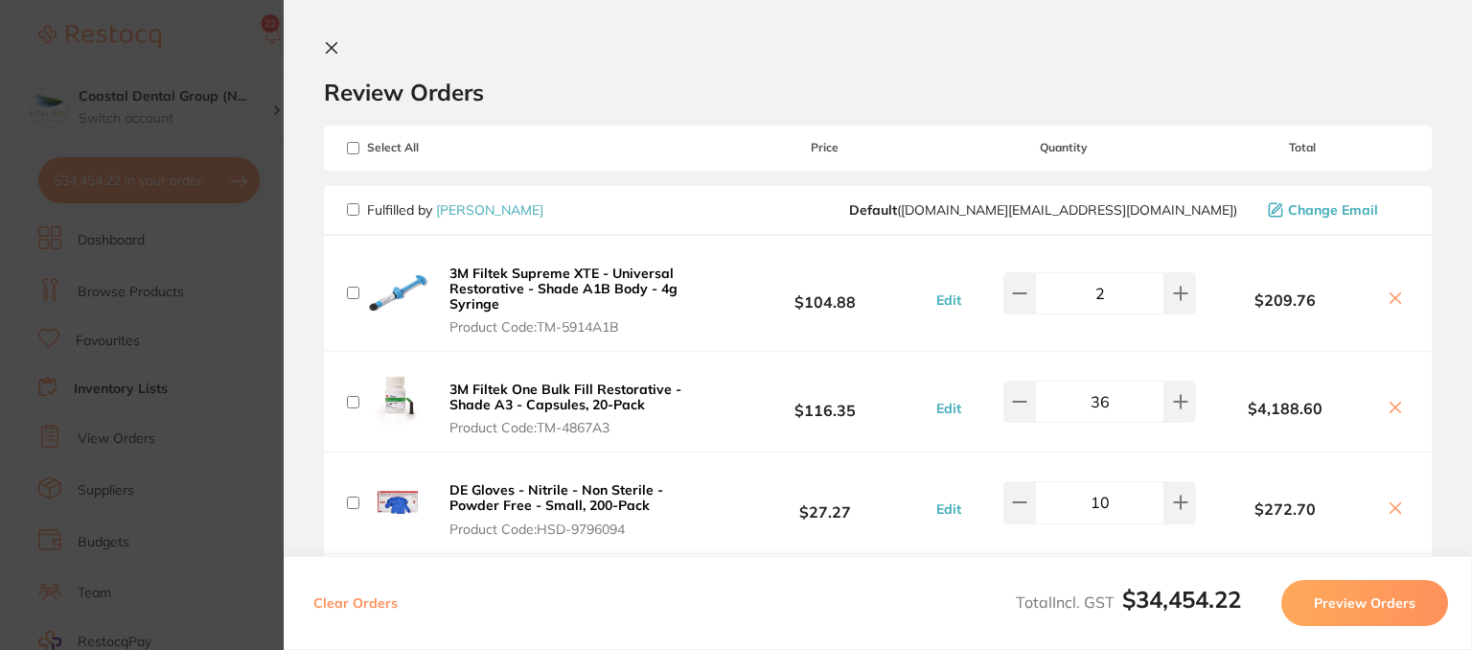
checkbox input "false"
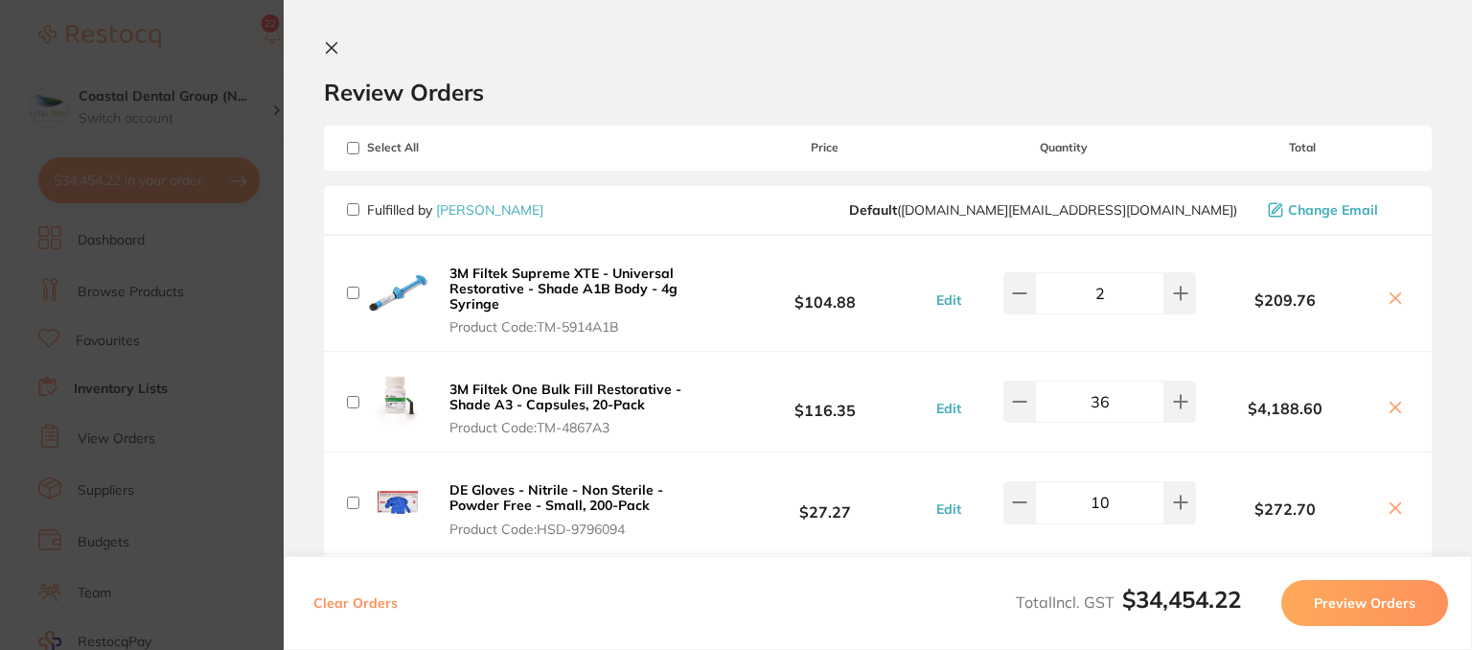
checkbox input "false"
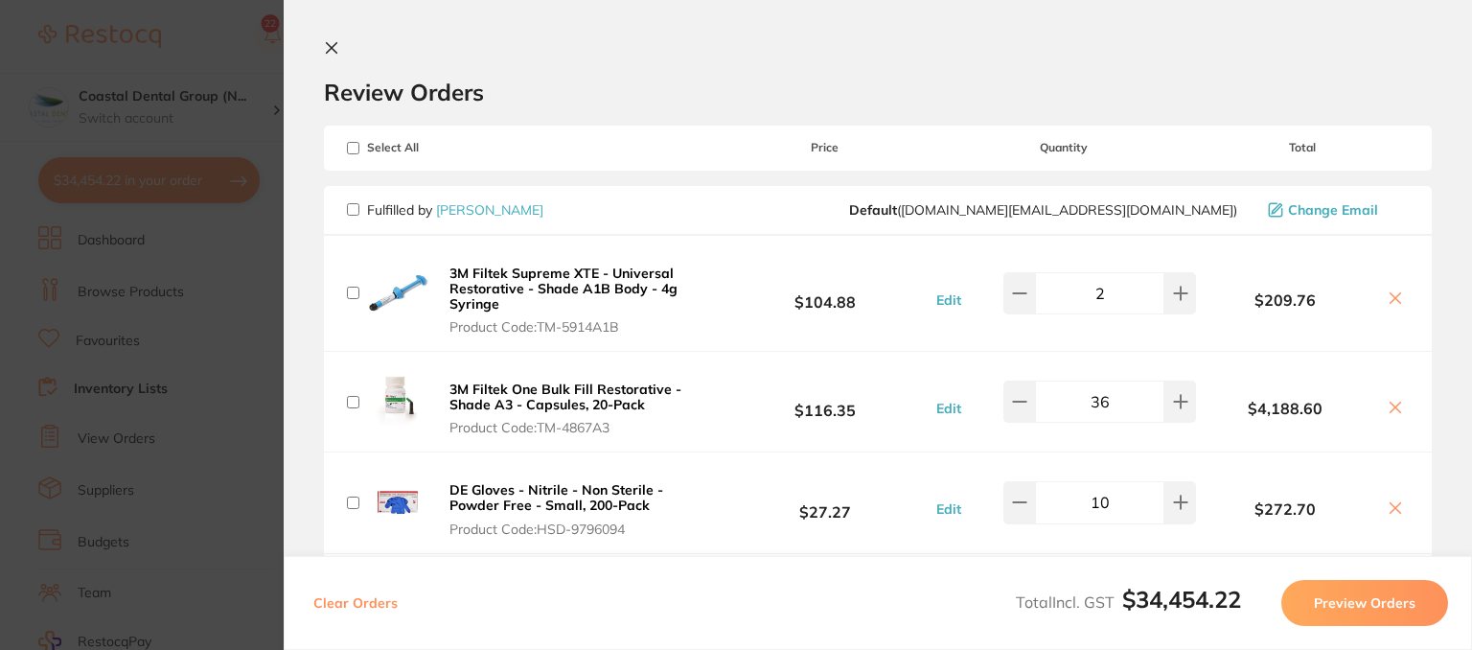
checkbox input "false"
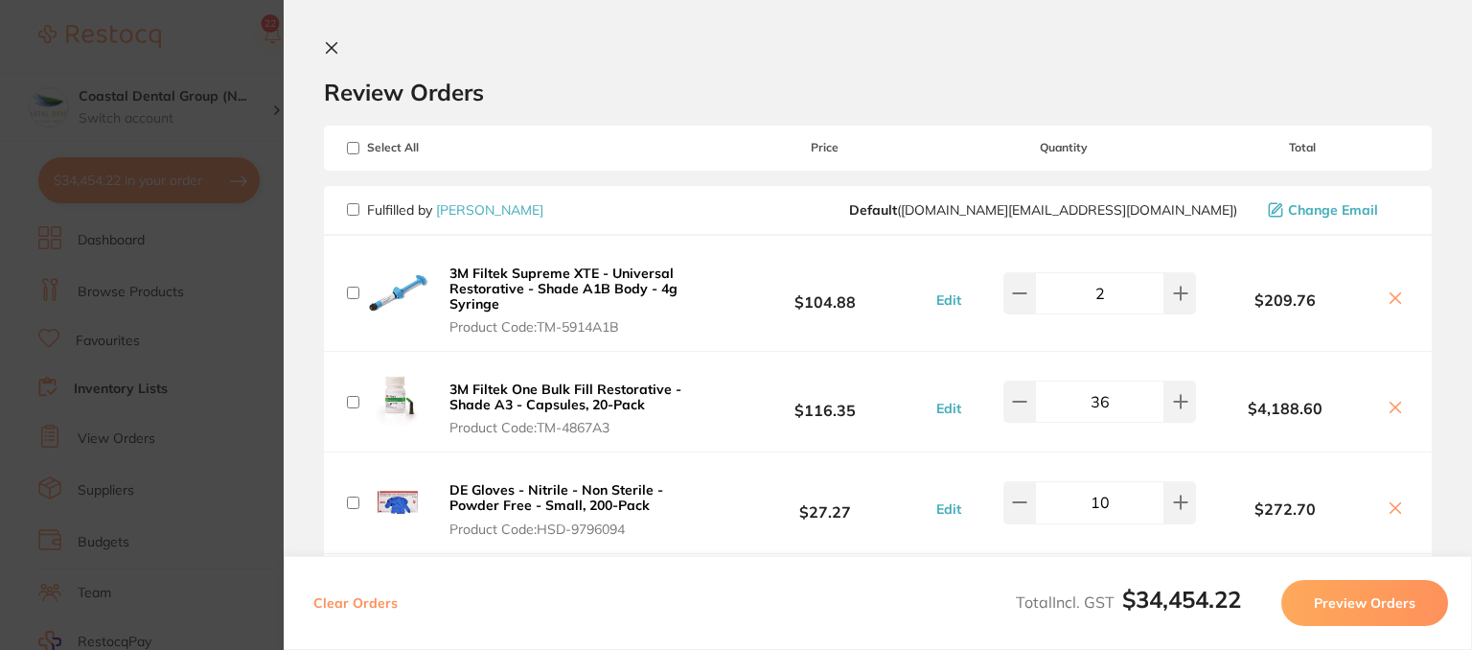
checkbox input "false"
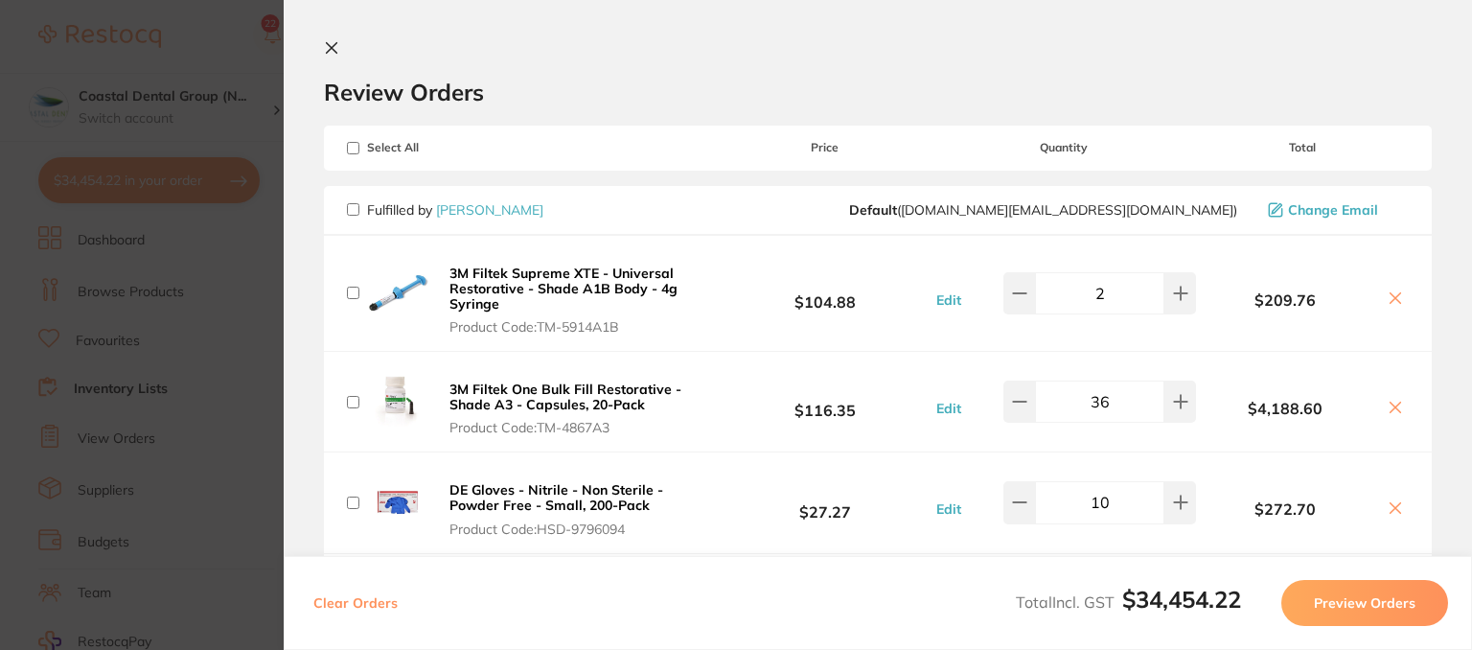
checkbox input "false"
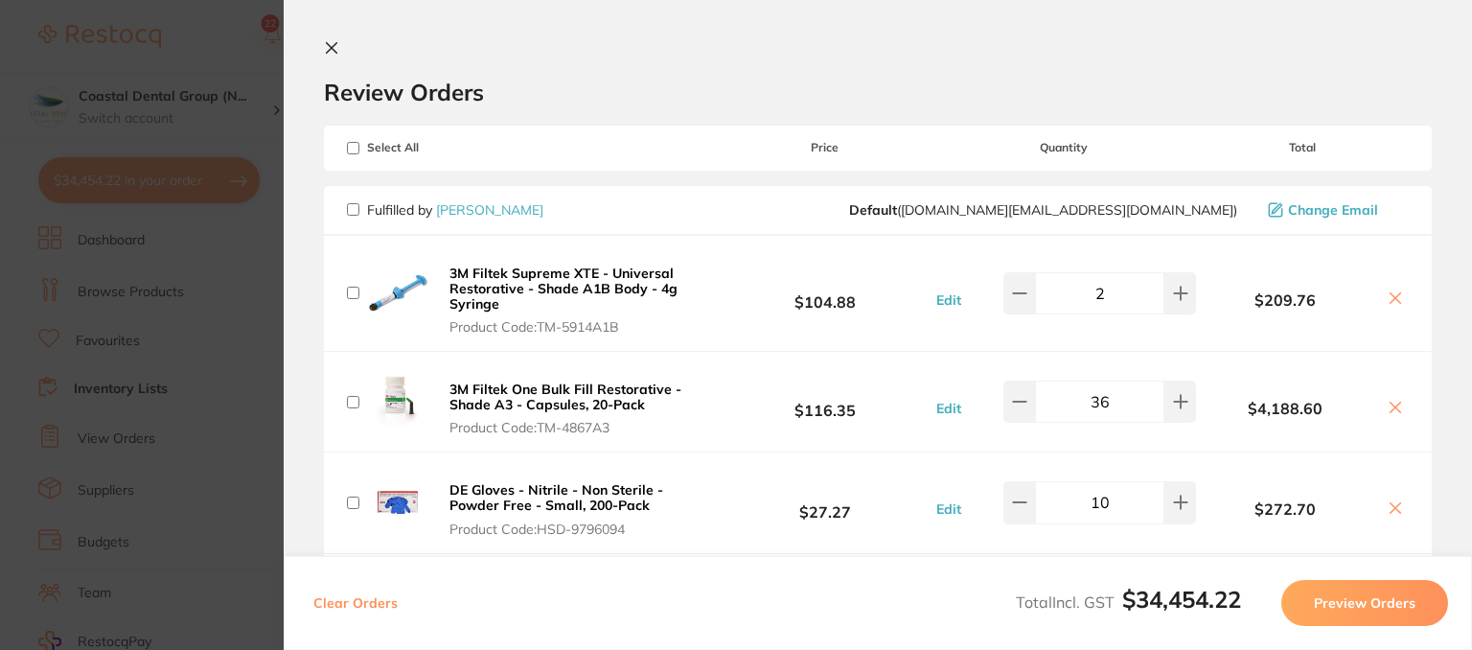
checkbox input "false"
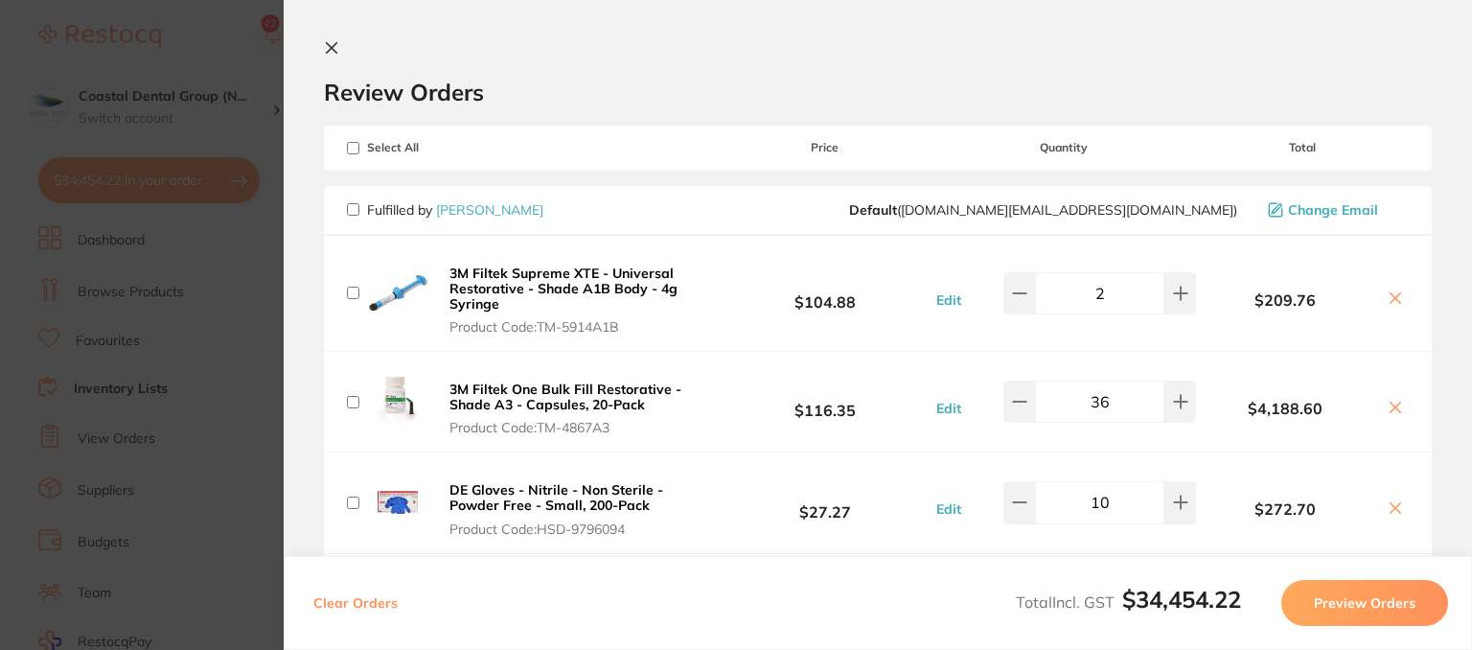
checkbox input "false"
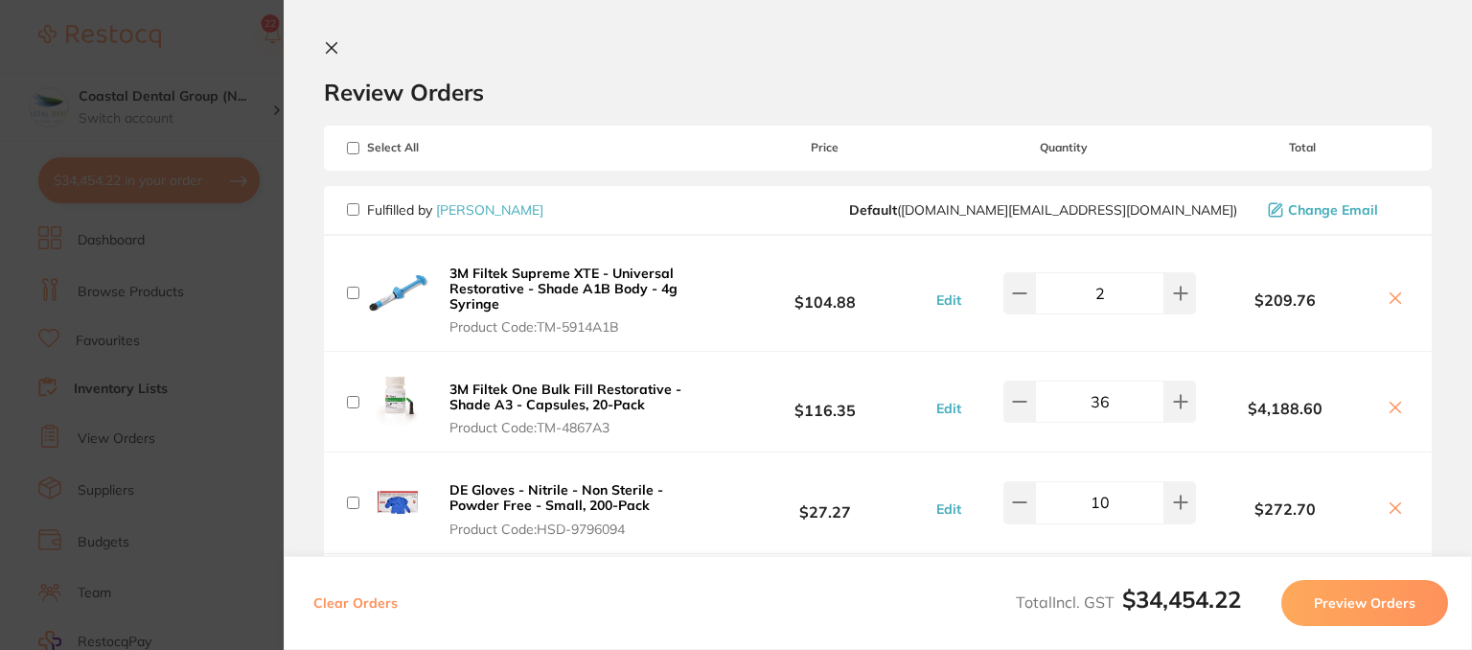
checkbox input "false"
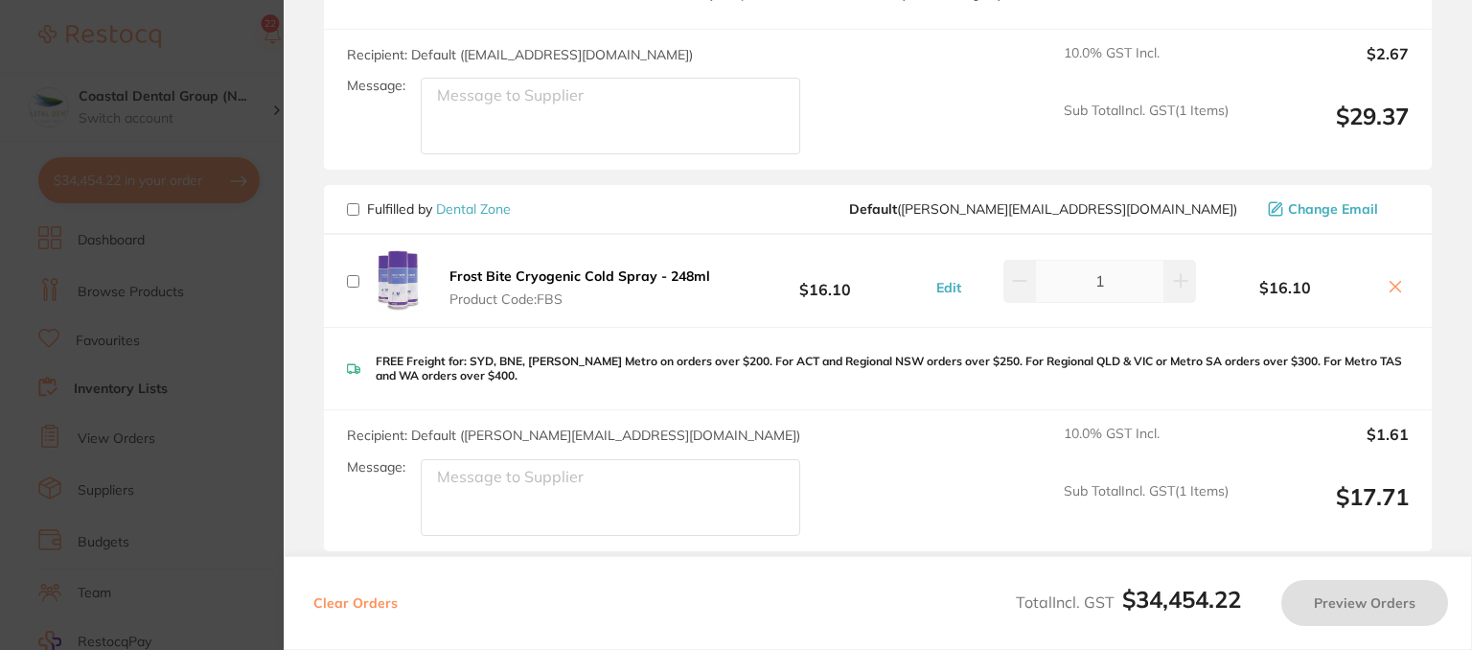
scroll to position [3315, 0]
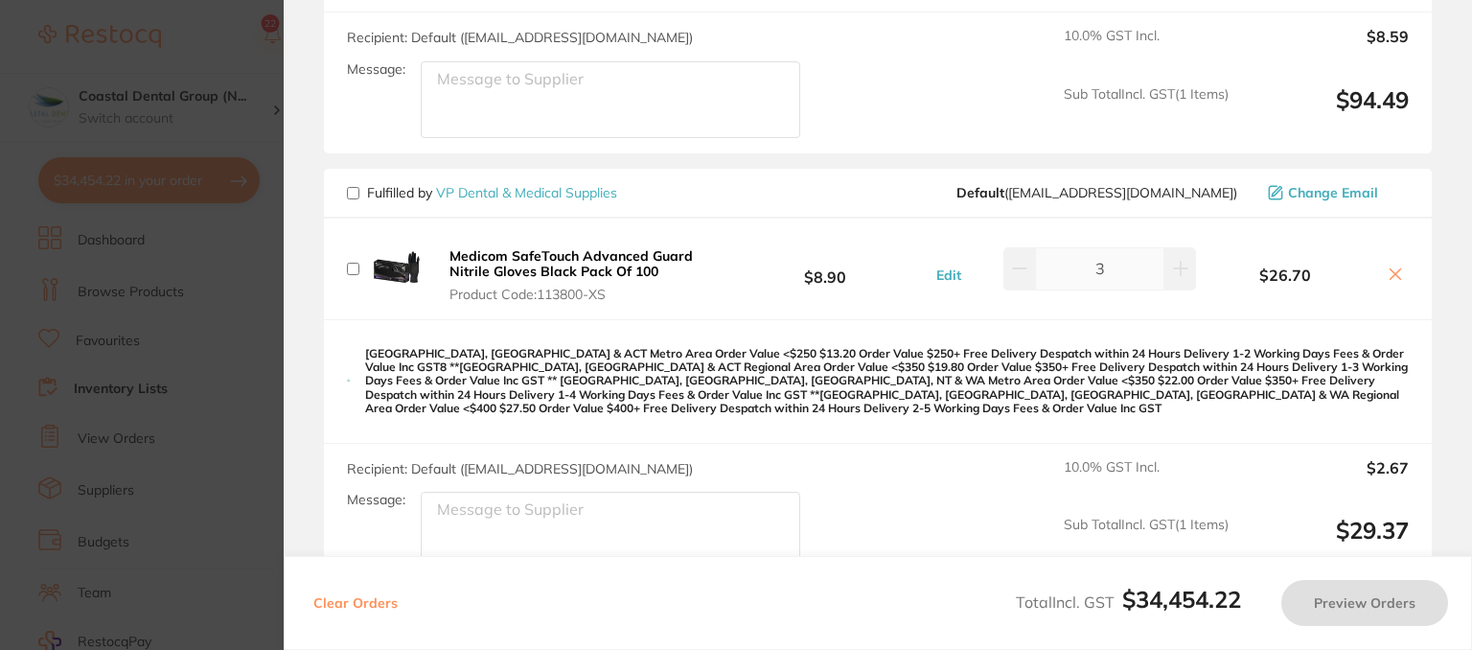
click at [351, 187] on input "checkbox" at bounding box center [353, 193] width 12 height 12
checkbox input "true"
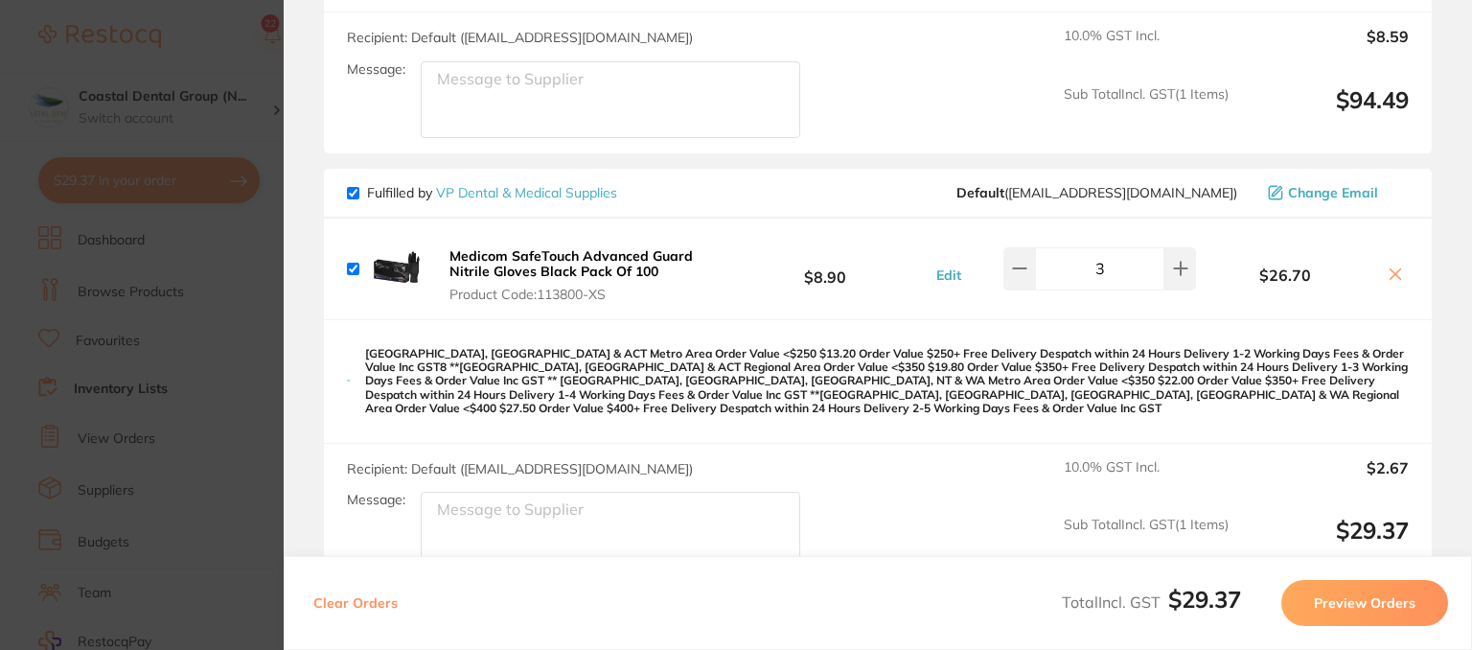
click at [1373, 610] on button "Preview Orders" at bounding box center [1364, 603] width 167 height 46
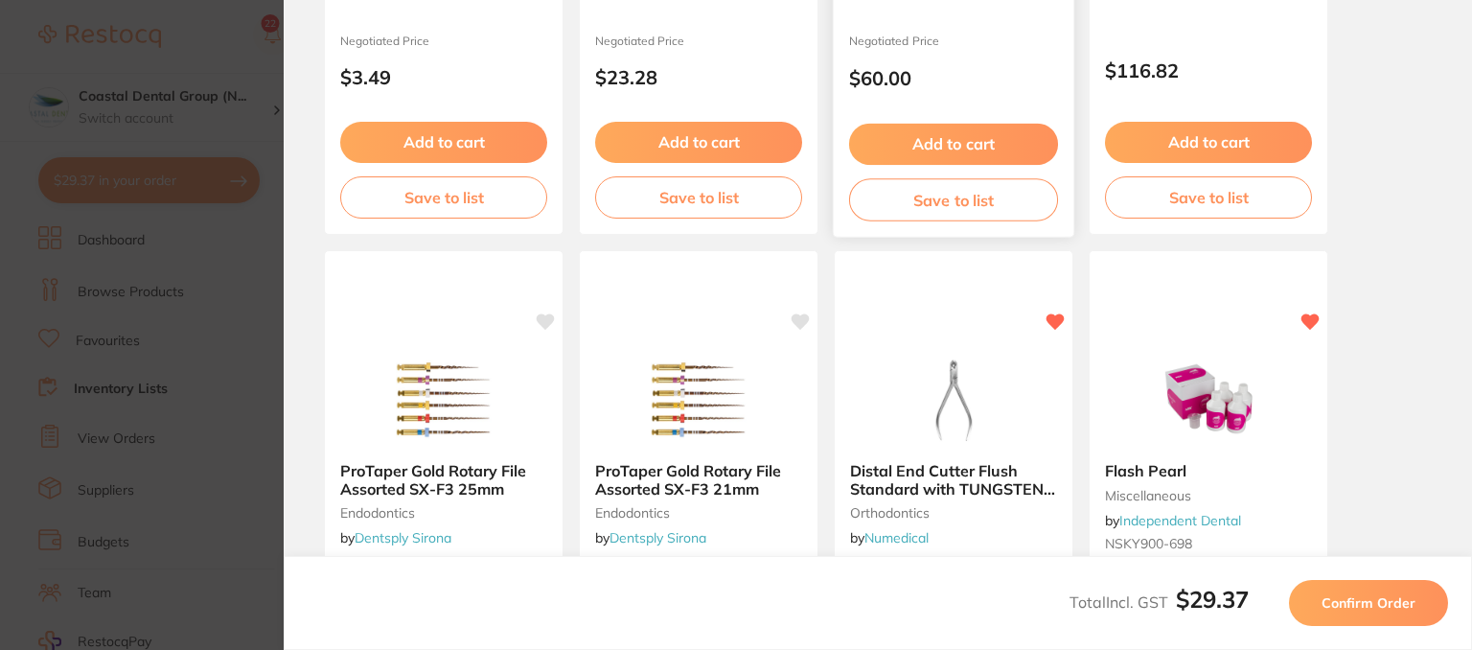
scroll to position [0, 0]
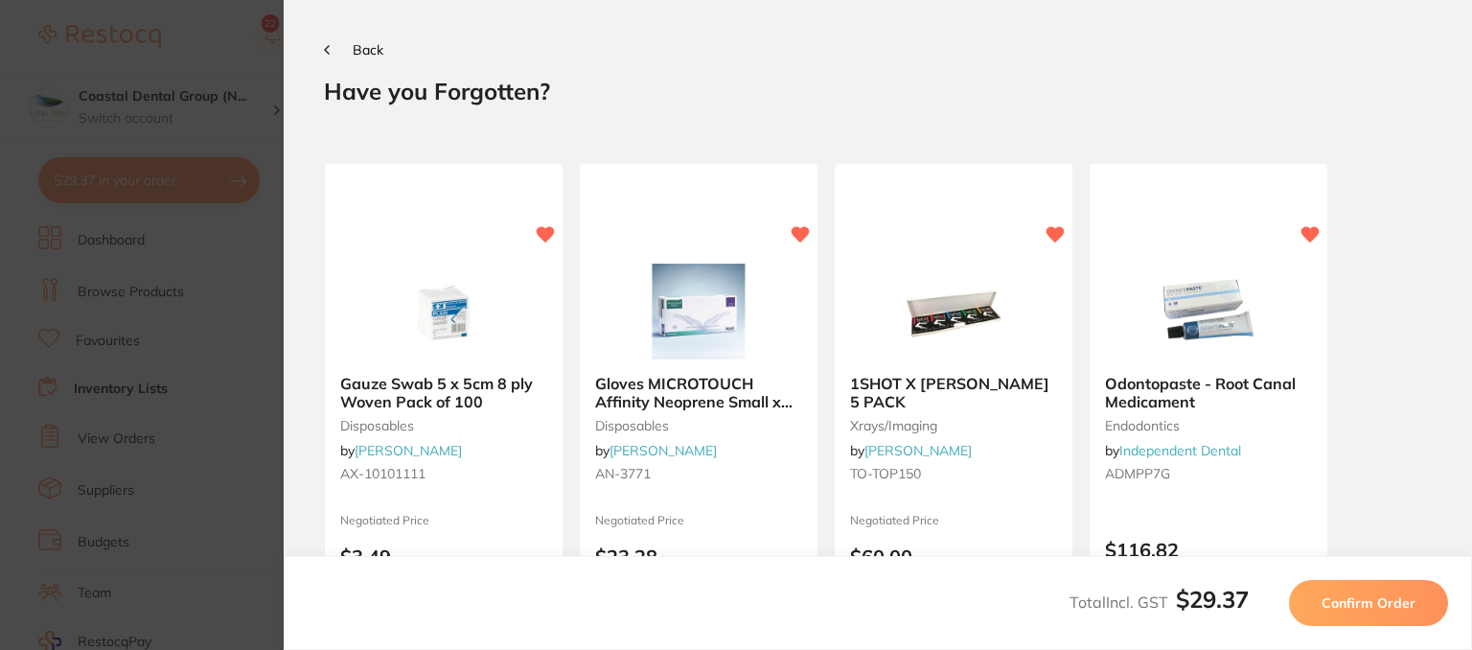
click at [1329, 594] on span "Confirm Order" at bounding box center [1368, 602] width 94 height 17
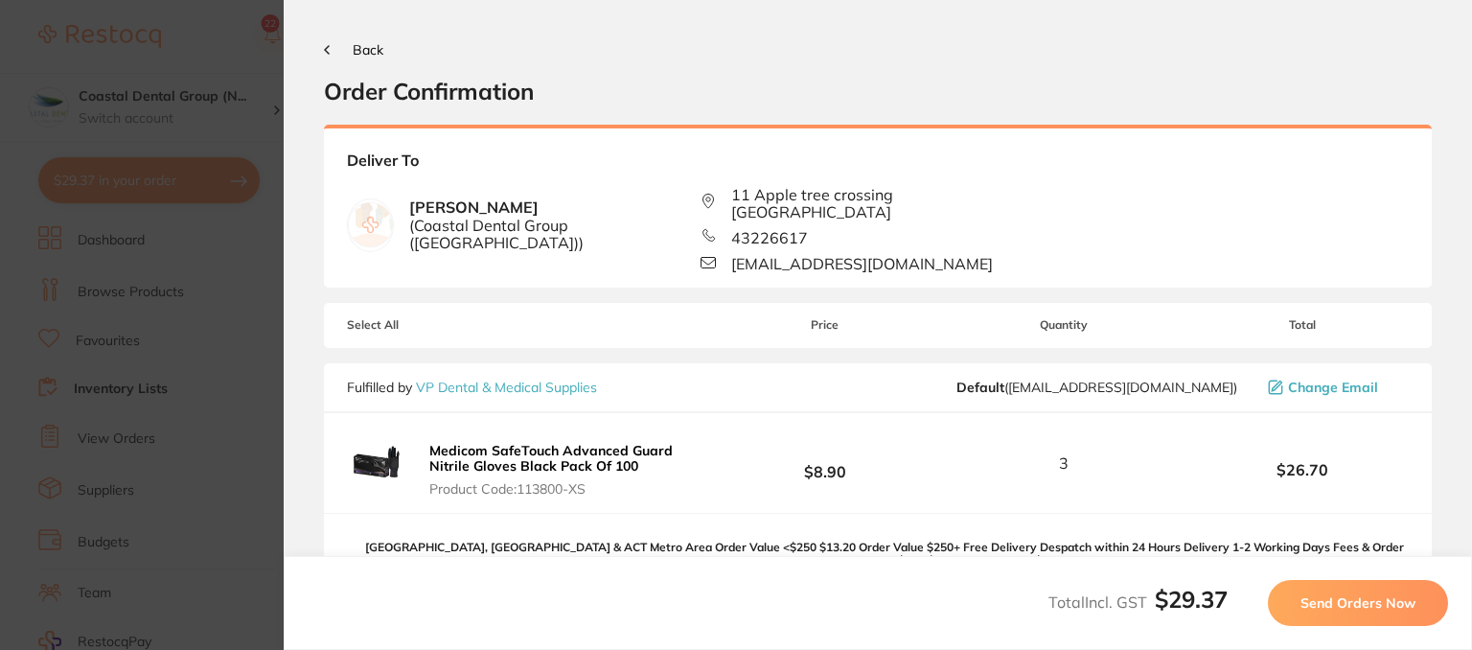
click at [1369, 603] on span "Send Orders Now" at bounding box center [1357, 602] width 115 height 17
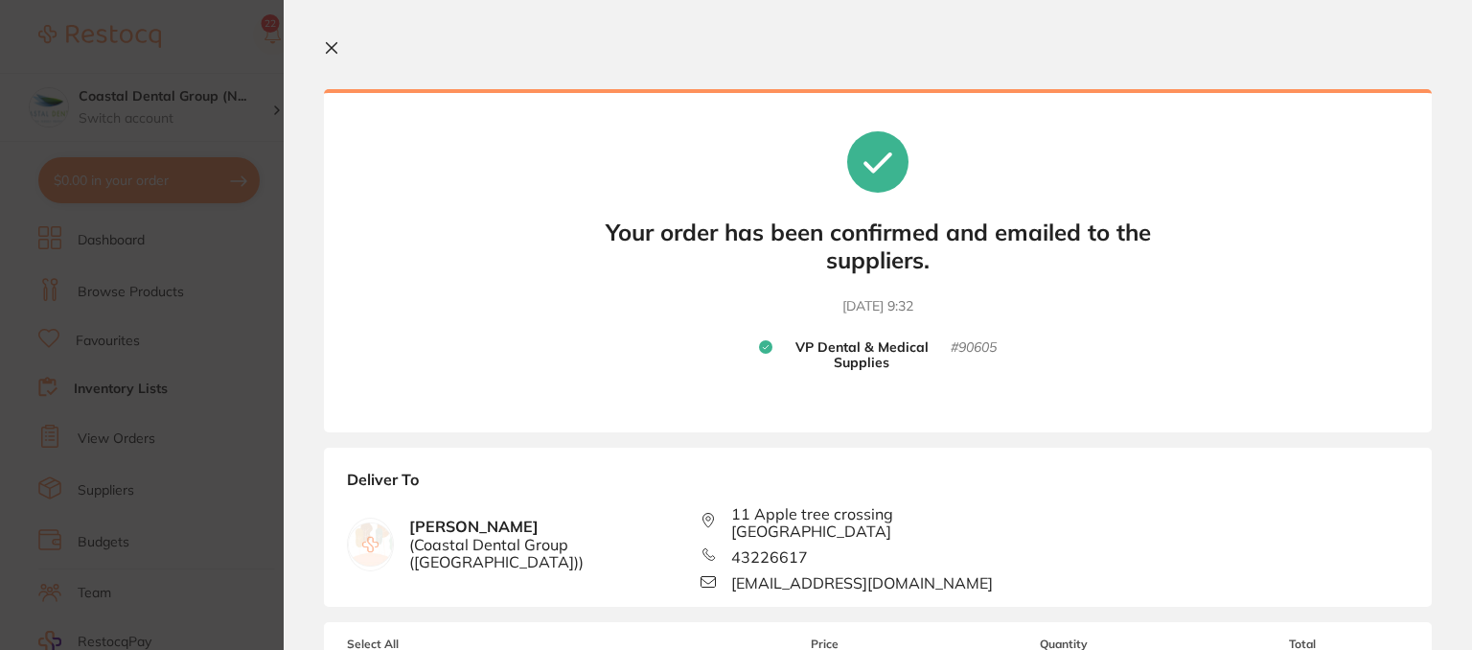
click at [335, 49] on icon at bounding box center [331, 47] width 15 height 15
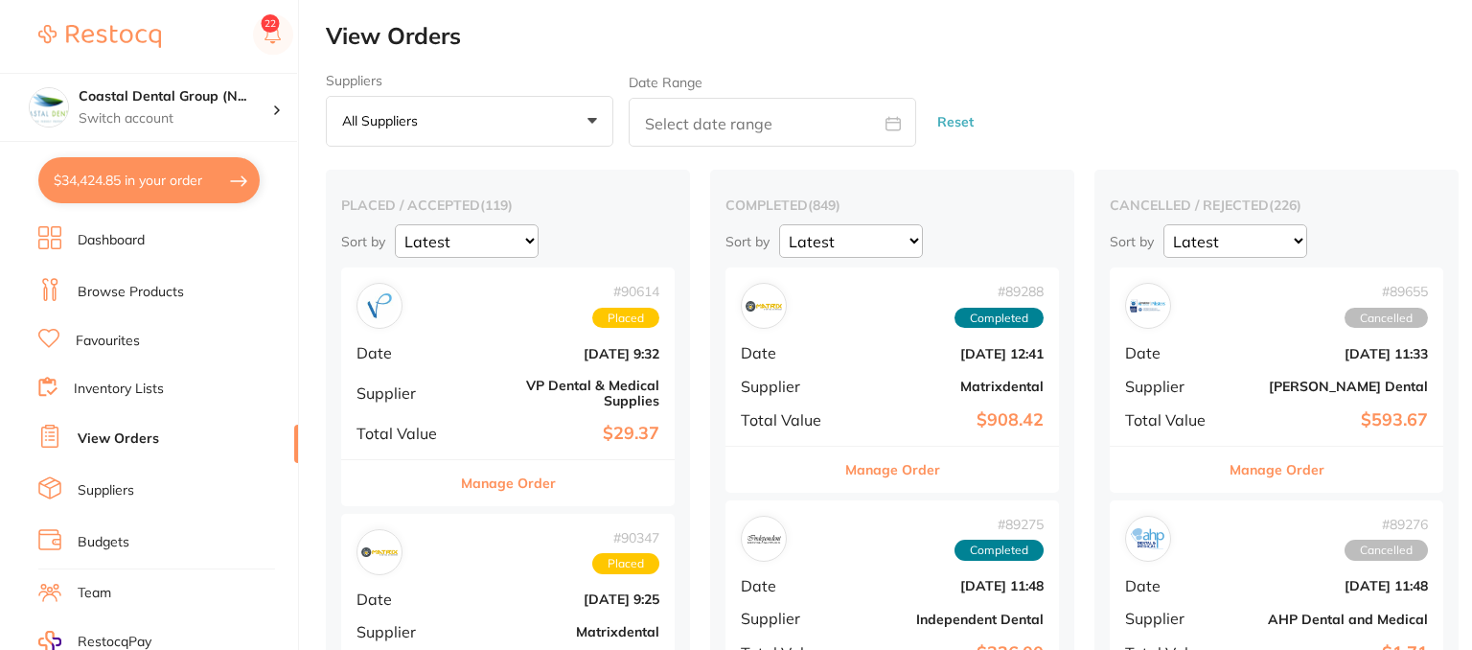
checkbox input "false"
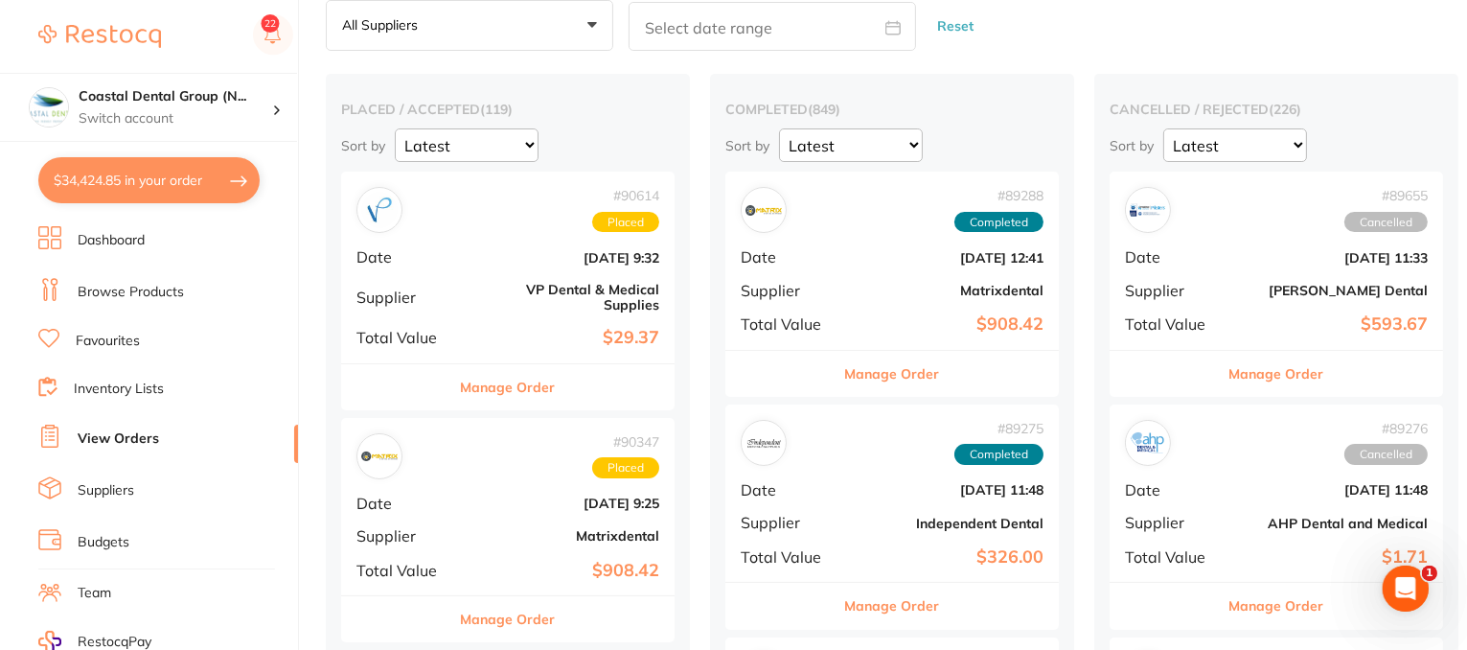
drag, startPoint x: 444, startPoint y: 294, endPoint x: 1288, endPoint y: 258, distance: 845.0
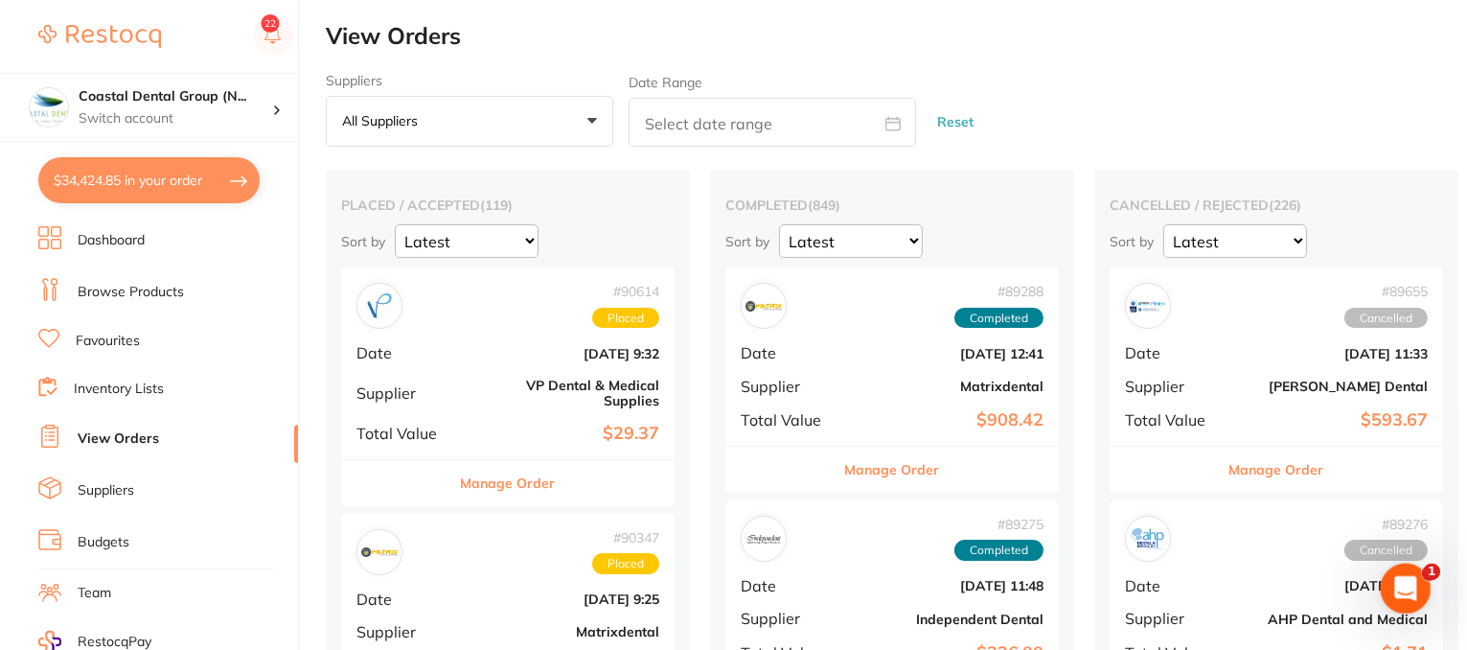
click at [1393, 588] on icon "Open Intercom Messenger" at bounding box center [1403, 586] width 32 height 32
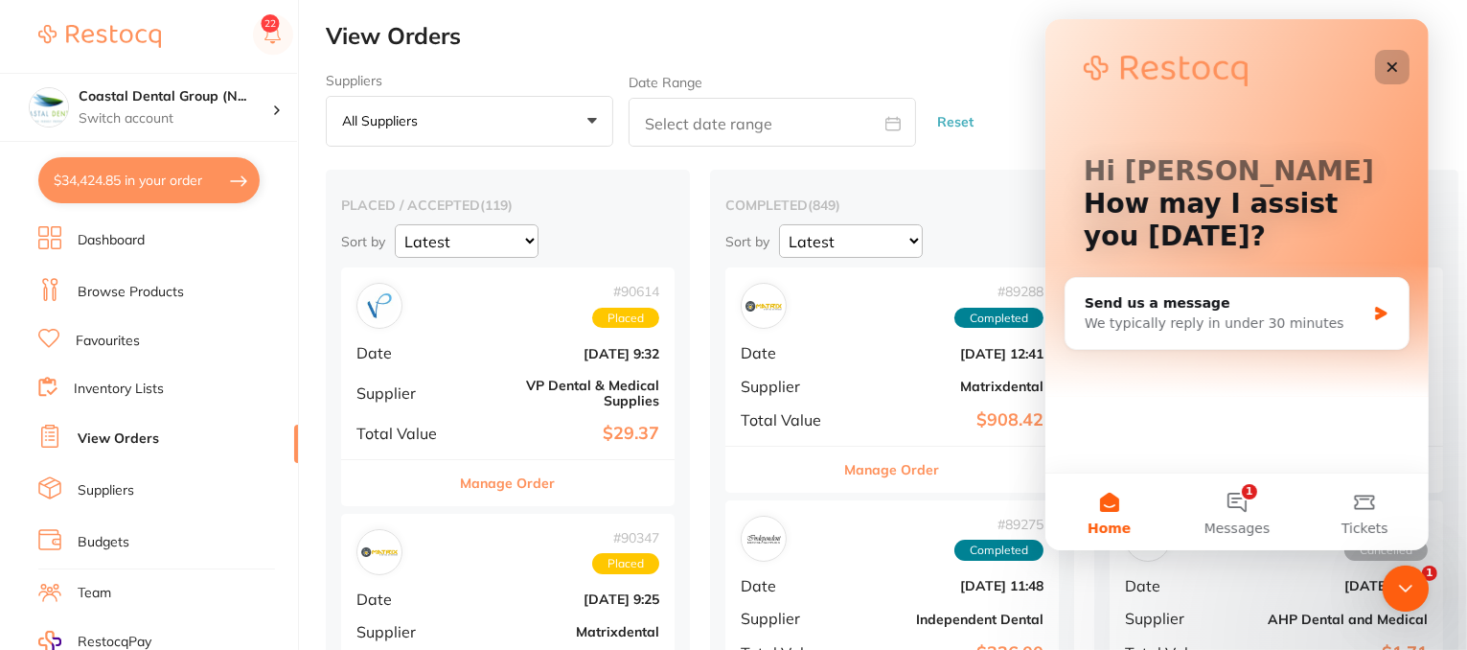
click at [1393, 62] on icon "Close" at bounding box center [1391, 66] width 15 height 15
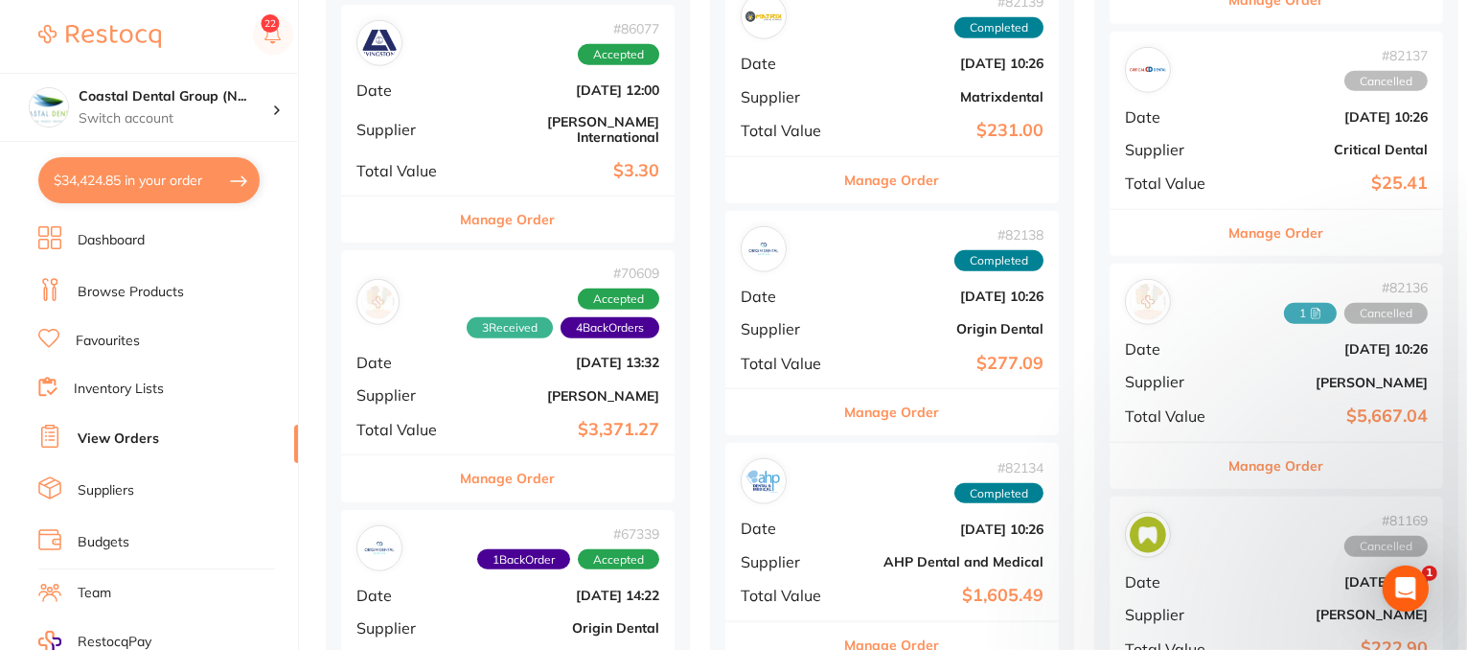
scroll to position [2204, 0]
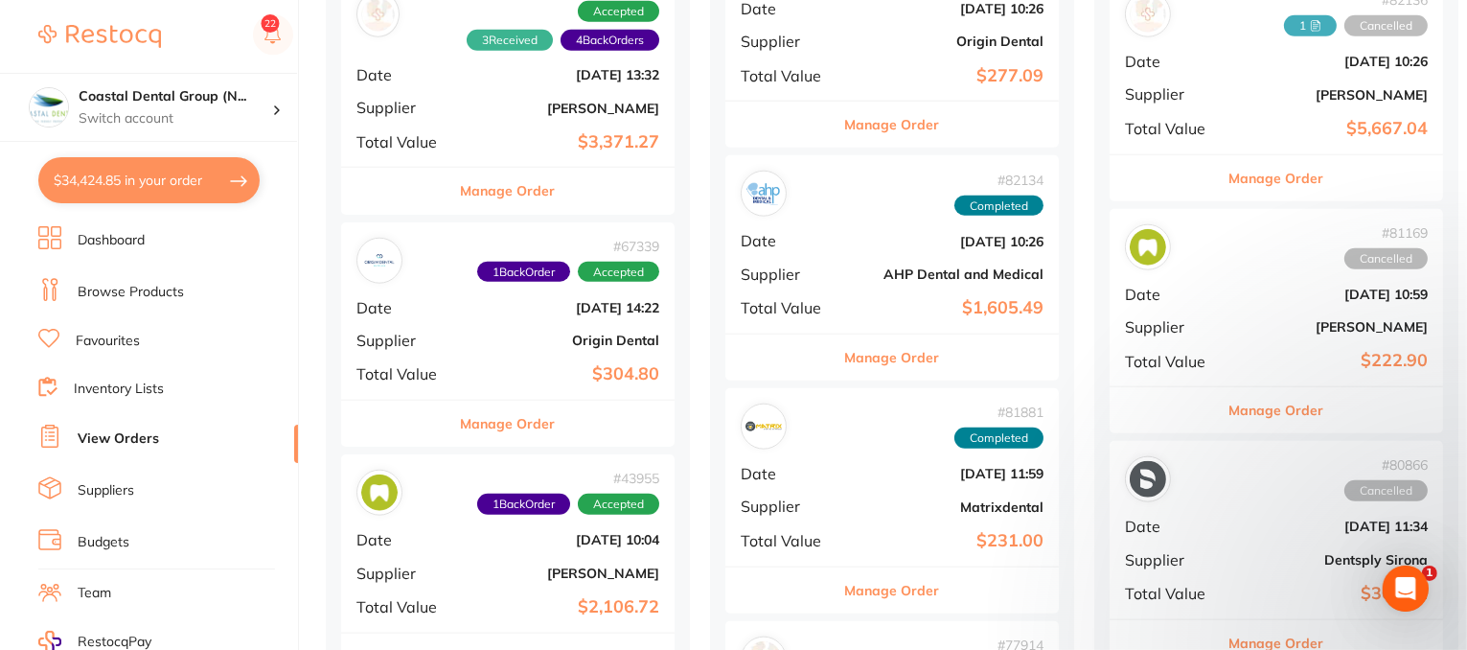
click at [500, 168] on button "Manage Order" at bounding box center [508, 191] width 95 height 46
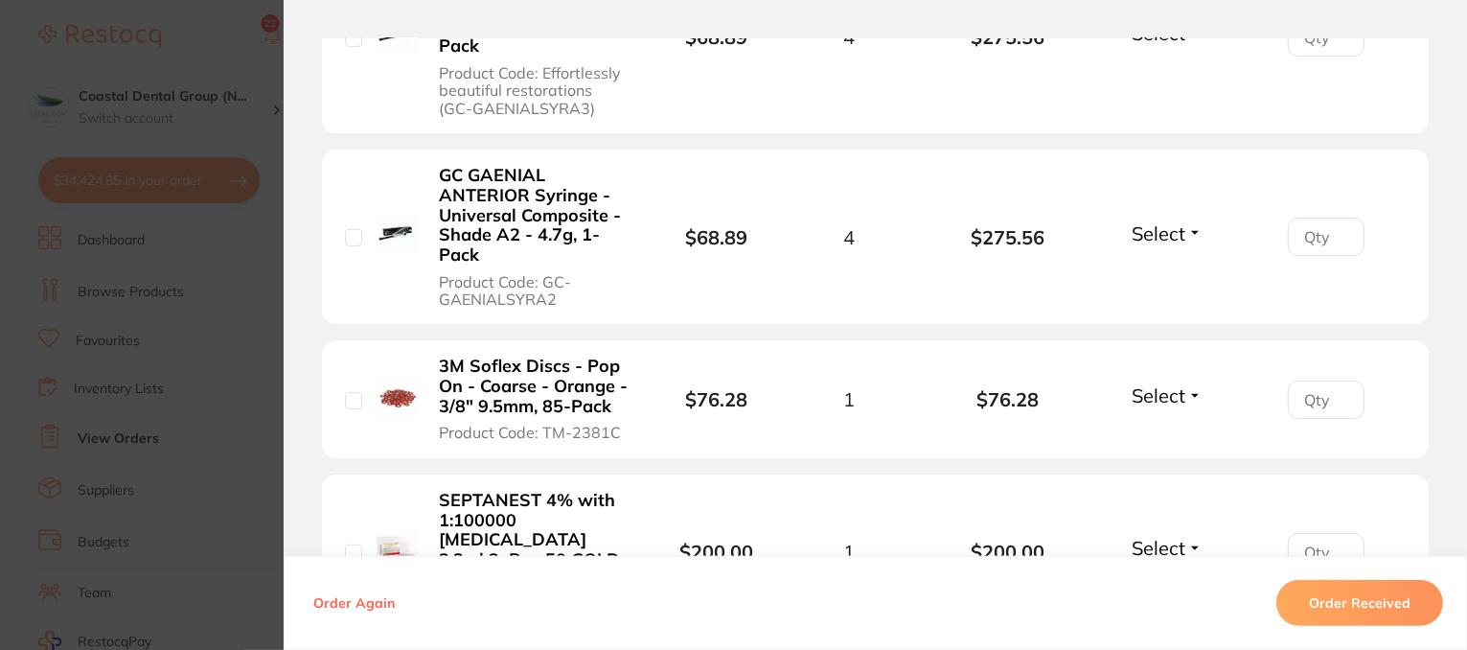
click at [1192, 224] on button "Select" at bounding box center [1167, 233] width 82 height 24
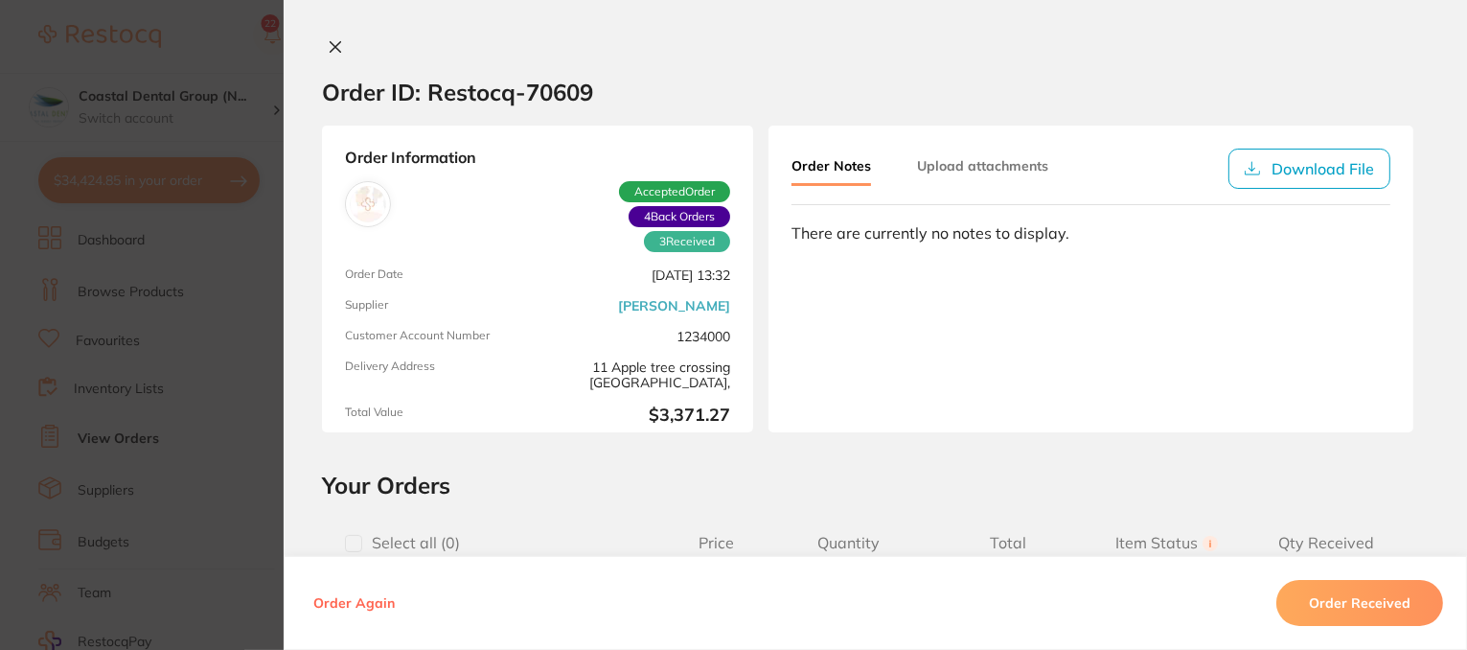
click at [848, 234] on div "There are currently no notes to display." at bounding box center [1090, 232] width 599 height 17
click at [950, 166] on button "Upload attachments" at bounding box center [982, 166] width 131 height 34
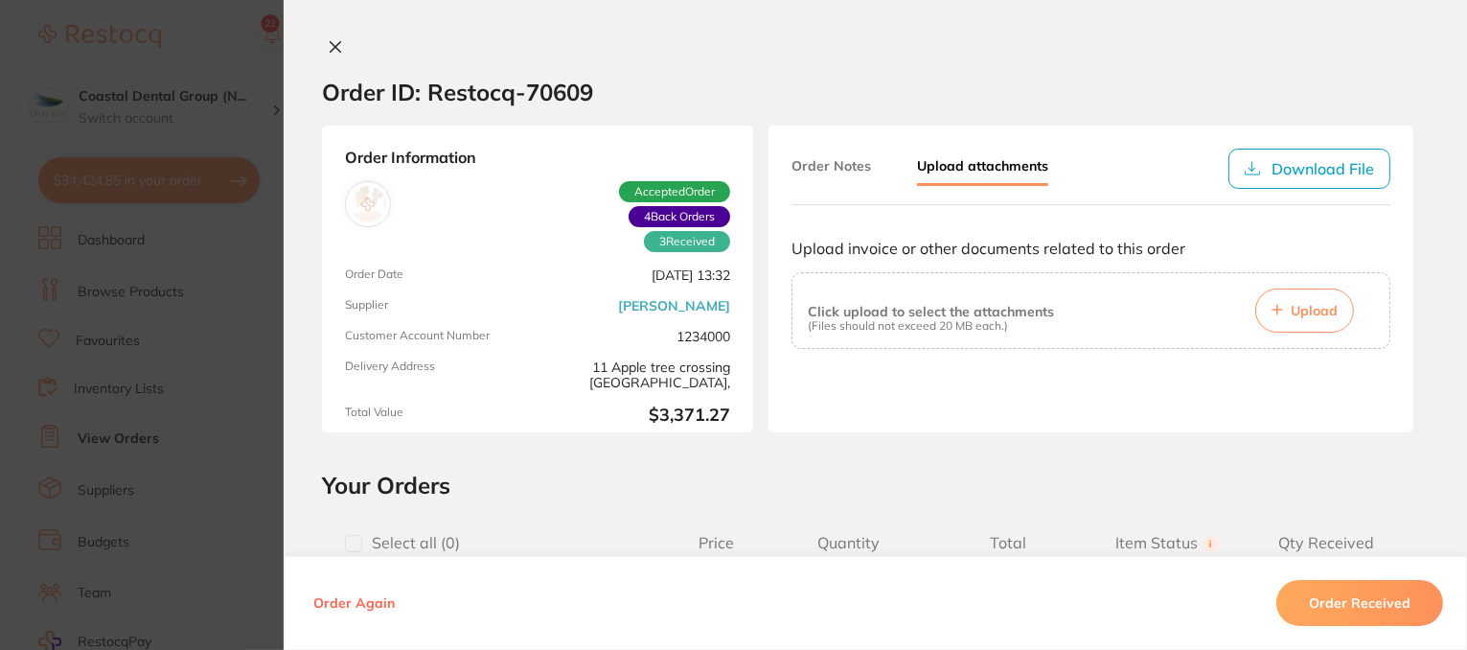
click at [332, 43] on icon at bounding box center [335, 46] width 15 height 15
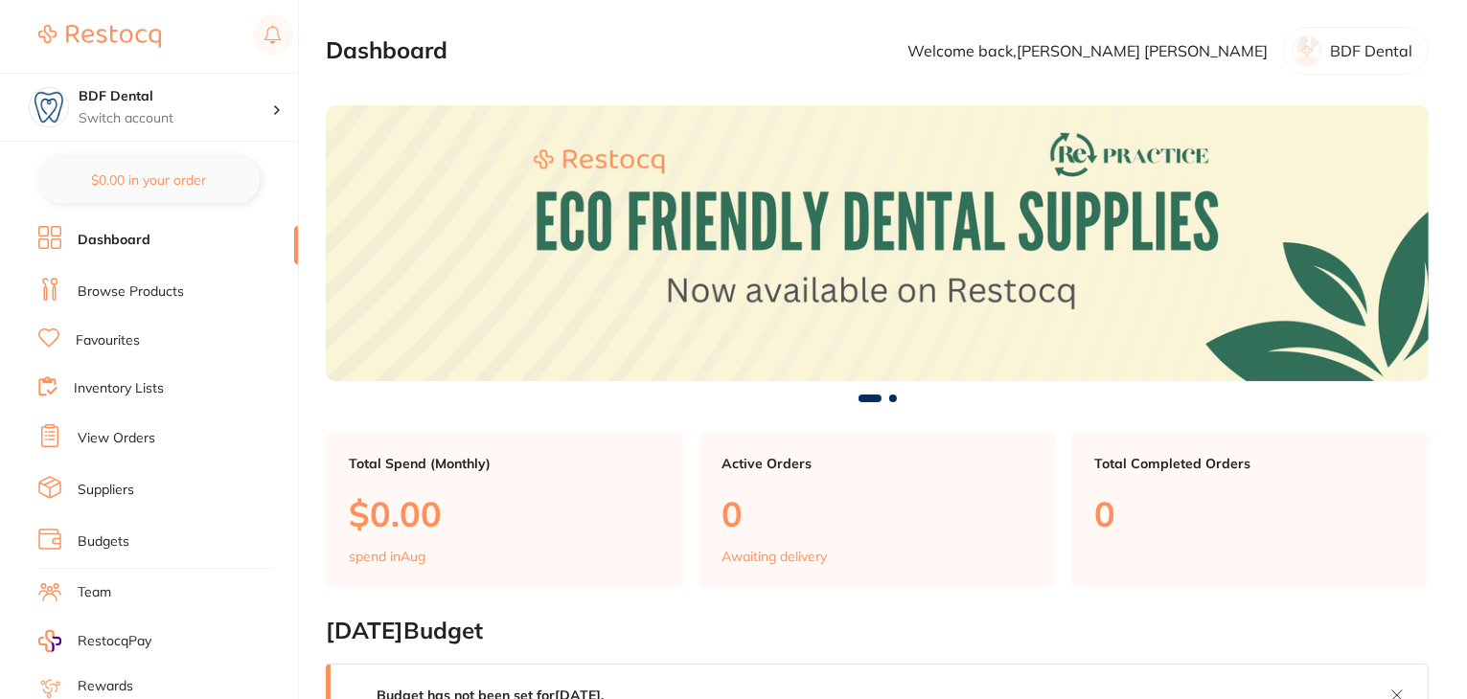
scroll to position [193, 0]
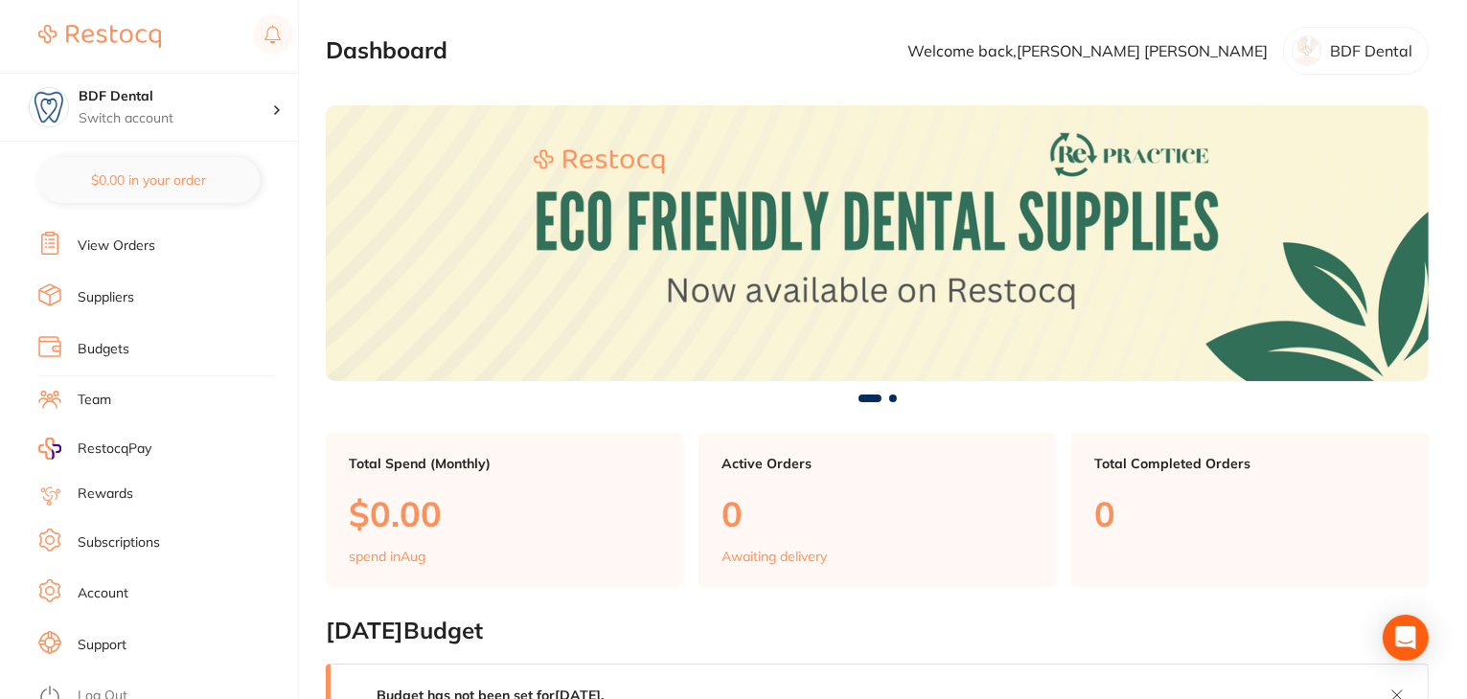
drag, startPoint x: 115, startPoint y: 533, endPoint x: 273, endPoint y: 426, distance: 190.5
click at [115, 534] on link "Subscriptions" at bounding box center [119, 543] width 82 height 19
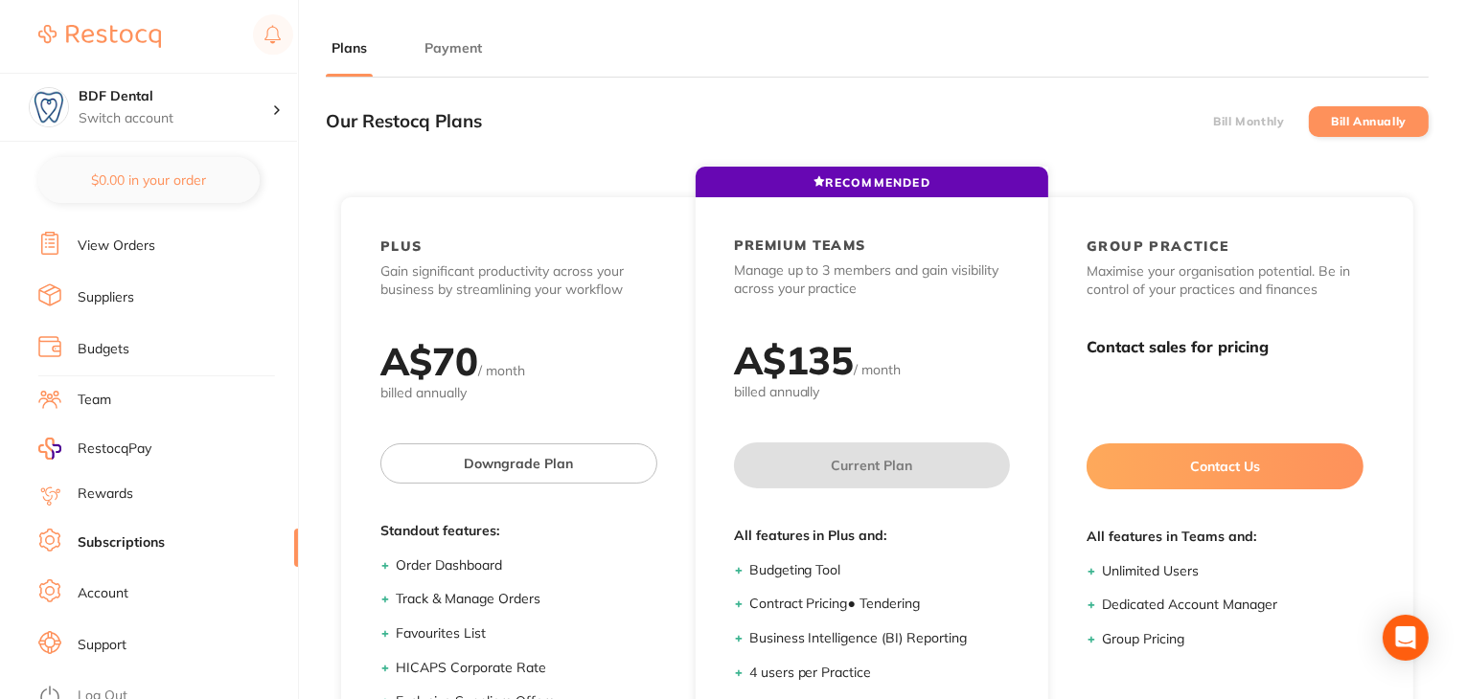
click at [454, 51] on button "Payment" at bounding box center [453, 48] width 69 height 18
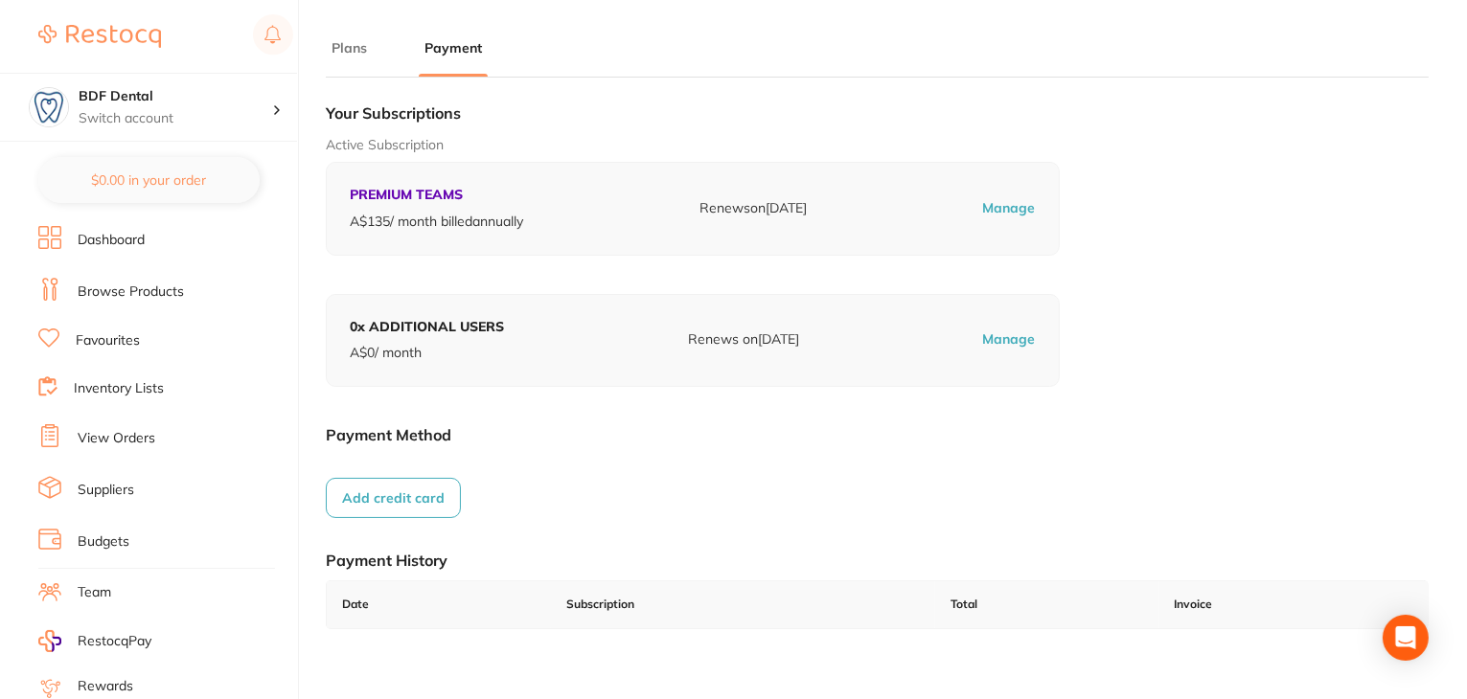
scroll to position [193, 0]
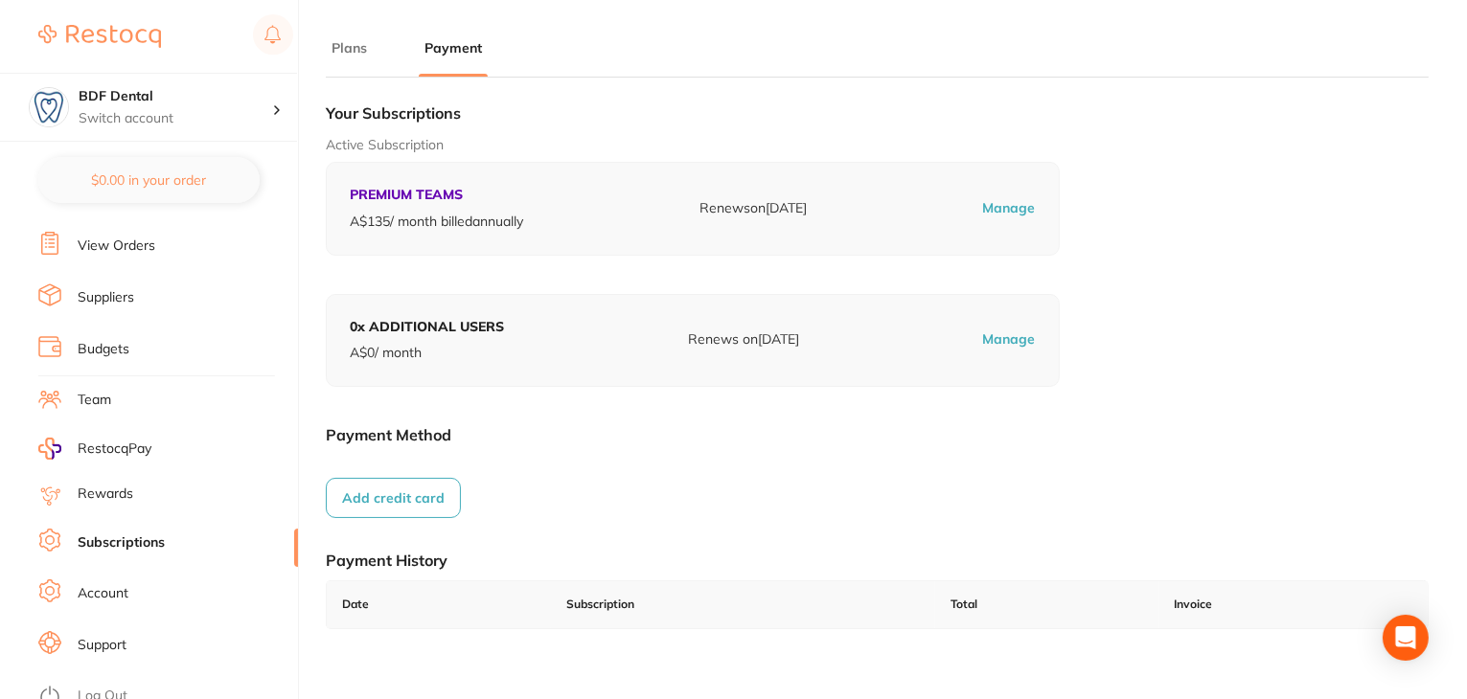
click at [105, 687] on link "Log Out" at bounding box center [103, 696] width 50 height 19
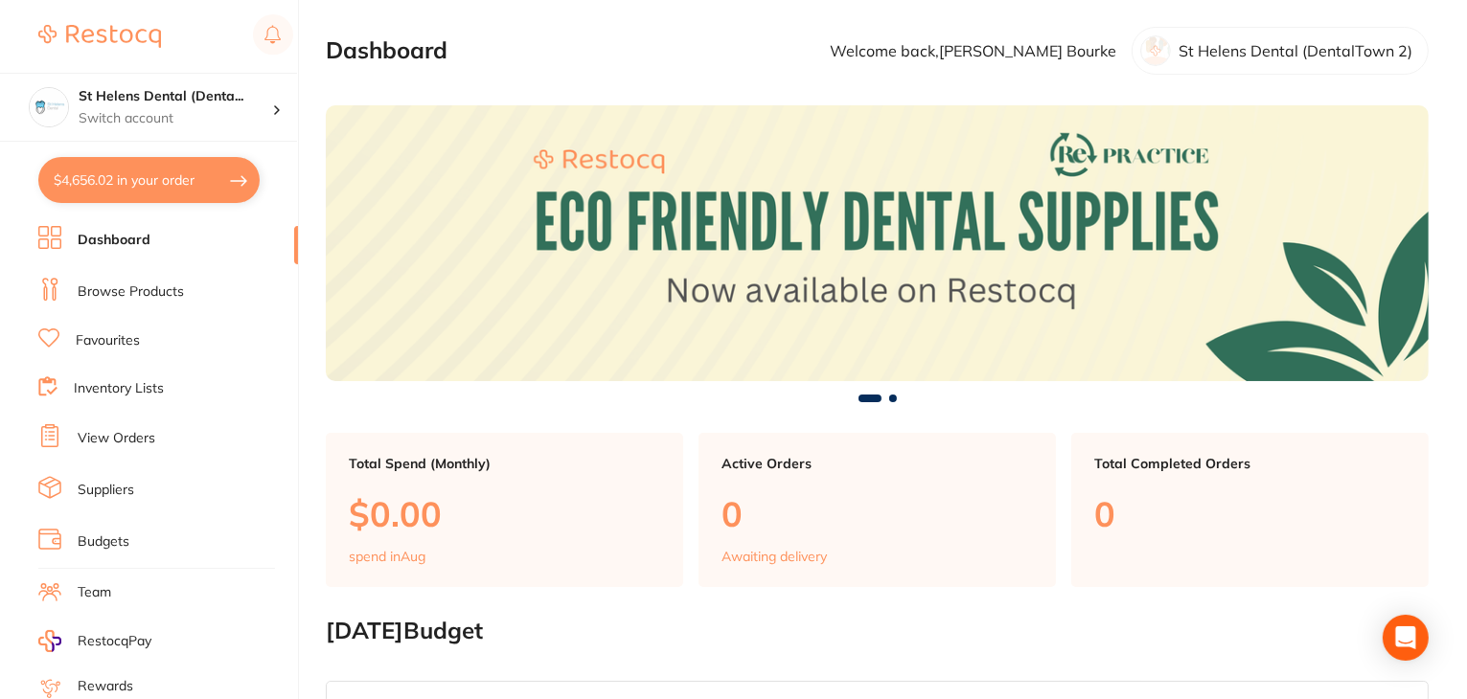
checkbox input "false"
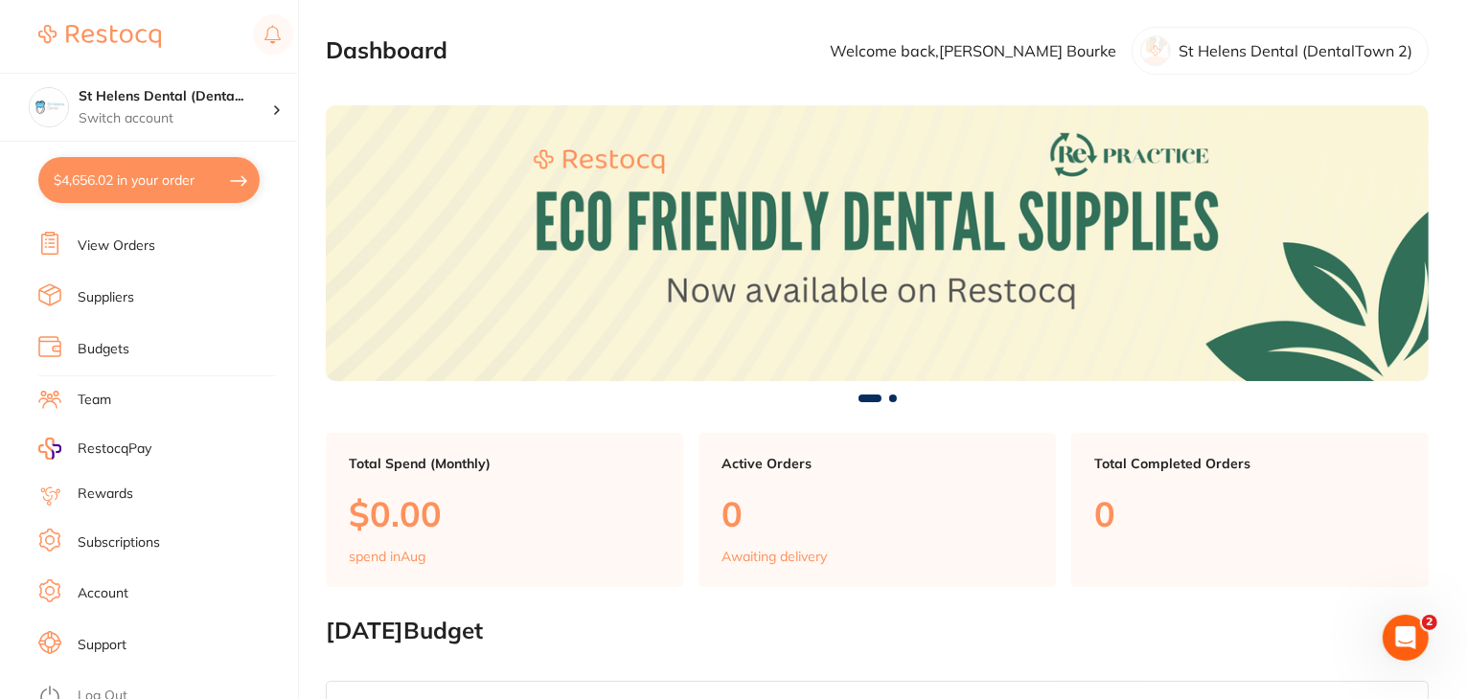
click at [107, 687] on link "Log Out" at bounding box center [103, 696] width 50 height 19
